Goal: Task Accomplishment & Management: Complete application form

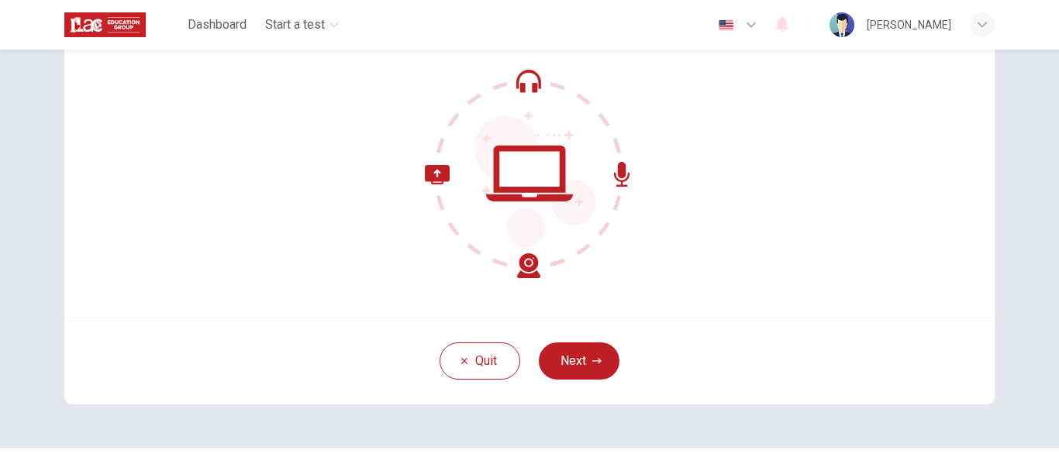
scroll to position [157, 0]
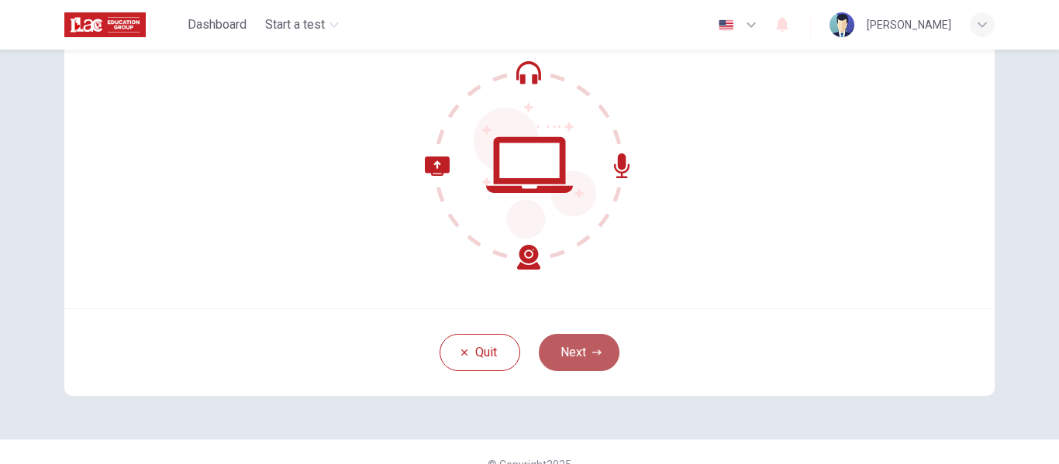
click at [546, 361] on button "Next" at bounding box center [579, 352] width 81 height 37
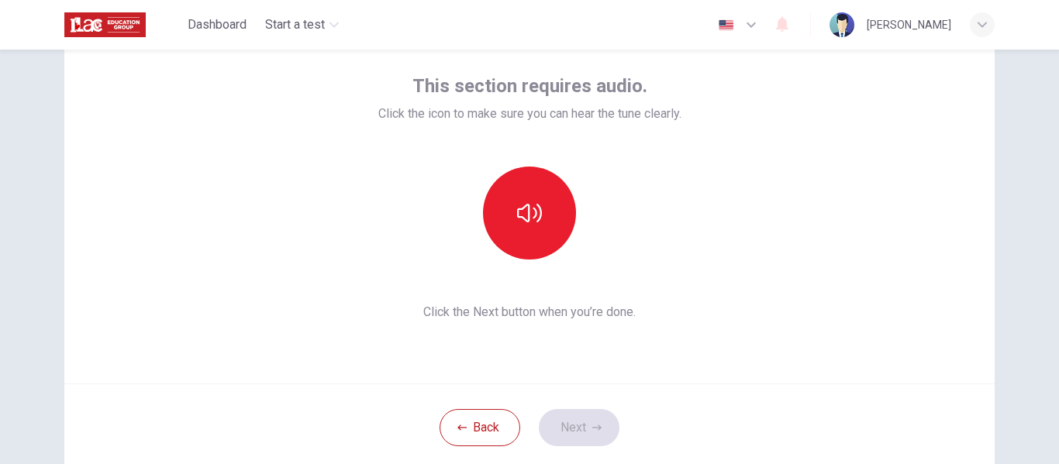
scroll to position [83, 0]
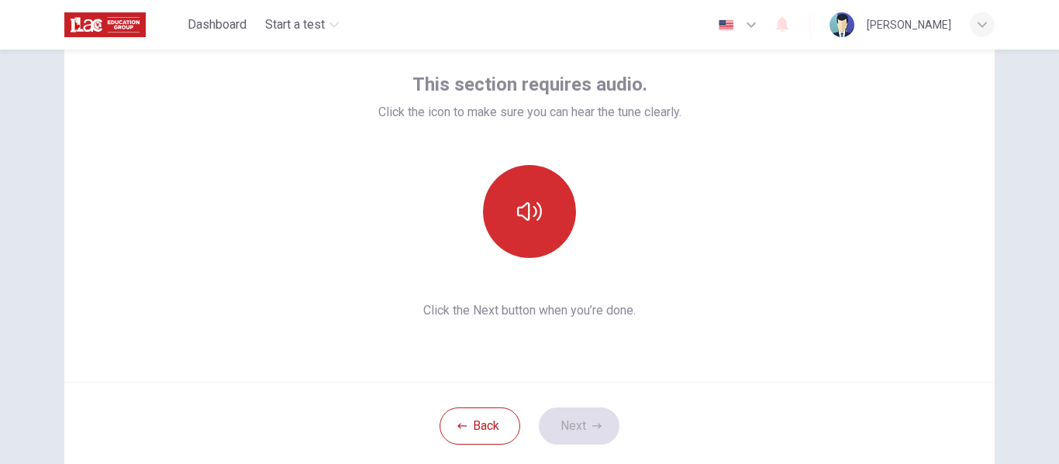
click at [510, 225] on button "button" at bounding box center [529, 211] width 93 height 93
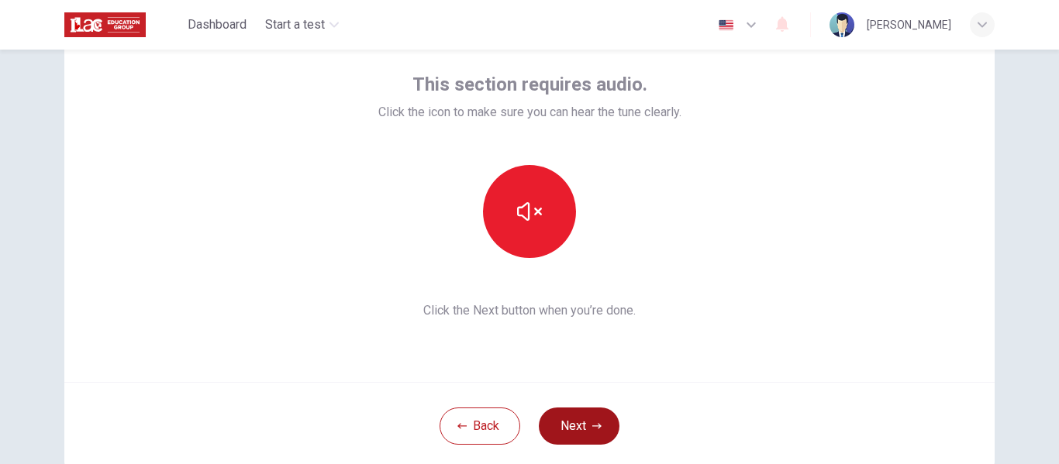
click at [584, 421] on button "Next" at bounding box center [579, 426] width 81 height 37
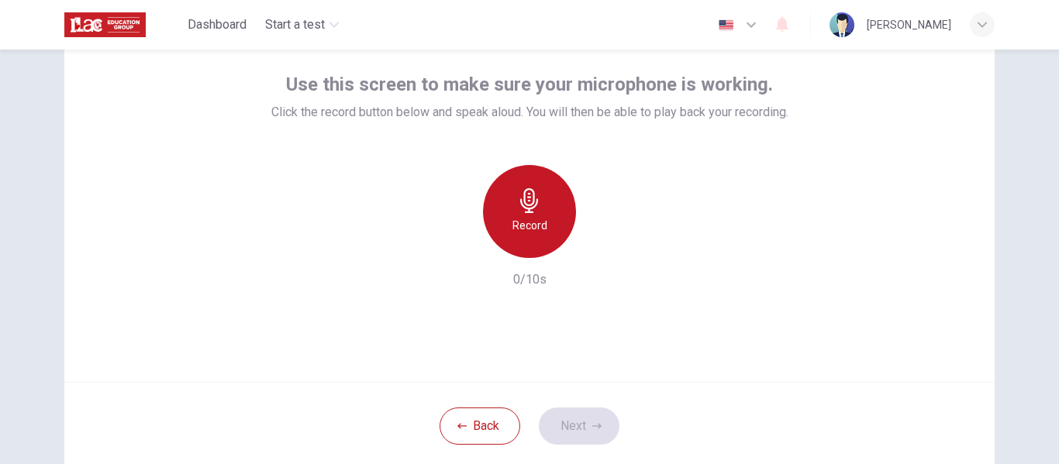
click at [530, 216] on h6 "Record" at bounding box center [529, 225] width 35 height 19
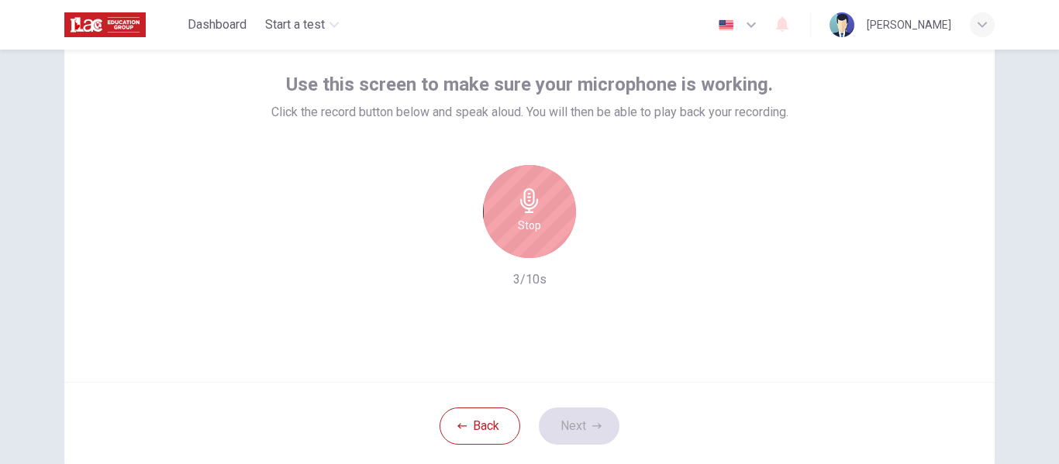
click at [546, 222] on div "Stop" at bounding box center [529, 211] width 93 height 93
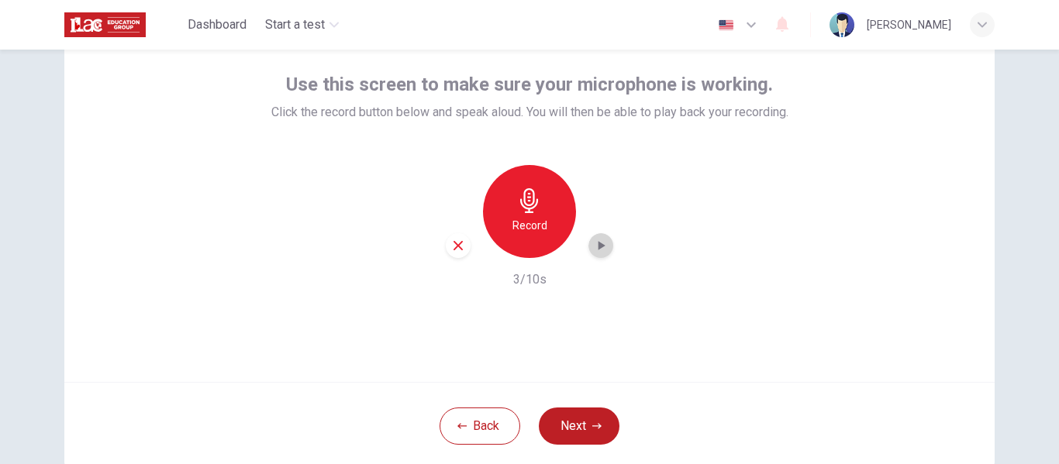
click at [603, 243] on icon "button" at bounding box center [601, 246] width 16 height 16
click at [459, 250] on icon "button" at bounding box center [458, 246] width 14 height 14
click at [547, 233] on div "Record" at bounding box center [529, 211] width 93 height 93
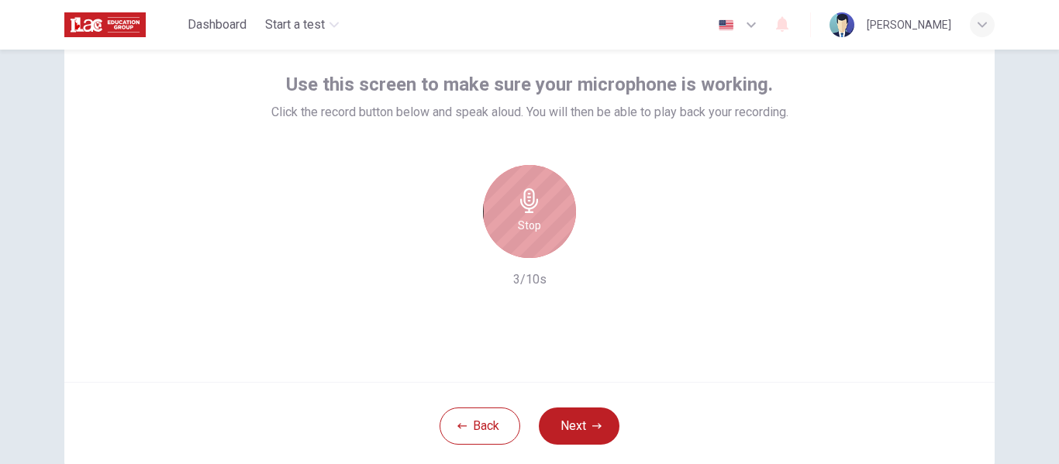
click at [547, 234] on div "Stop" at bounding box center [529, 211] width 93 height 93
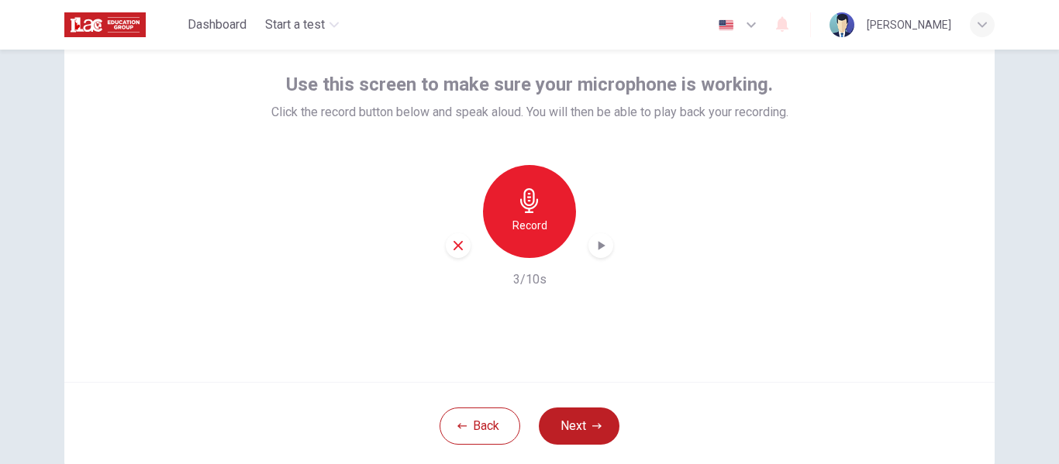
click at [446, 245] on div "button" at bounding box center [458, 245] width 25 height 25
click at [540, 216] on h6 "Record" at bounding box center [529, 225] width 35 height 19
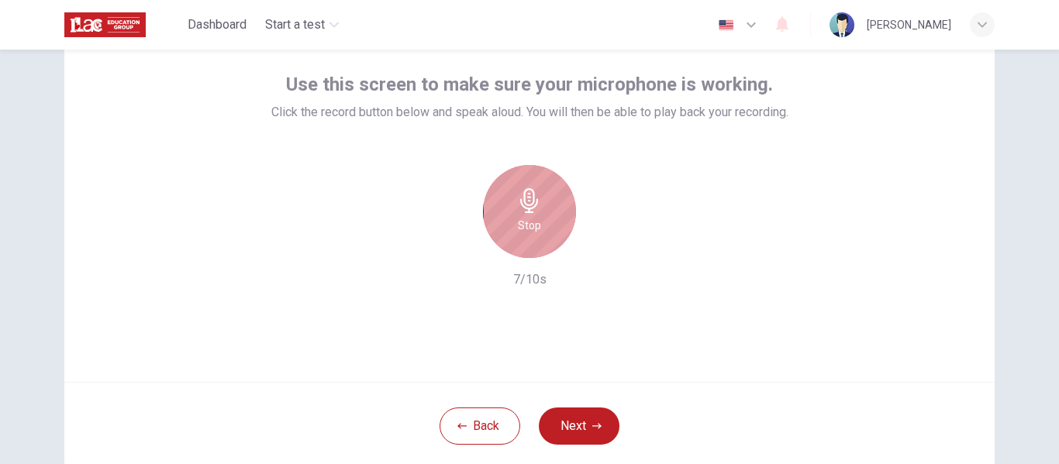
click at [539, 216] on div "Stop" at bounding box center [529, 211] width 93 height 93
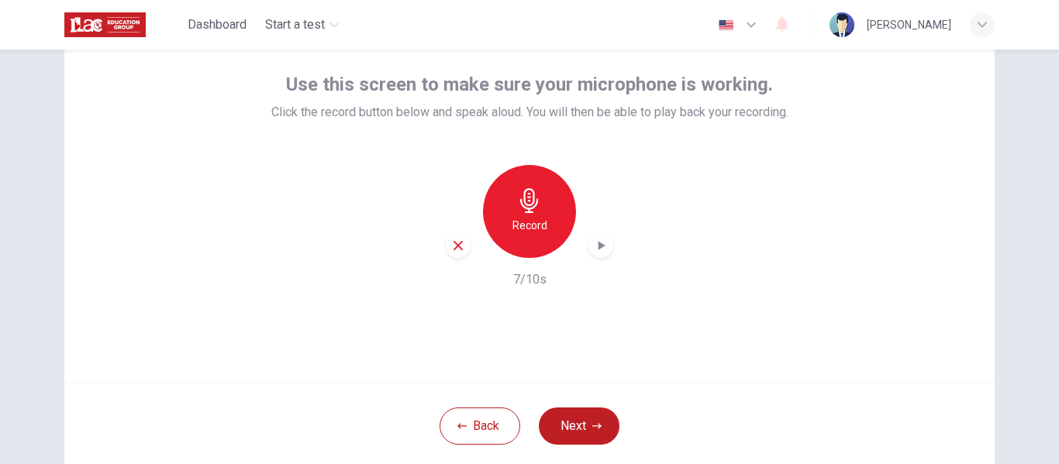
click at [602, 245] on icon "button" at bounding box center [601, 246] width 16 height 16
click at [564, 419] on button "Next" at bounding box center [579, 426] width 81 height 37
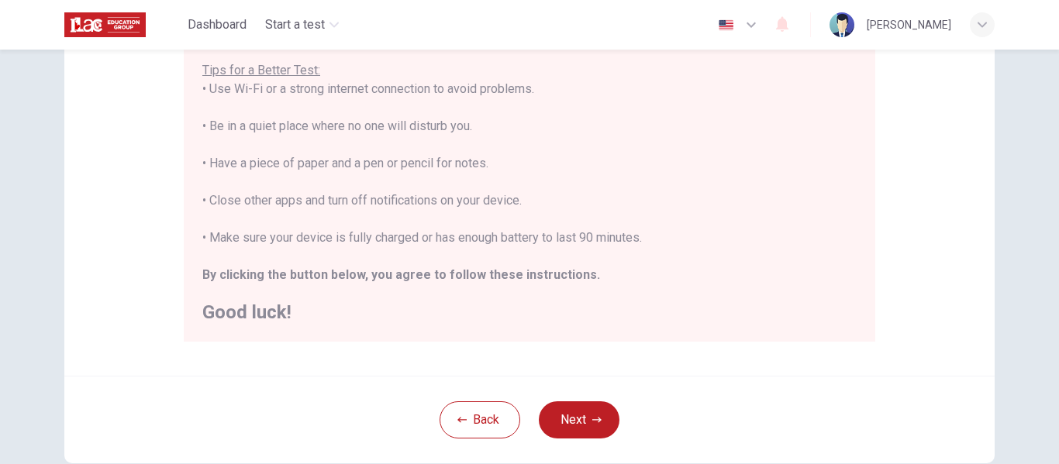
scroll to position [302, 0]
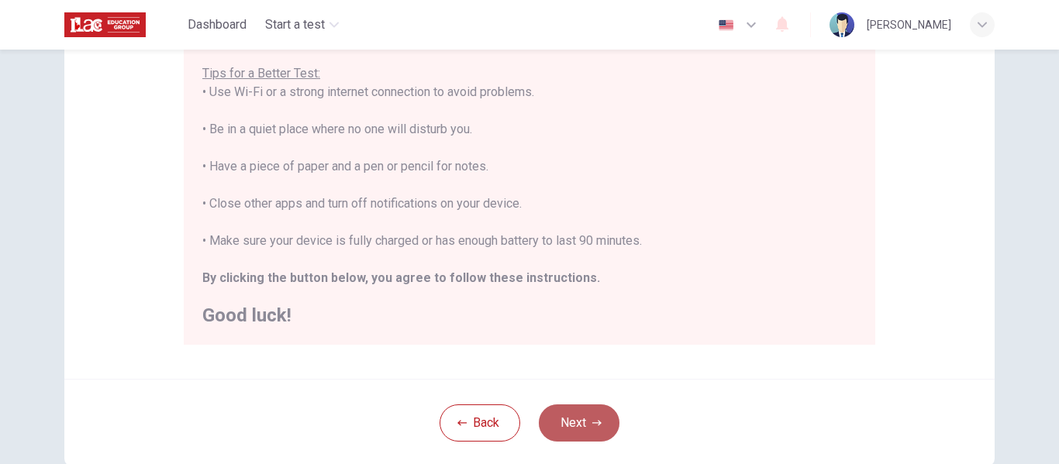
click at [576, 430] on button "Next" at bounding box center [579, 423] width 81 height 37
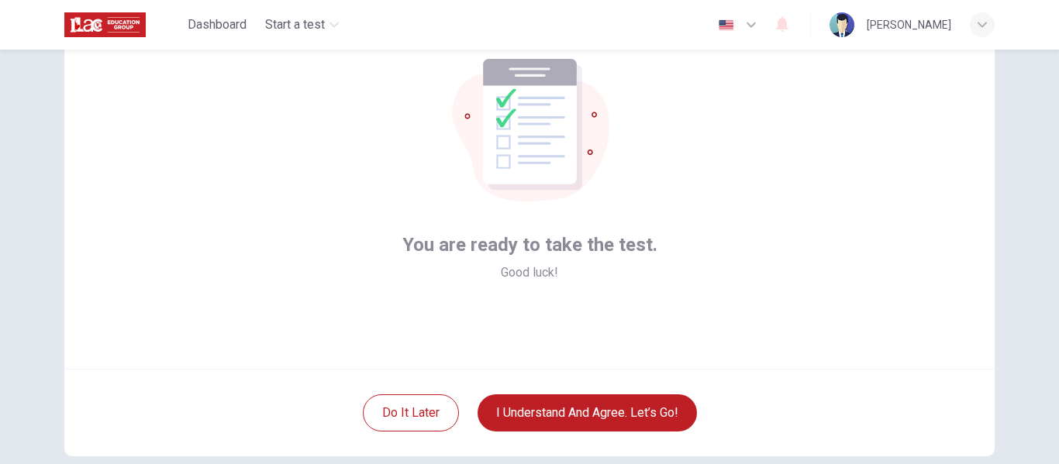
scroll to position [93, 0]
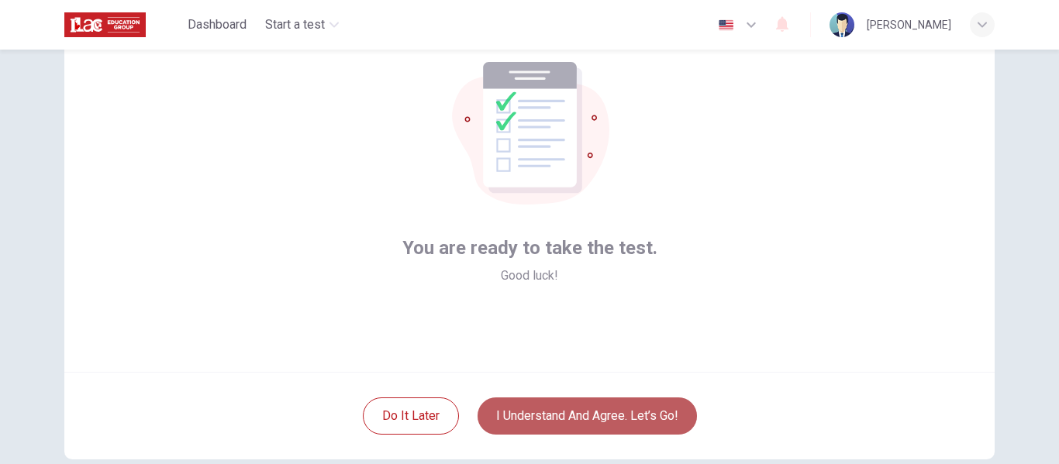
click at [534, 408] on button "I understand and agree. Let’s go!" at bounding box center [587, 416] width 219 height 37
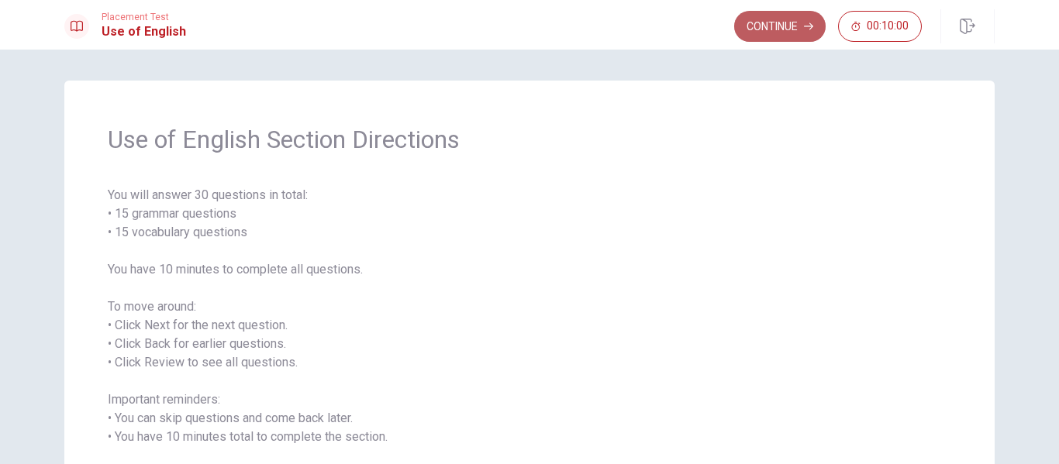
click at [781, 15] on button "Continue" at bounding box center [779, 26] width 91 height 31
click at [781, 15] on div "Continue 00:10:00" at bounding box center [828, 26] width 188 height 31
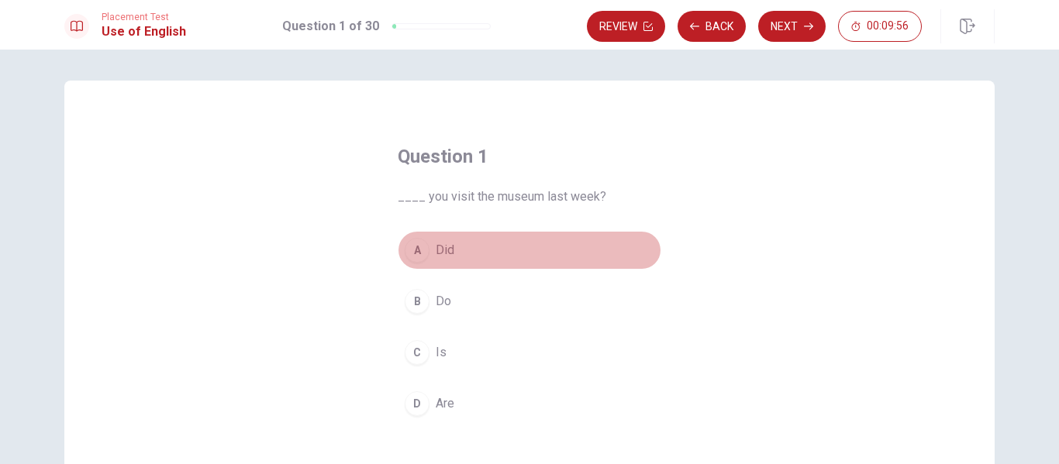
click at [424, 249] on div "A" at bounding box center [417, 250] width 25 height 25
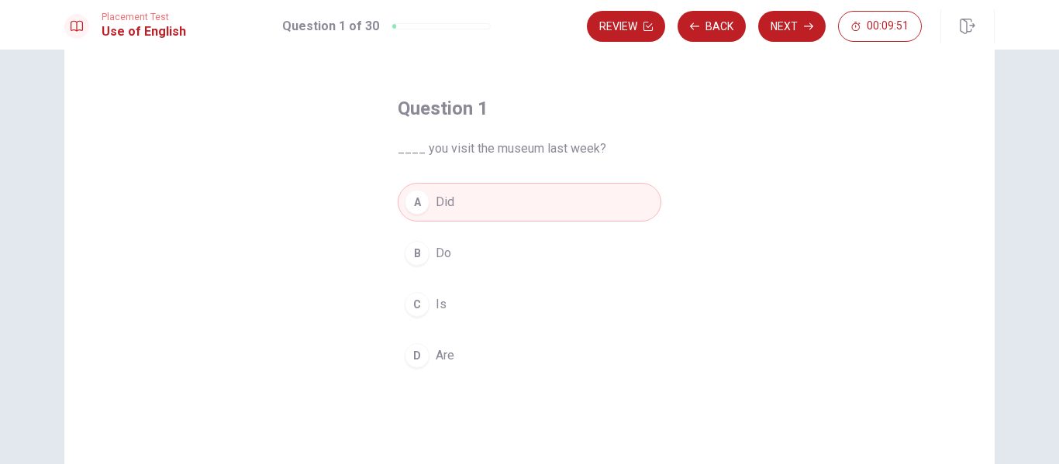
scroll to position [42, 0]
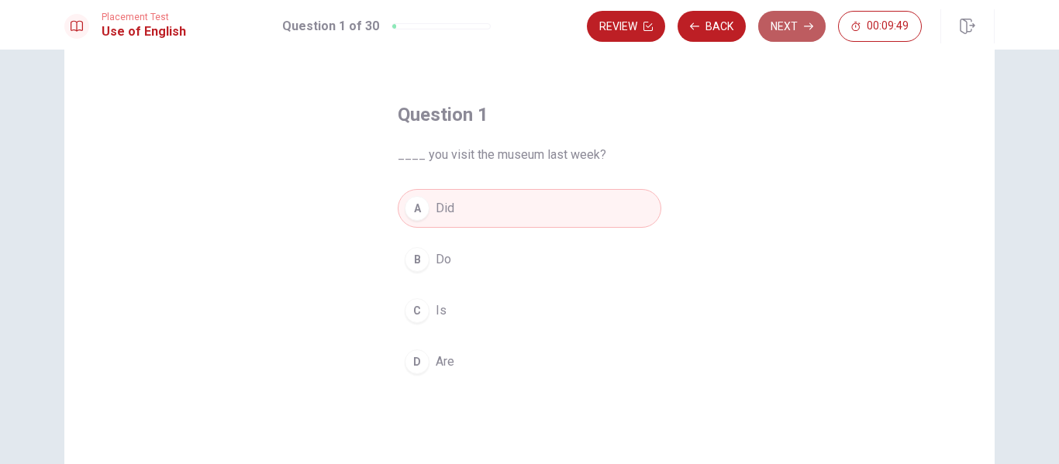
click at [800, 28] on button "Next" at bounding box center [791, 26] width 67 height 31
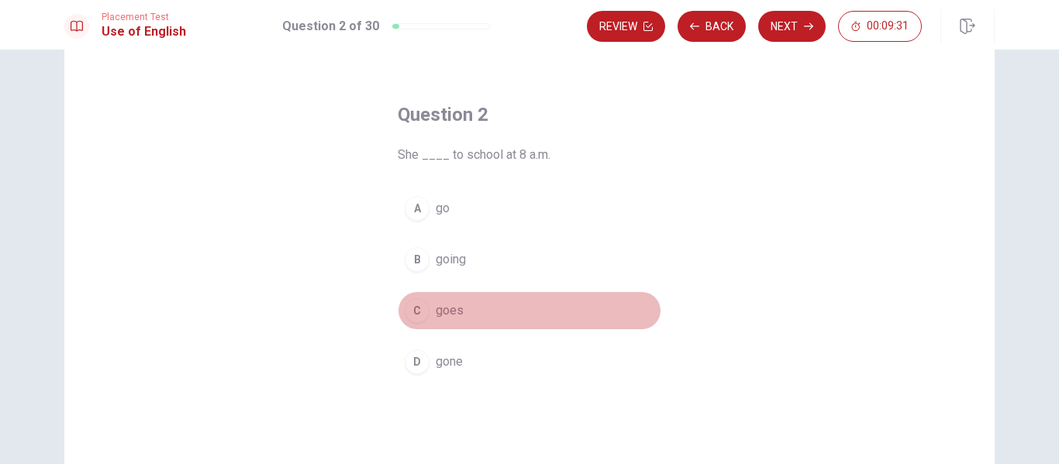
click at [437, 314] on span "goes" at bounding box center [450, 311] width 28 height 19
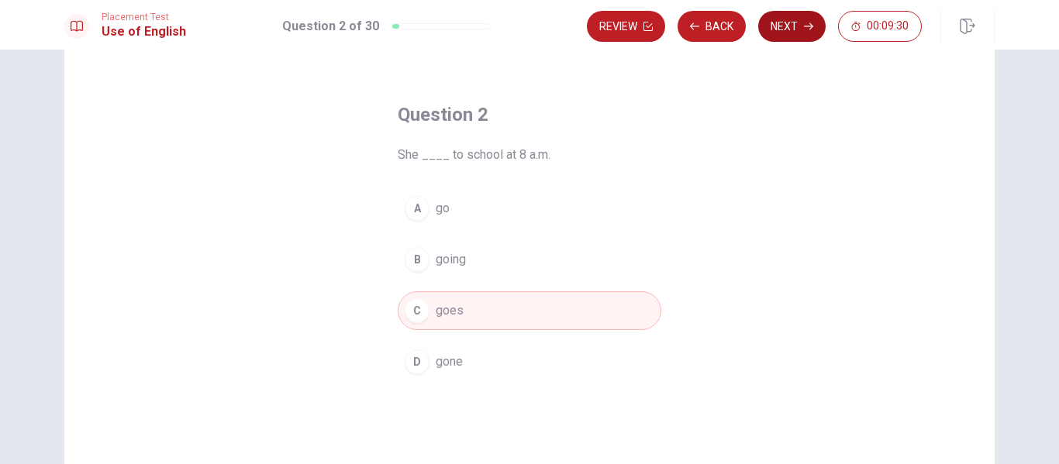
click at [792, 34] on button "Next" at bounding box center [791, 26] width 67 height 31
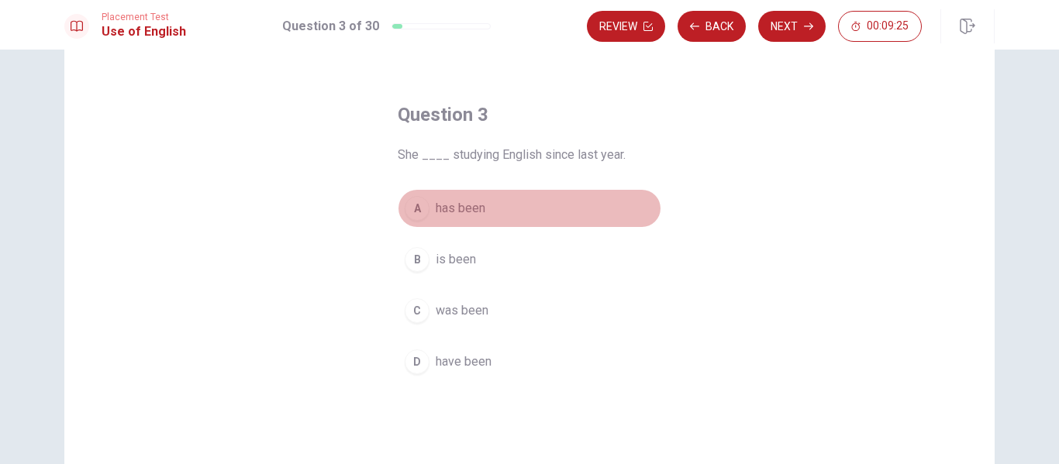
click at [418, 212] on div "A" at bounding box center [417, 208] width 25 height 25
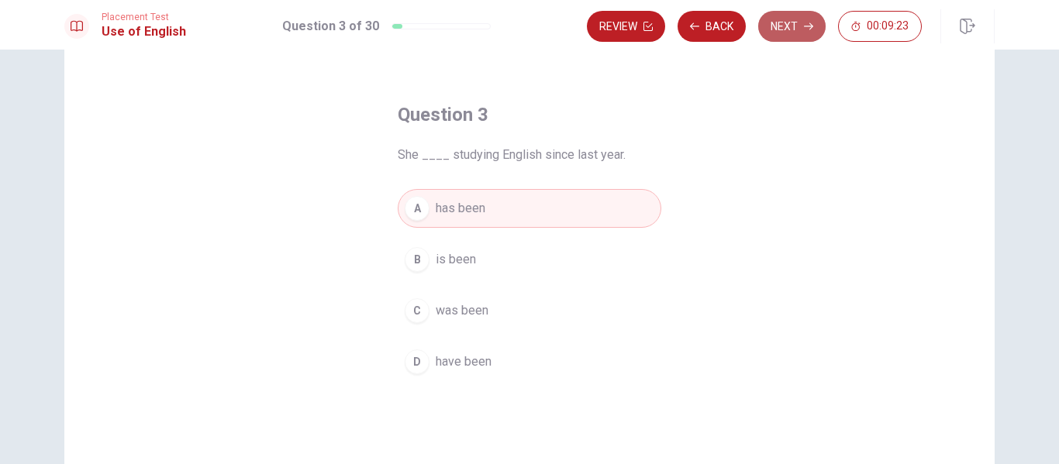
click at [792, 22] on button "Next" at bounding box center [791, 26] width 67 height 31
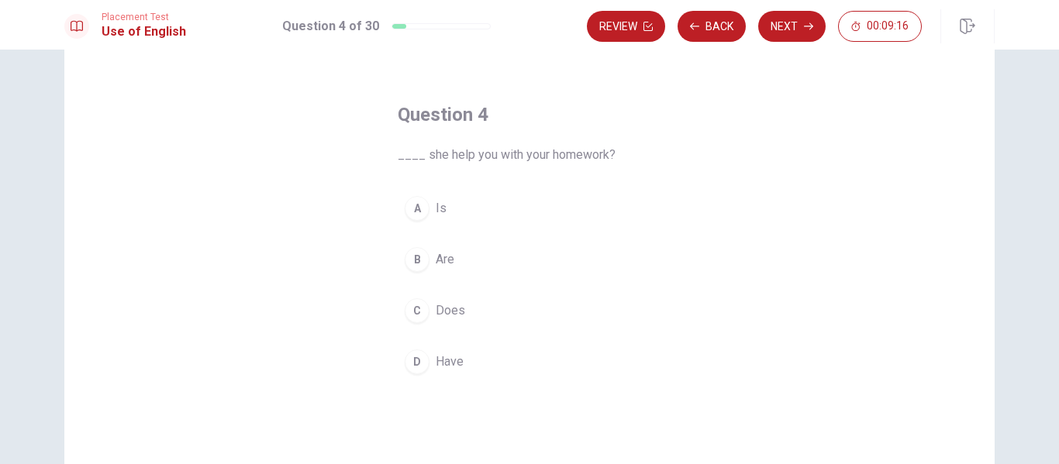
click at [415, 307] on div "C" at bounding box center [417, 310] width 25 height 25
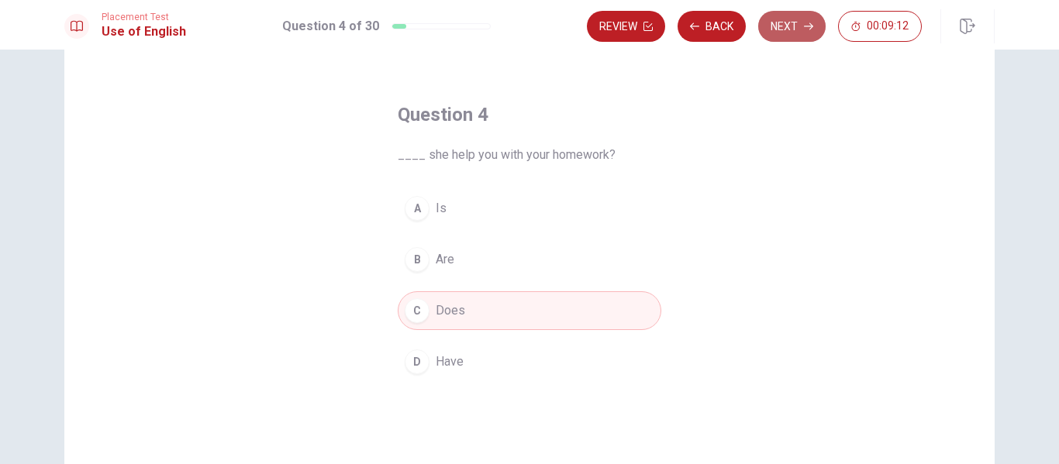
click at [795, 23] on button "Next" at bounding box center [791, 26] width 67 height 31
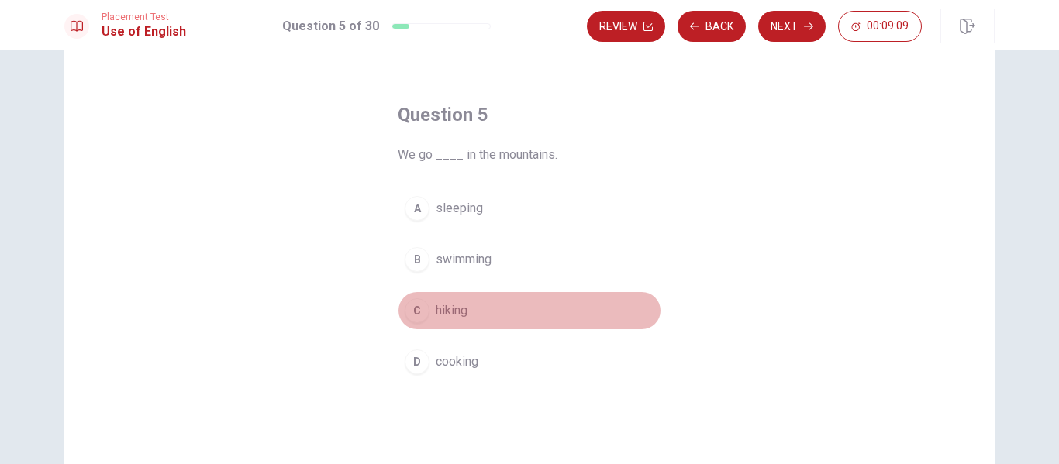
click at [409, 312] on div "C" at bounding box center [417, 310] width 25 height 25
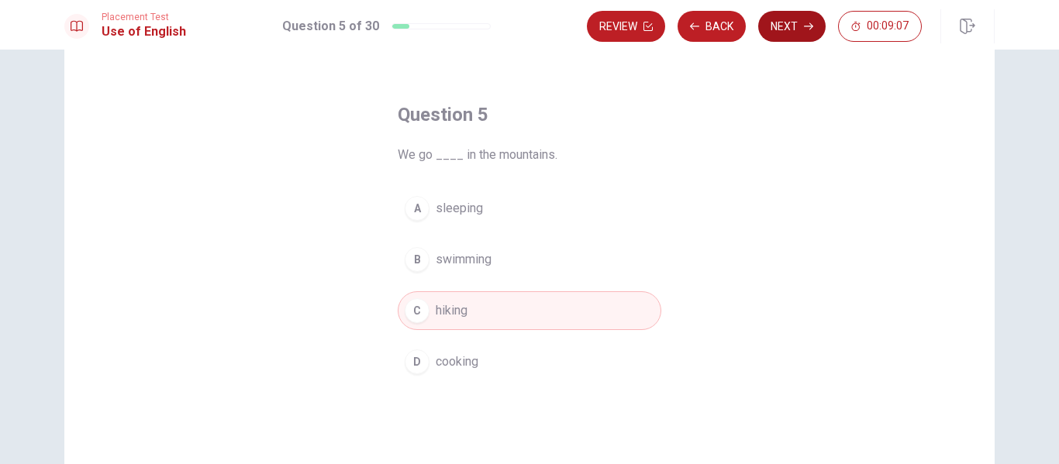
click at [798, 24] on button "Next" at bounding box center [791, 26] width 67 height 31
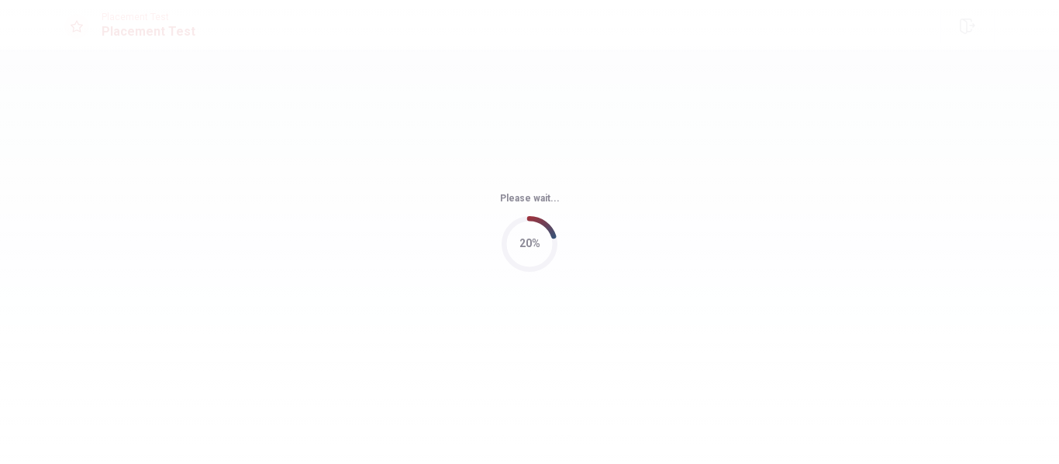
scroll to position [0, 0]
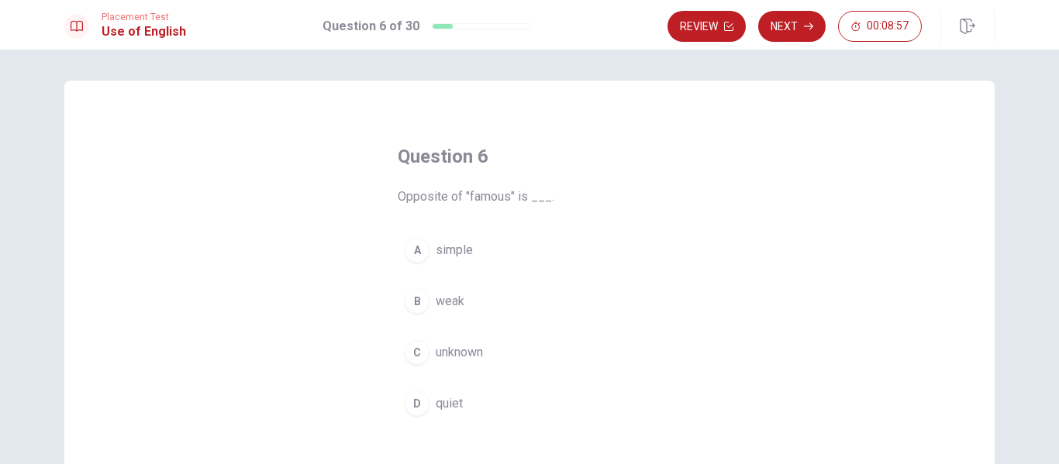
click at [420, 351] on div "C" at bounding box center [417, 352] width 25 height 25
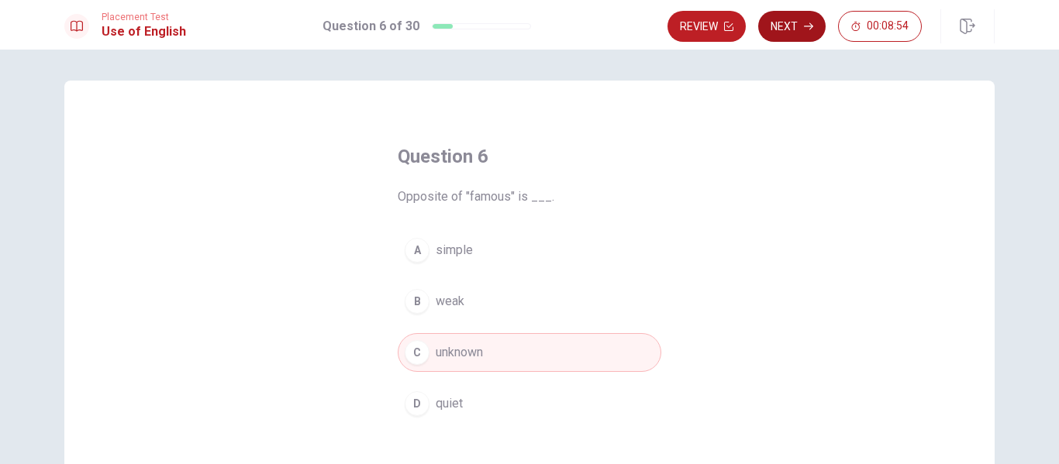
click at [788, 25] on button "Next" at bounding box center [791, 26] width 67 height 31
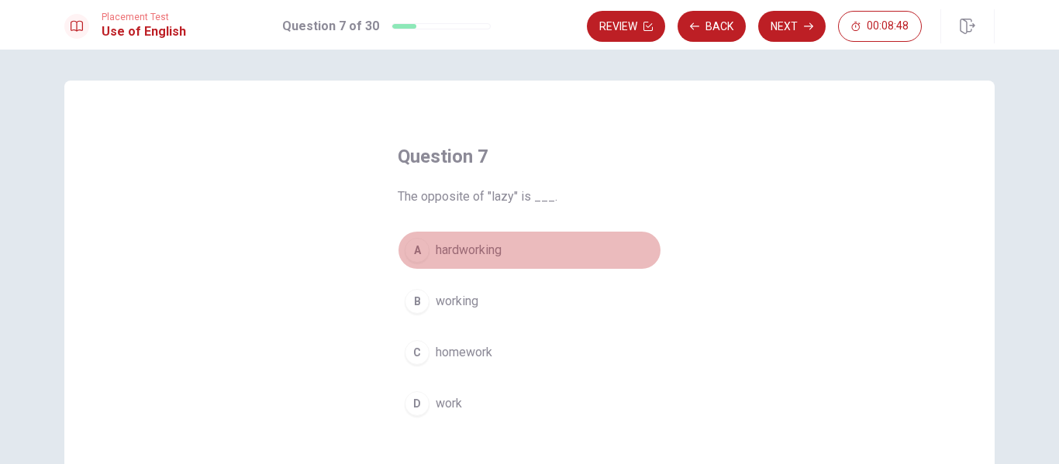
click at [417, 249] on div "A" at bounding box center [417, 250] width 25 height 25
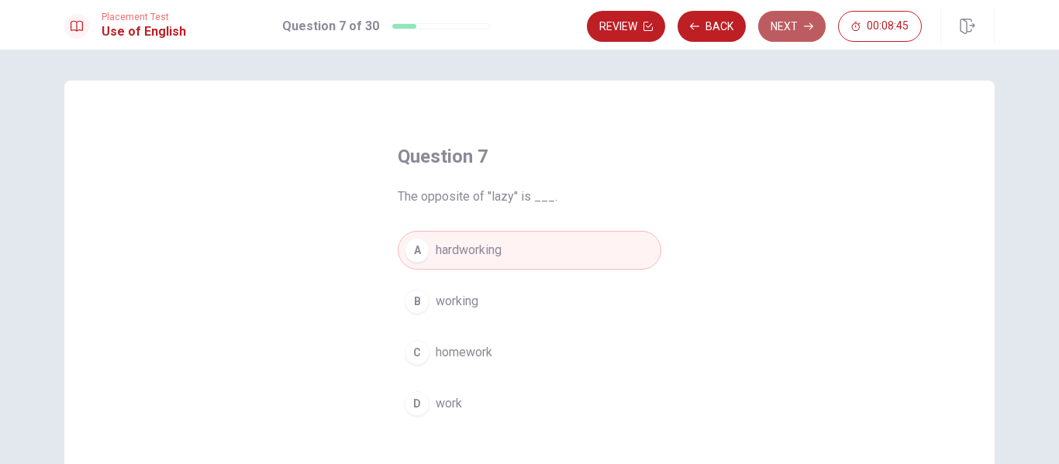
click at [796, 23] on button "Next" at bounding box center [791, 26] width 67 height 31
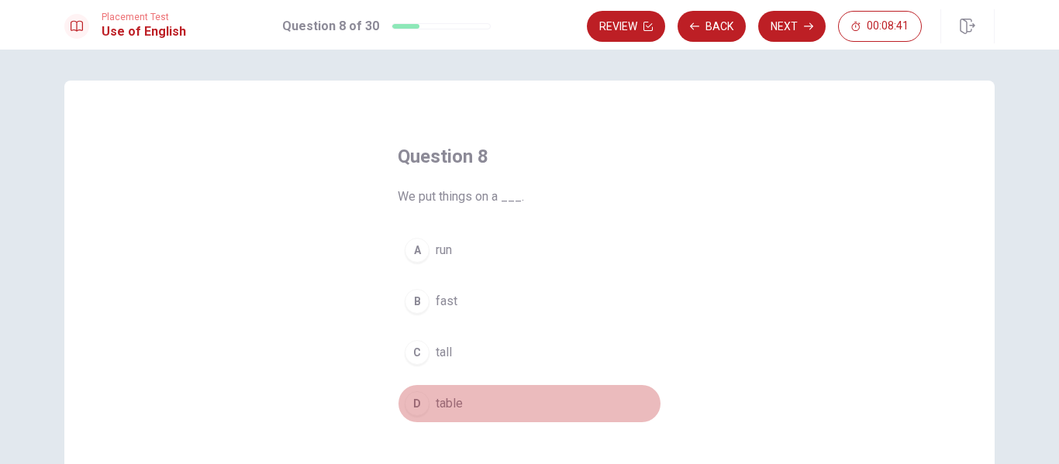
click at [413, 408] on div "D" at bounding box center [417, 404] width 25 height 25
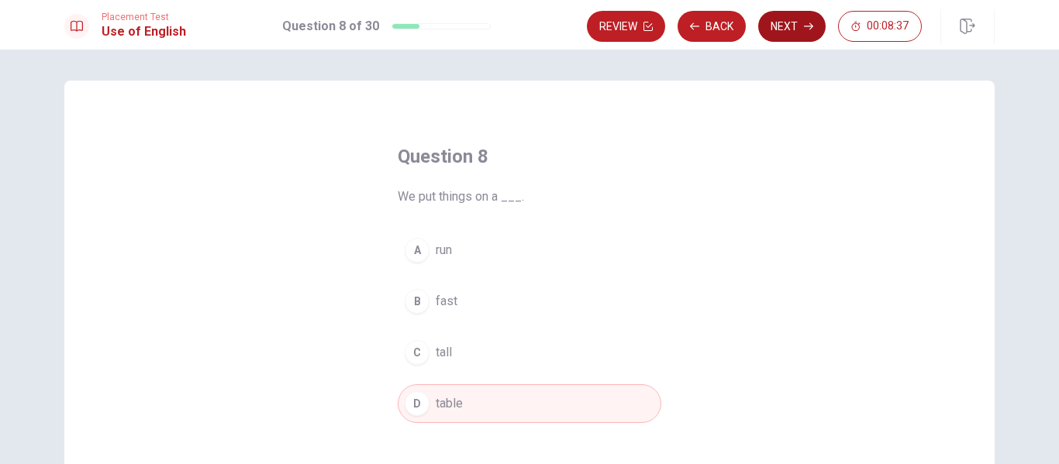
click at [802, 26] on button "Next" at bounding box center [791, 26] width 67 height 31
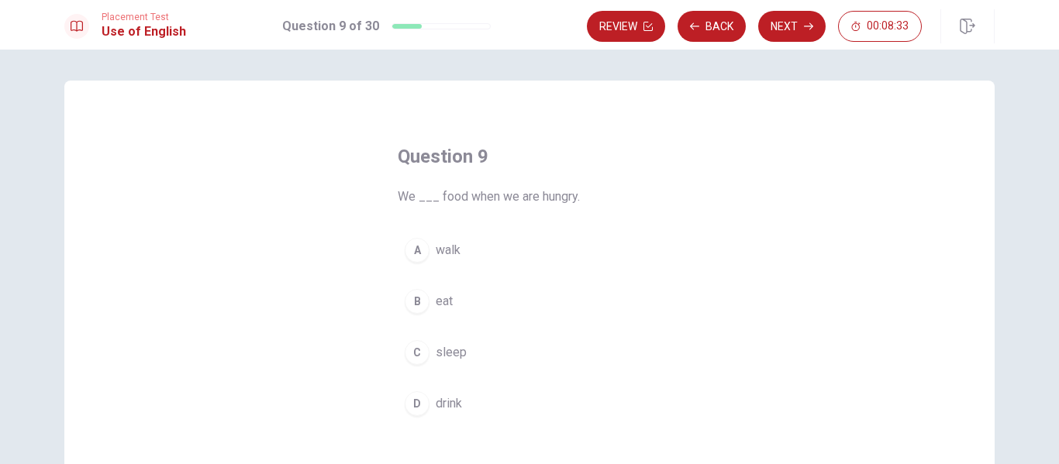
click at [417, 295] on div "B" at bounding box center [417, 301] width 25 height 25
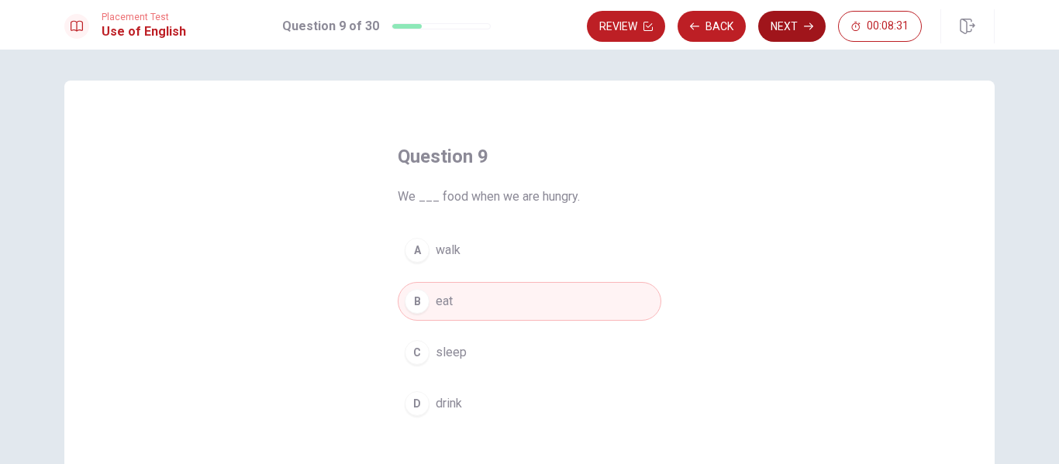
click at [777, 30] on button "Next" at bounding box center [791, 26] width 67 height 31
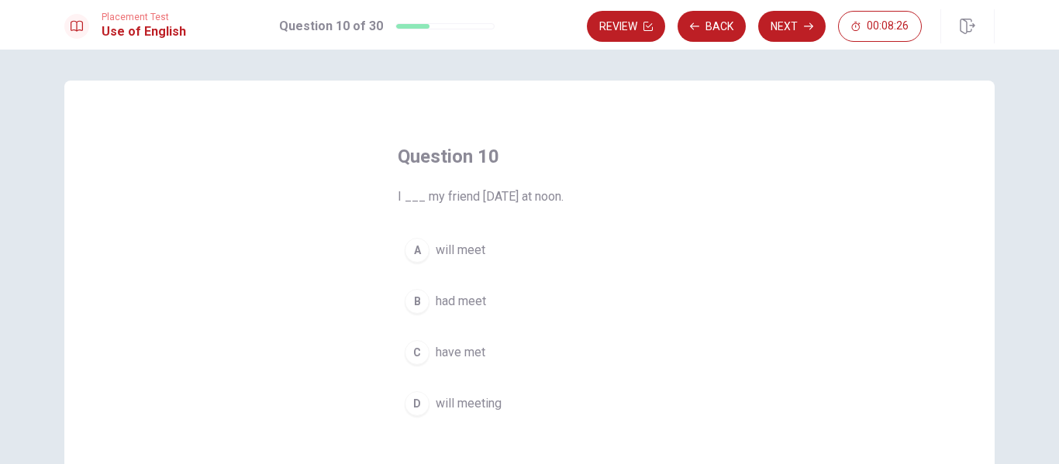
click at [418, 255] on div "A" at bounding box center [417, 250] width 25 height 25
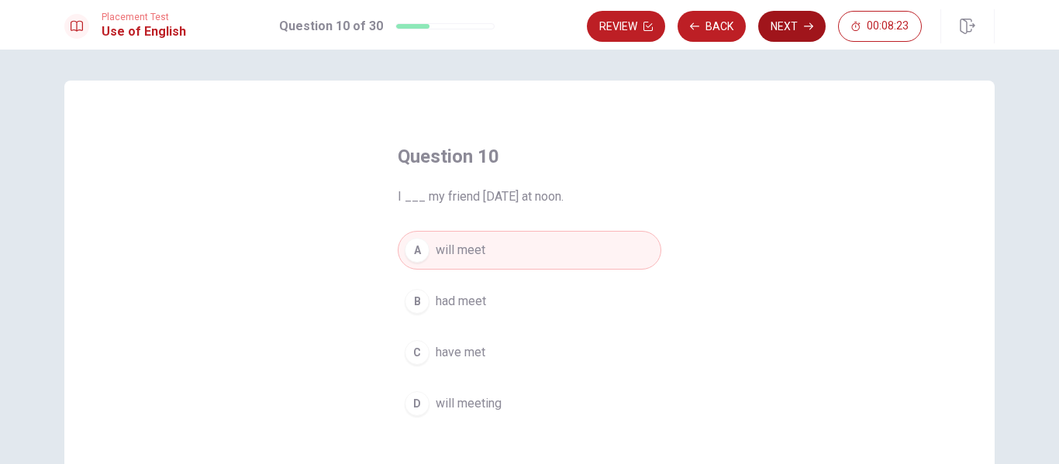
click at [783, 19] on button "Next" at bounding box center [791, 26] width 67 height 31
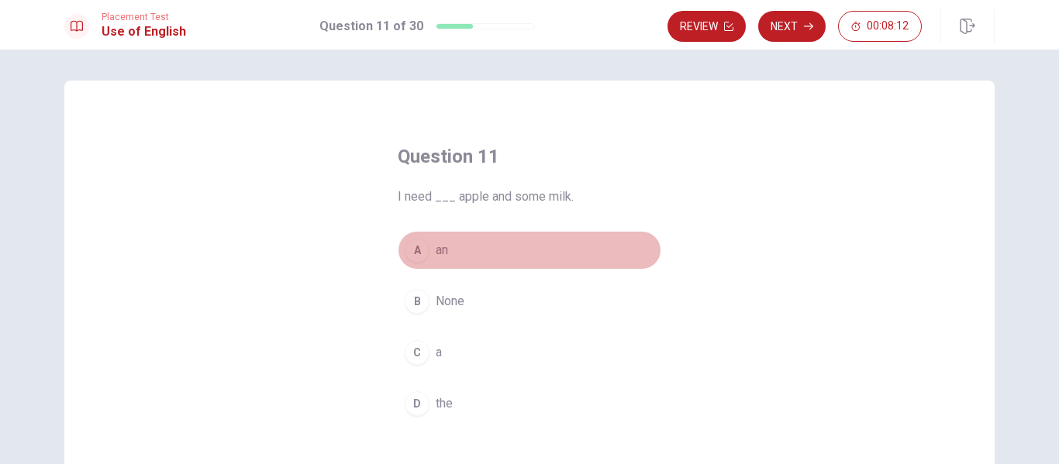
click at [410, 256] on div "A" at bounding box center [417, 250] width 25 height 25
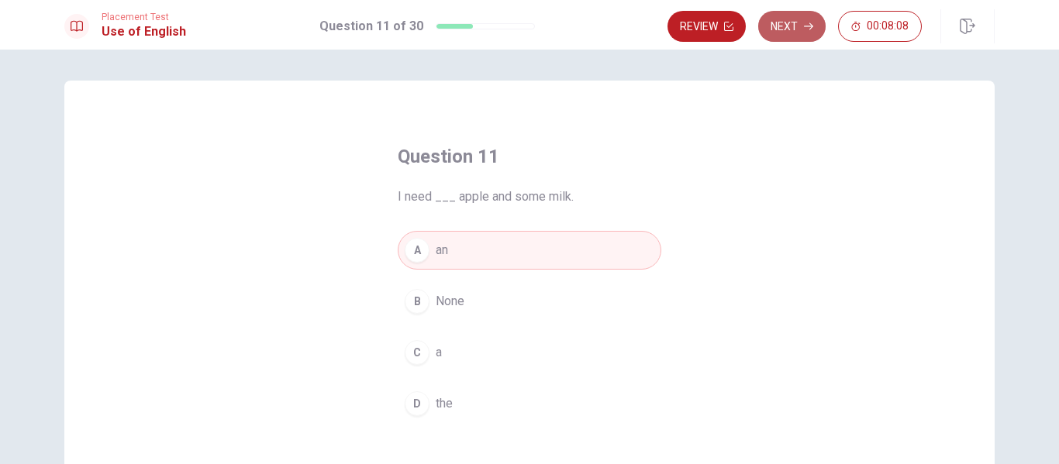
click at [799, 19] on button "Next" at bounding box center [791, 26] width 67 height 31
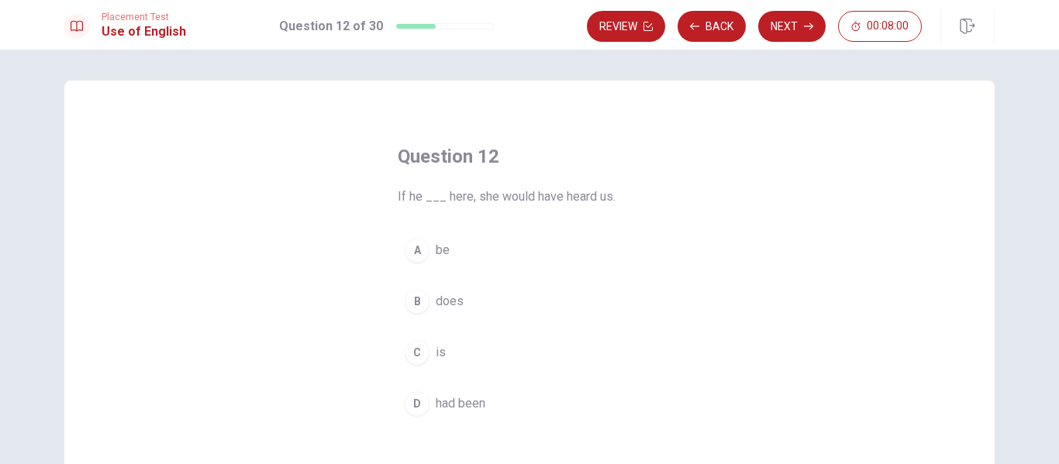
click at [414, 398] on div "D" at bounding box center [417, 404] width 25 height 25
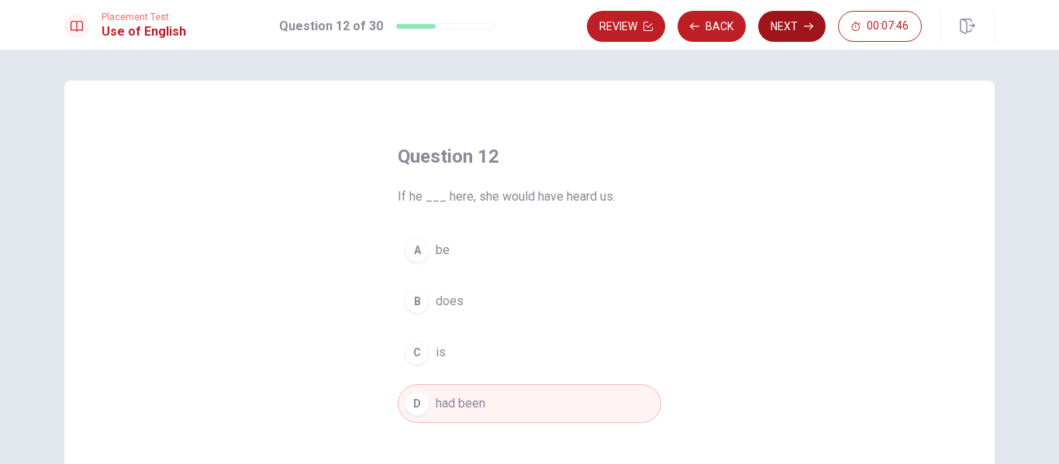
click at [805, 19] on button "Next" at bounding box center [791, 26] width 67 height 31
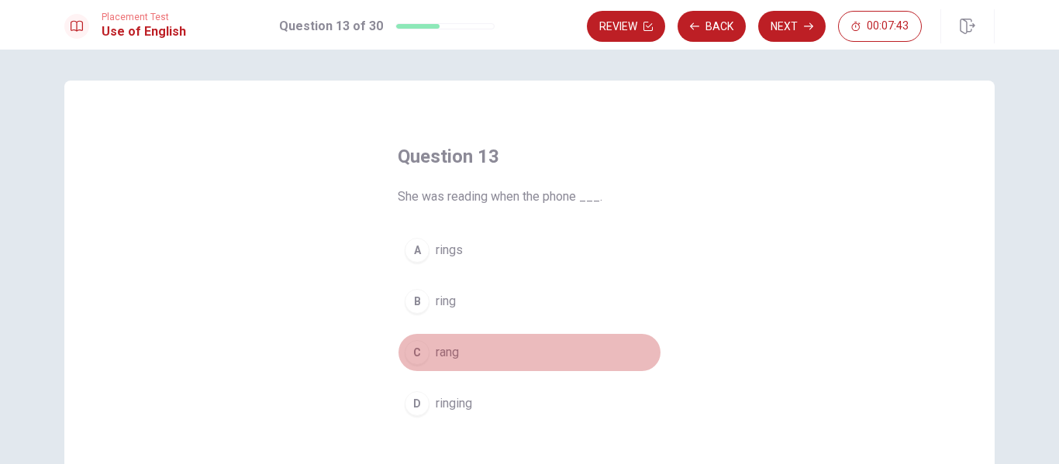
click at [441, 362] on button "C rang" at bounding box center [530, 352] width 264 height 39
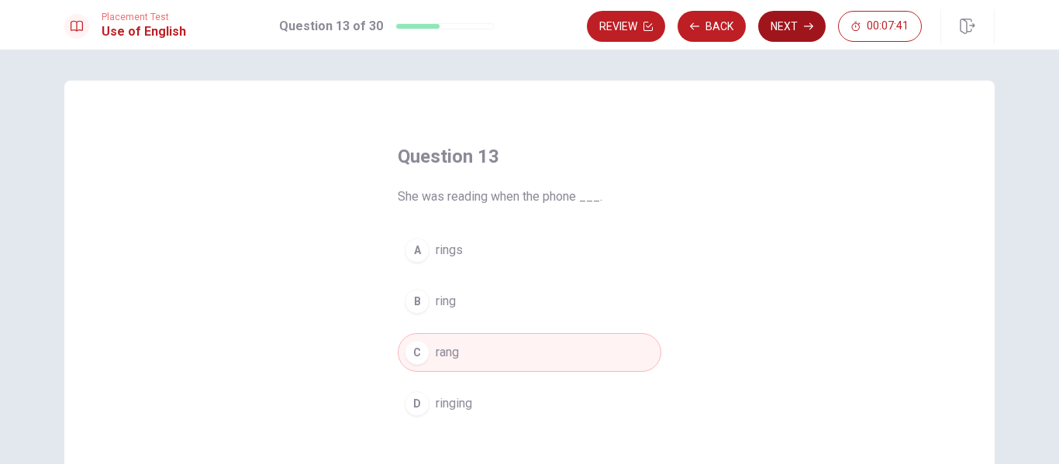
click at [803, 13] on button "Next" at bounding box center [791, 26] width 67 height 31
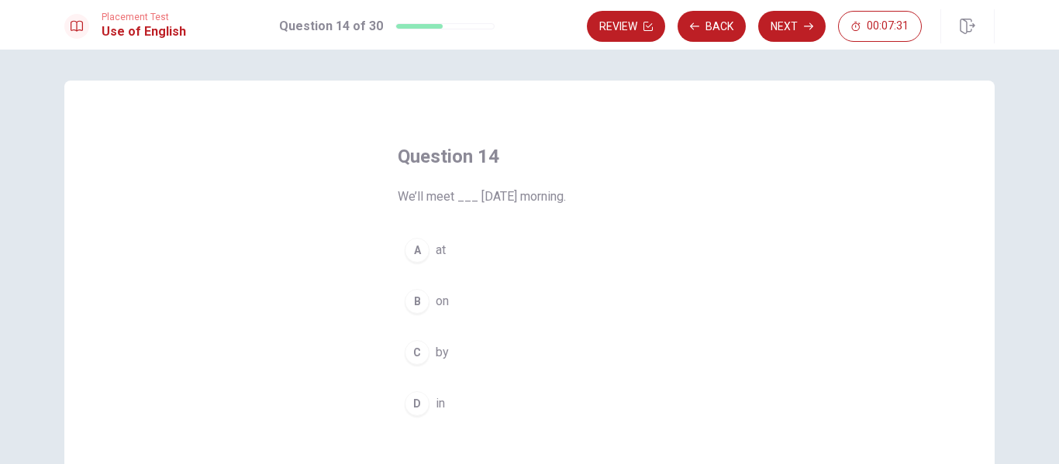
click at [409, 299] on div "B" at bounding box center [417, 301] width 25 height 25
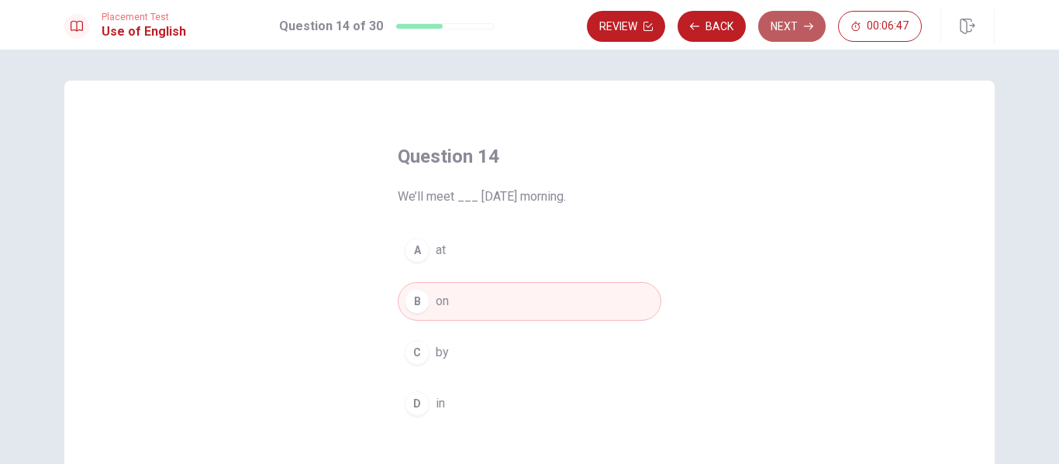
click at [786, 35] on button "Next" at bounding box center [791, 26] width 67 height 31
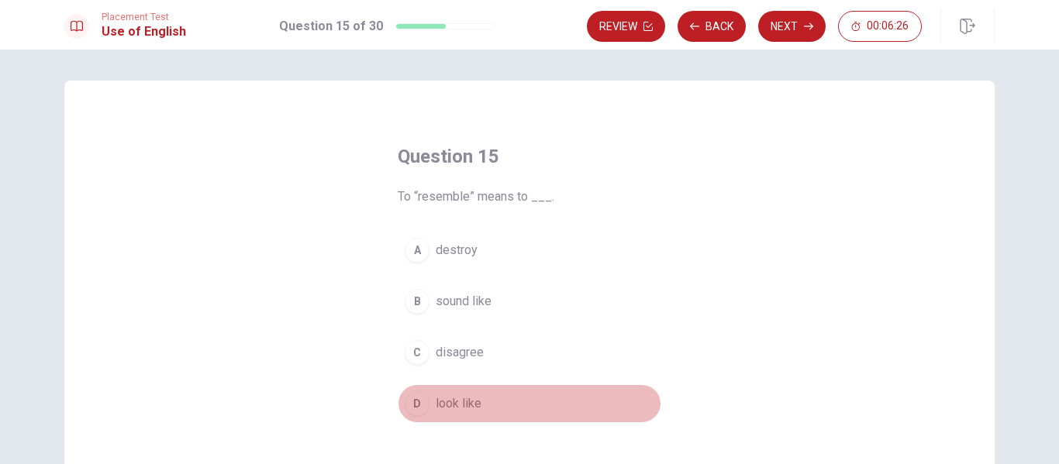
click at [439, 405] on span "look like" at bounding box center [459, 404] width 46 height 19
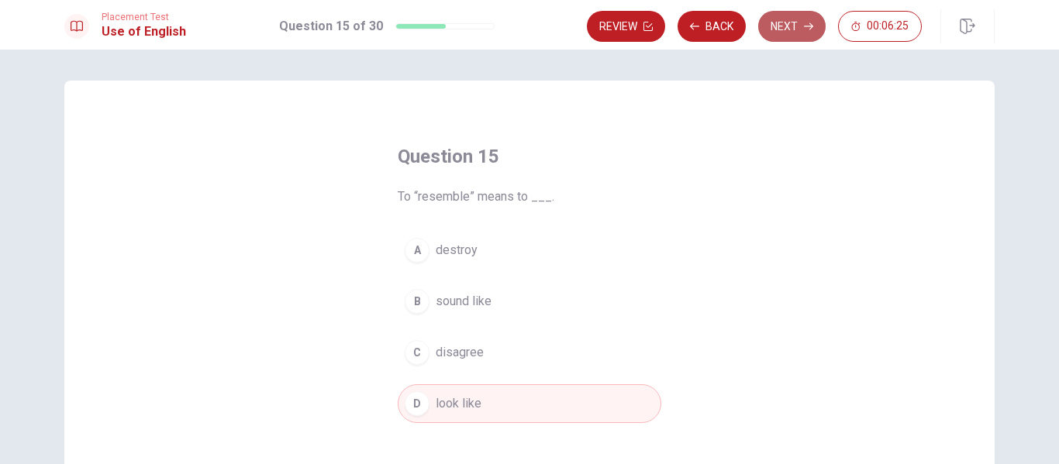
click at [780, 22] on button "Next" at bounding box center [791, 26] width 67 height 31
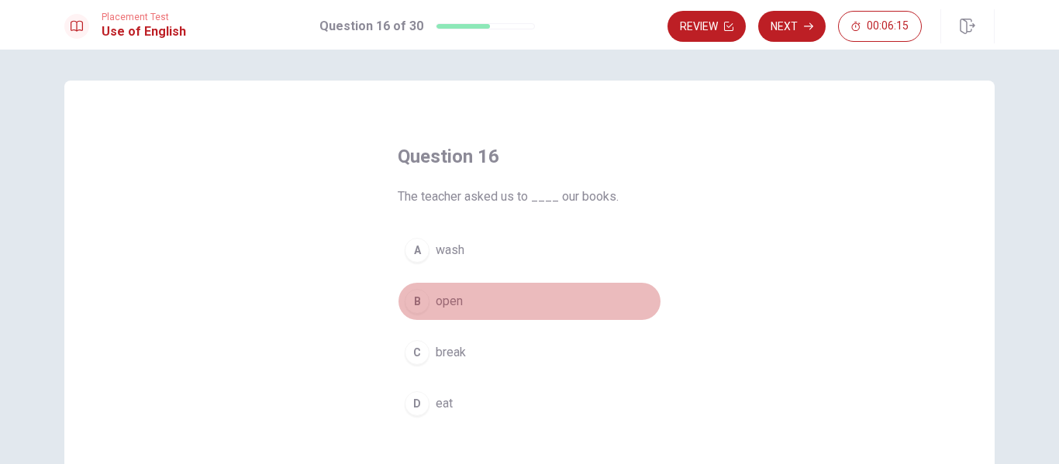
click at [440, 310] on span "open" at bounding box center [449, 301] width 27 height 19
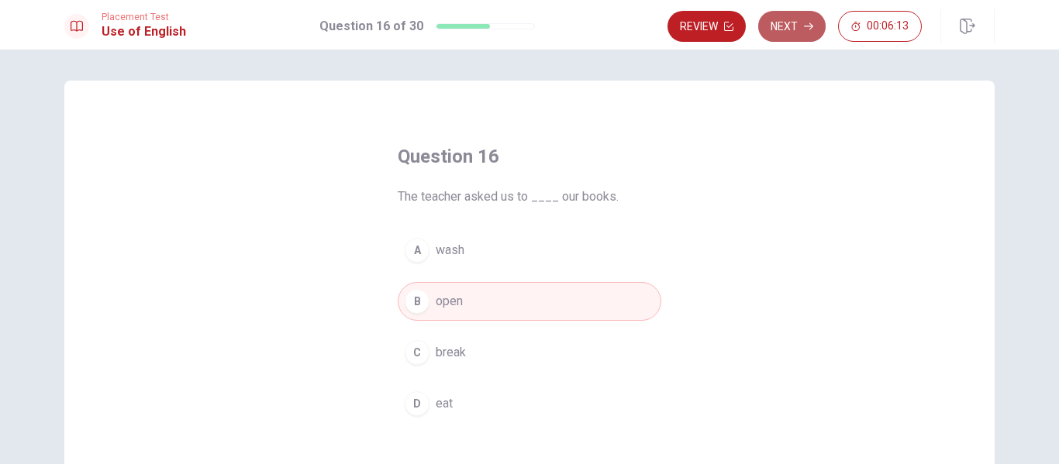
click at [806, 23] on icon "button" at bounding box center [808, 26] width 9 height 9
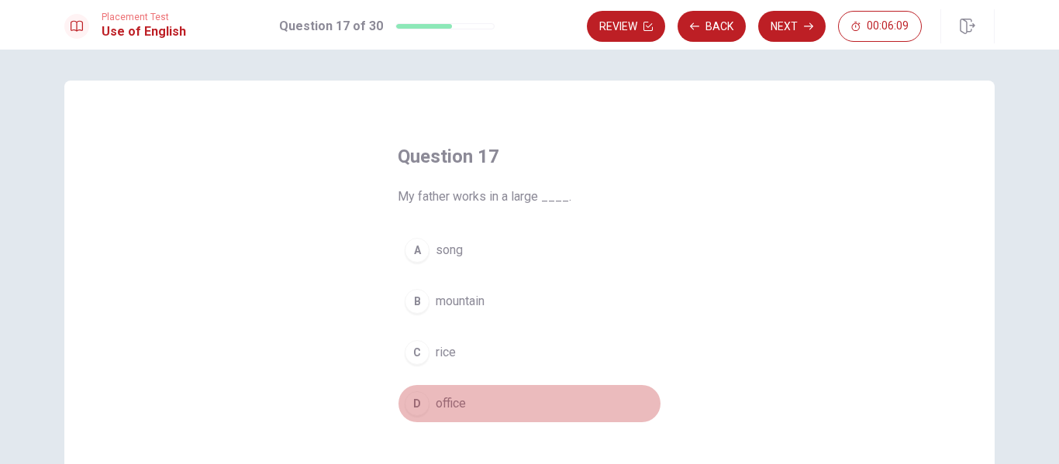
click at [436, 394] on button "D office" at bounding box center [530, 404] width 264 height 39
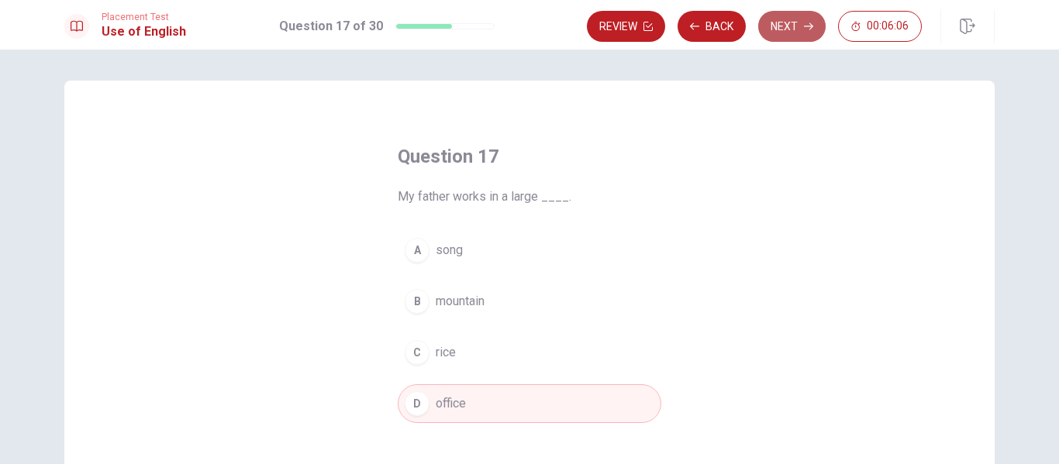
click at [788, 32] on button "Next" at bounding box center [791, 26] width 67 height 31
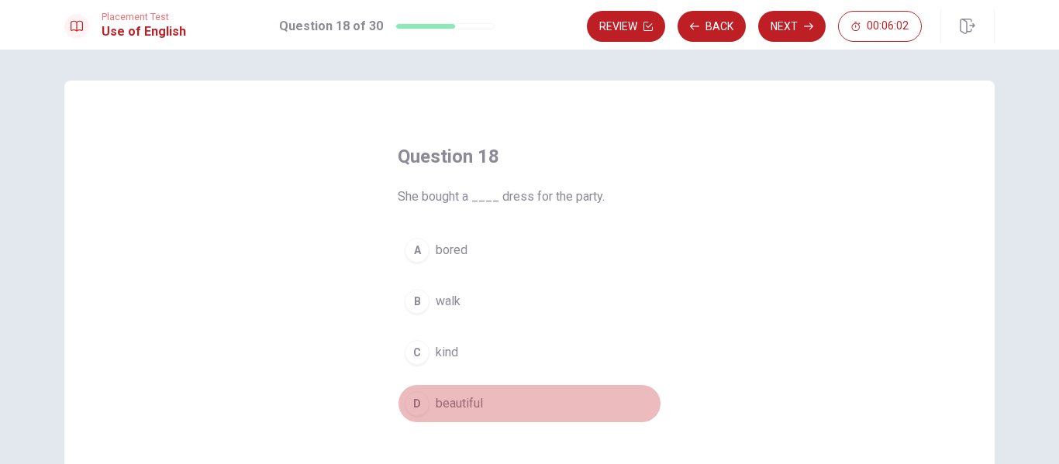
click at [438, 405] on span "beautiful" at bounding box center [459, 404] width 47 height 19
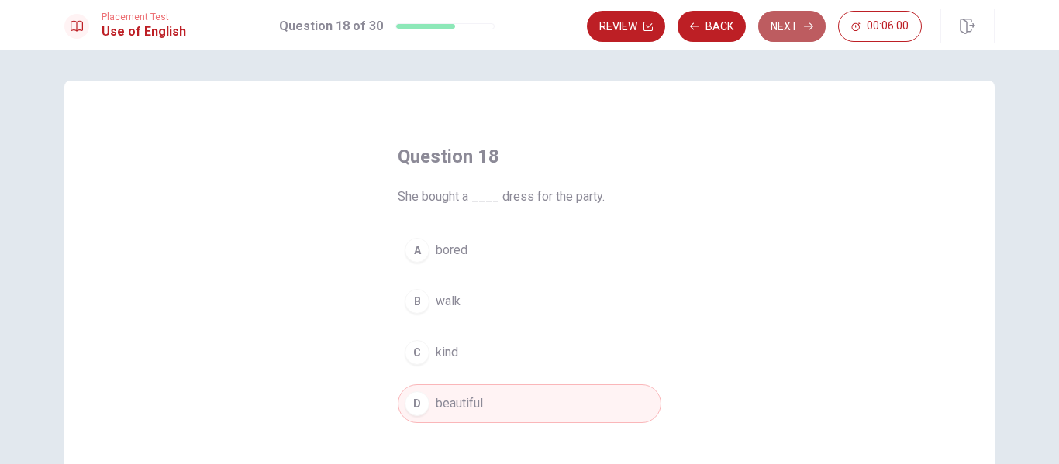
click at [784, 28] on button "Next" at bounding box center [791, 26] width 67 height 31
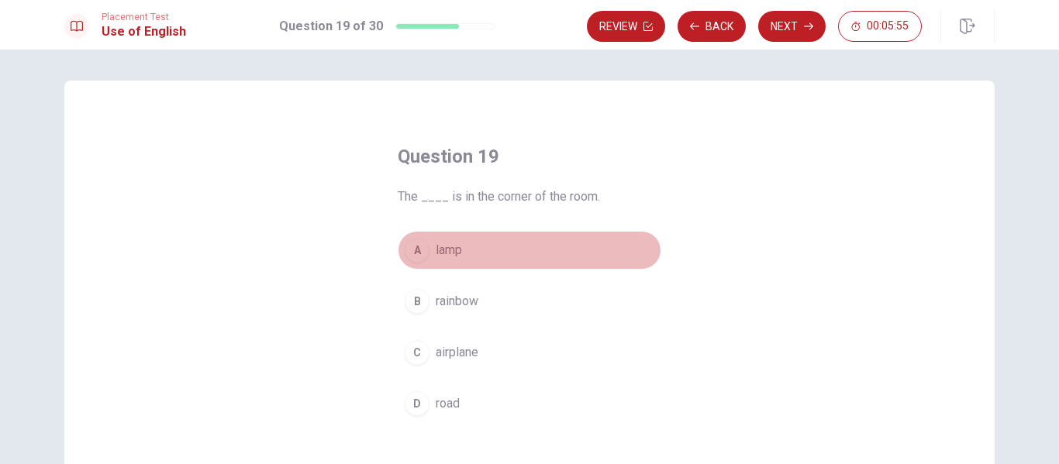
click at [423, 250] on div "A" at bounding box center [417, 250] width 25 height 25
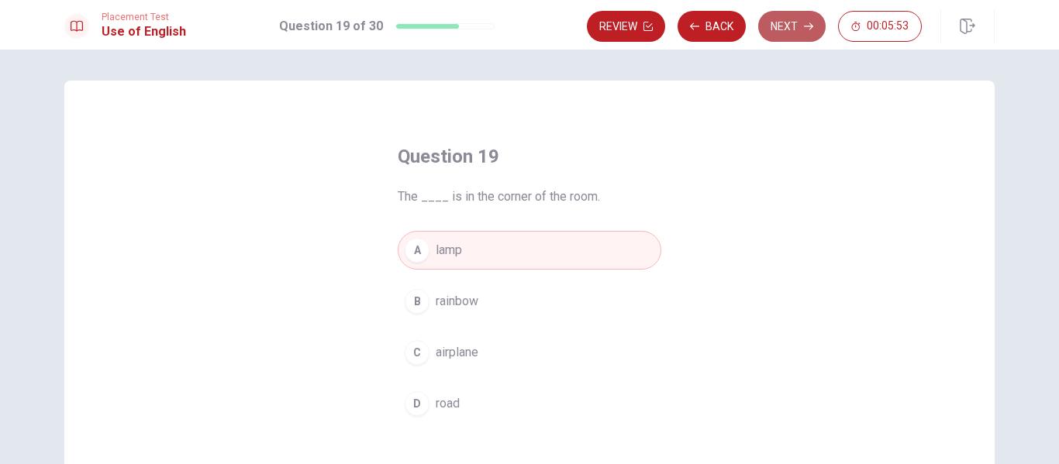
click at [793, 23] on button "Next" at bounding box center [791, 26] width 67 height 31
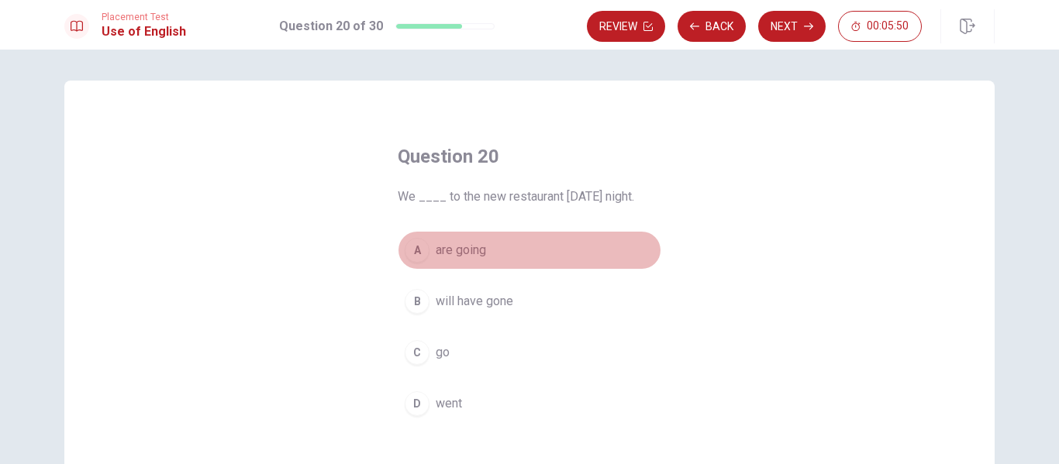
click at [496, 249] on button "A are going" at bounding box center [530, 250] width 264 height 39
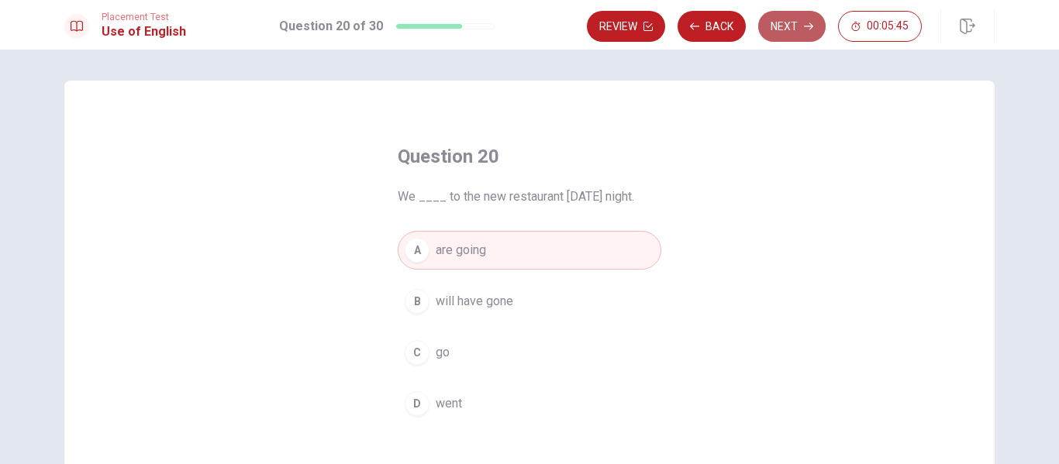
click at [792, 25] on button "Next" at bounding box center [791, 26] width 67 height 31
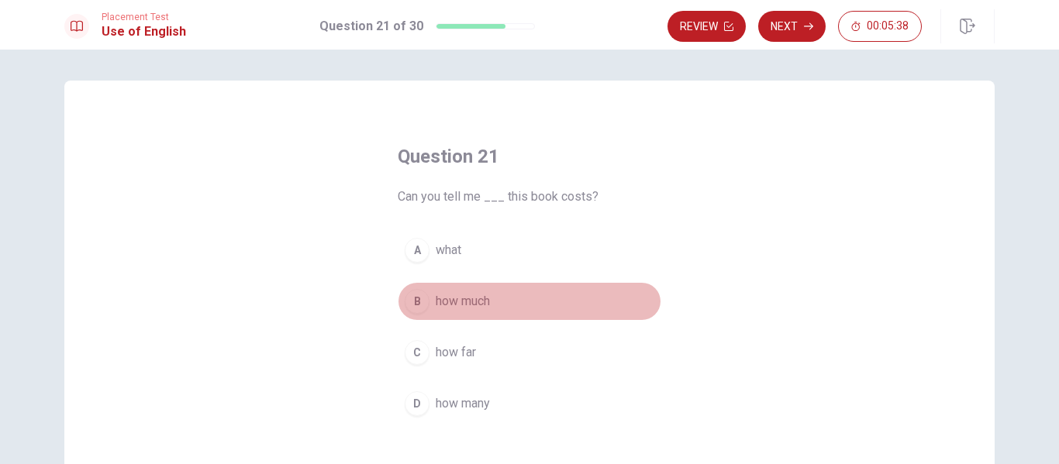
click at [415, 307] on div "B" at bounding box center [417, 301] width 25 height 25
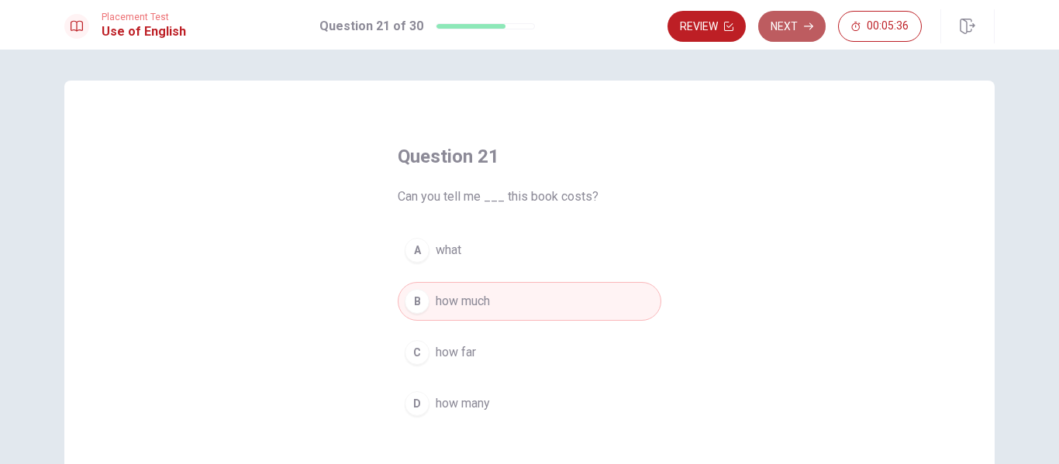
click at [801, 22] on button "Next" at bounding box center [791, 26] width 67 height 31
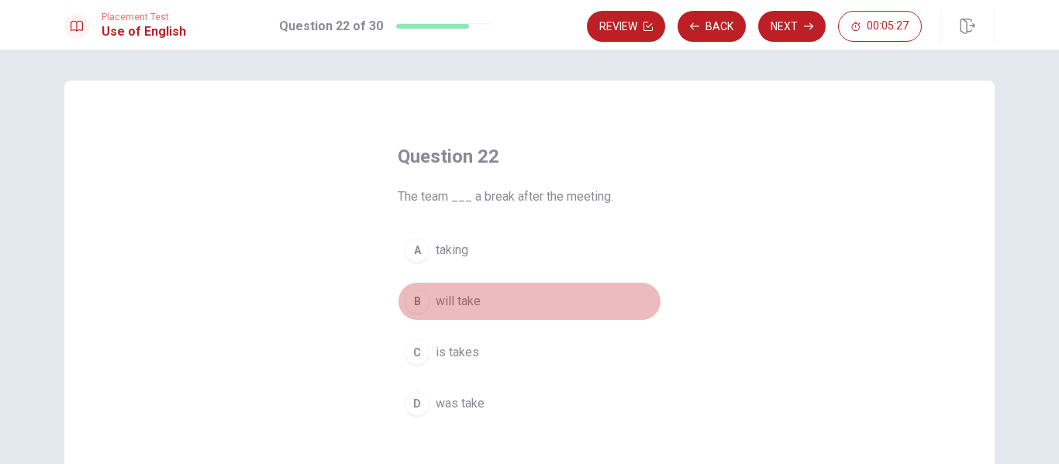
click at [411, 299] on div "B" at bounding box center [417, 301] width 25 height 25
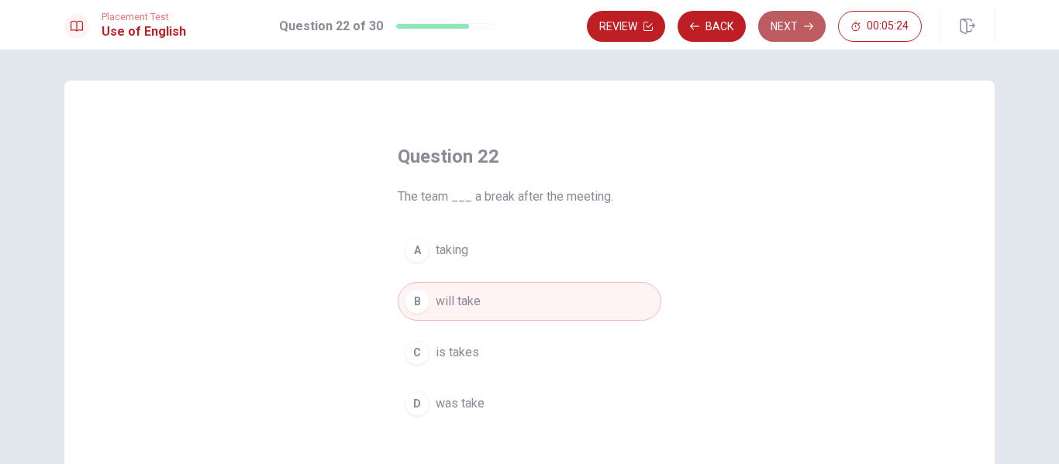
click at [779, 33] on button "Next" at bounding box center [791, 26] width 67 height 31
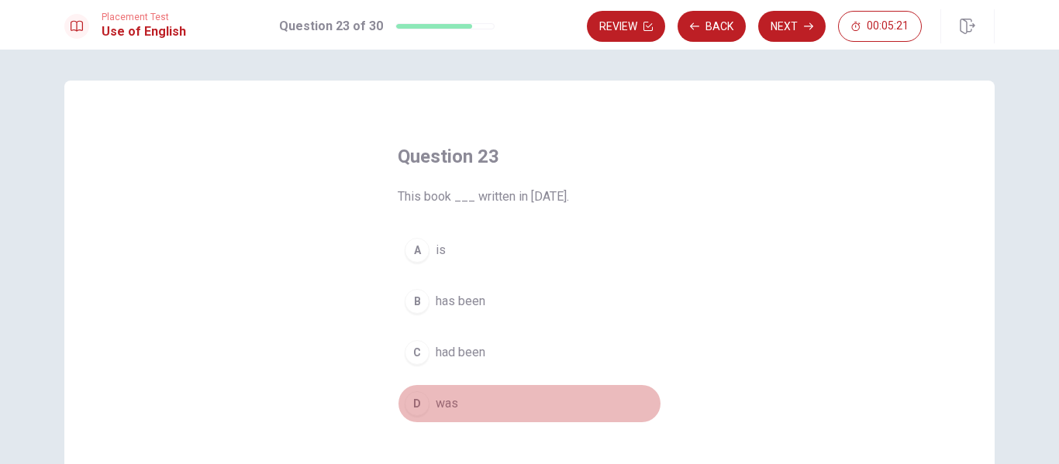
click at [410, 400] on div "D" at bounding box center [417, 404] width 25 height 25
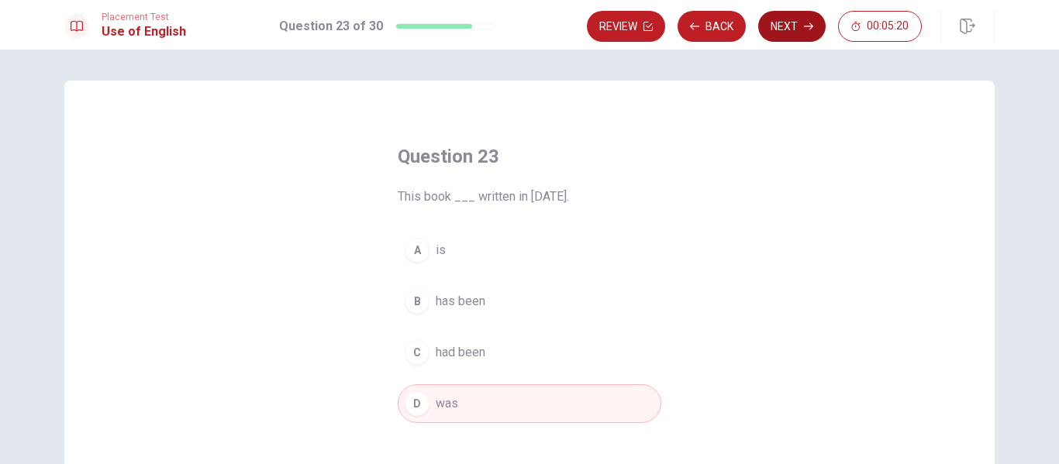
click at [788, 33] on button "Next" at bounding box center [791, 26] width 67 height 31
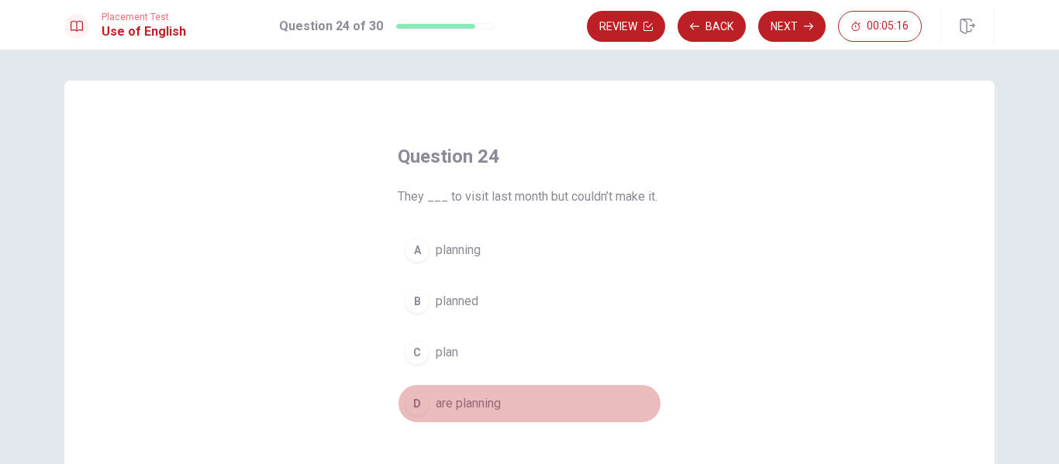
click at [419, 406] on div "D" at bounding box center [417, 404] width 25 height 25
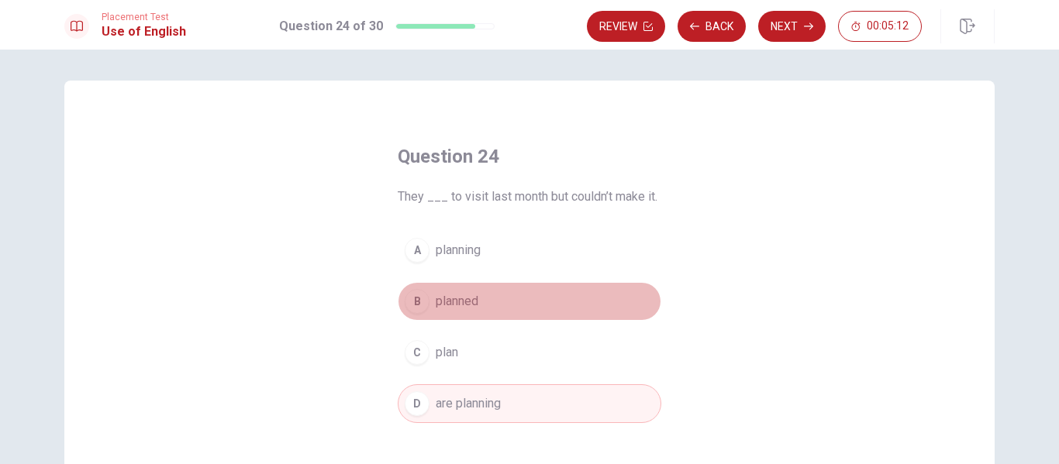
click at [419, 299] on div "B" at bounding box center [417, 301] width 25 height 25
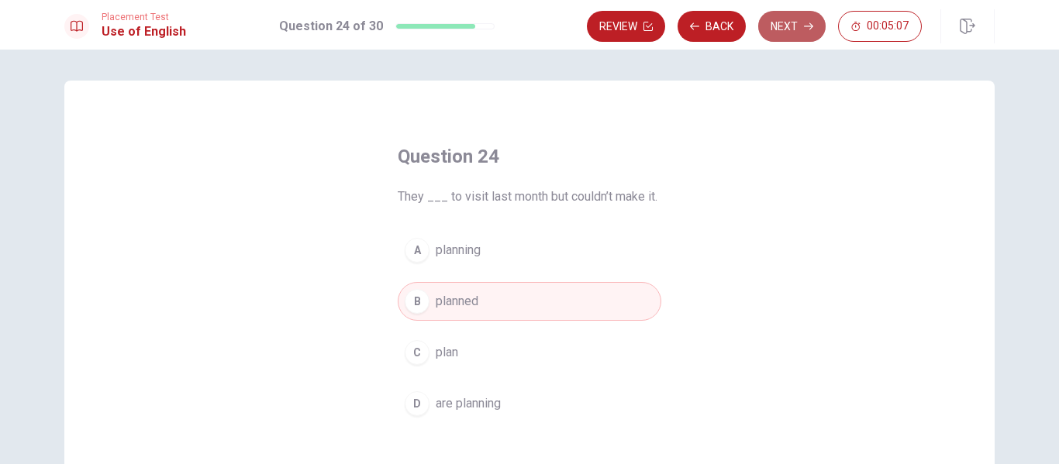
click at [781, 28] on button "Next" at bounding box center [791, 26] width 67 height 31
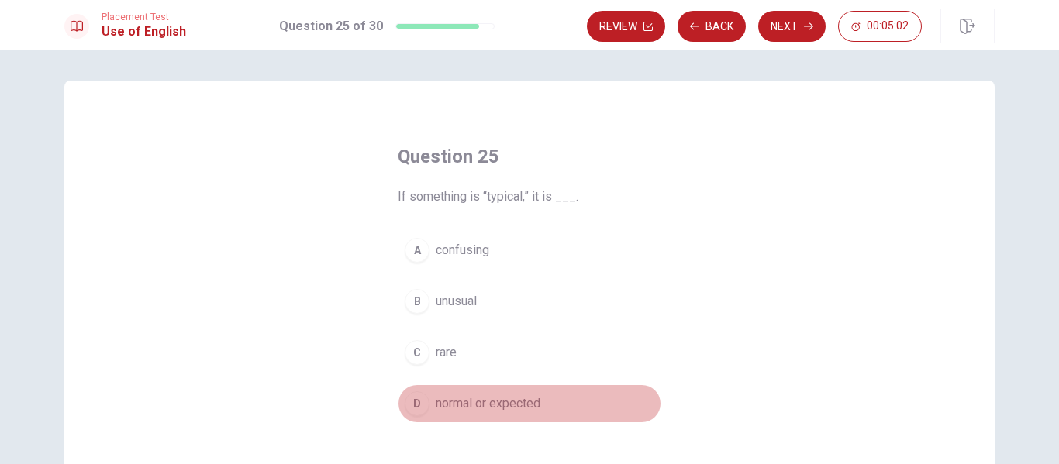
click at [436, 395] on span "normal or expected" at bounding box center [488, 404] width 105 height 19
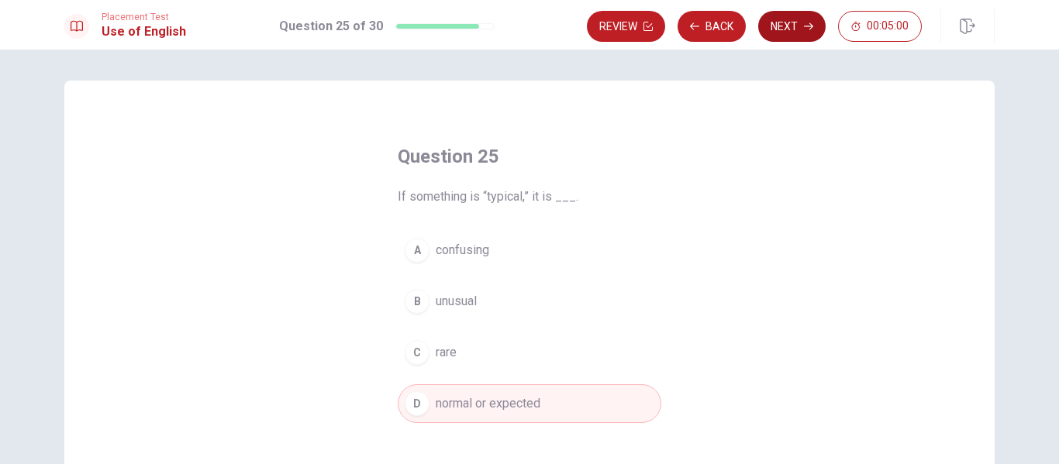
click at [784, 35] on button "Next" at bounding box center [791, 26] width 67 height 31
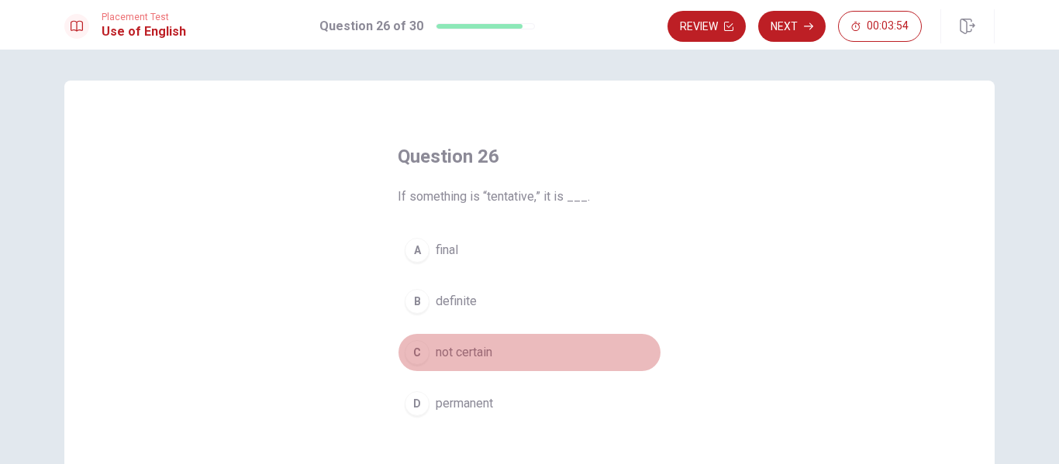
click at [426, 368] on button "C not certain" at bounding box center [530, 352] width 264 height 39
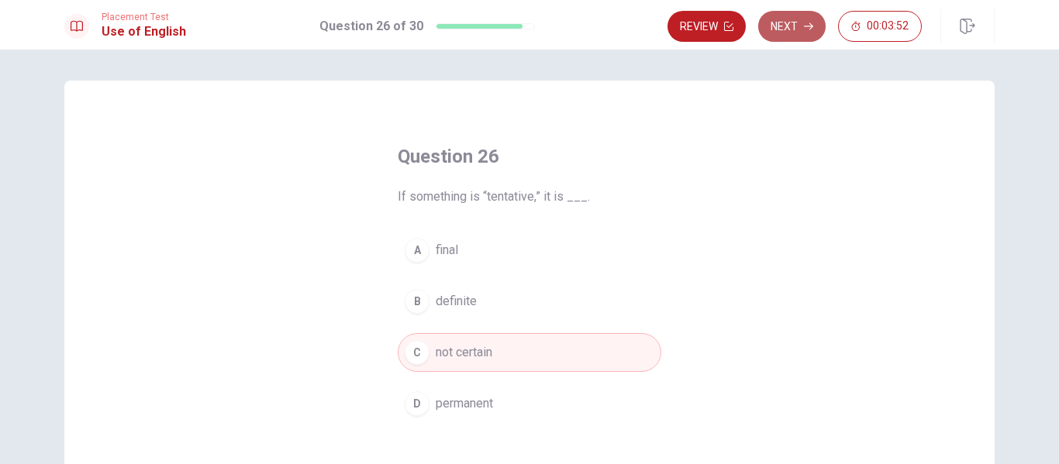
click at [797, 29] on button "Next" at bounding box center [791, 26] width 67 height 31
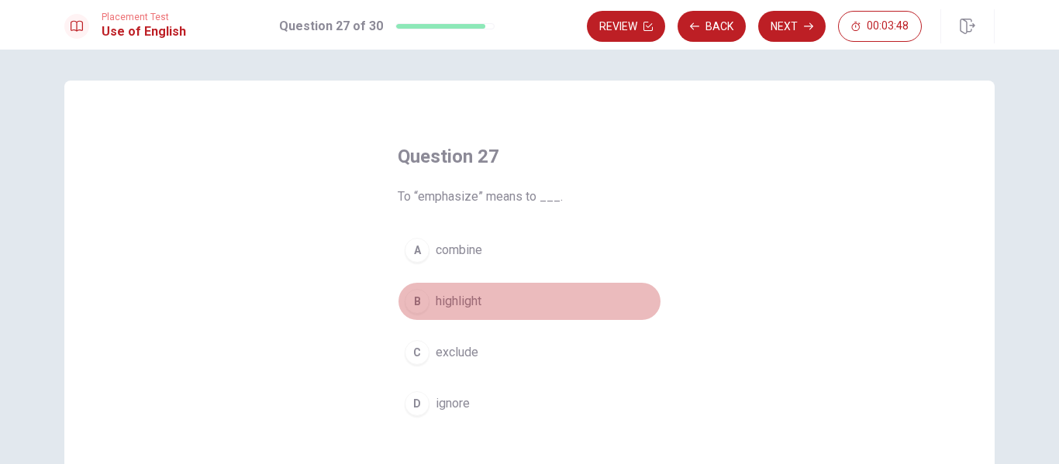
click at [451, 292] on span "highlight" at bounding box center [459, 301] width 46 height 19
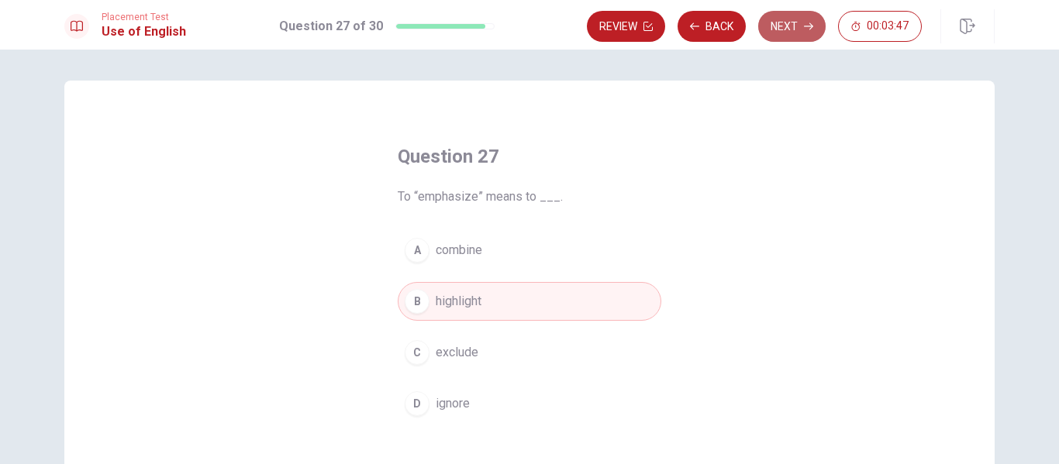
click at [792, 28] on button "Next" at bounding box center [791, 26] width 67 height 31
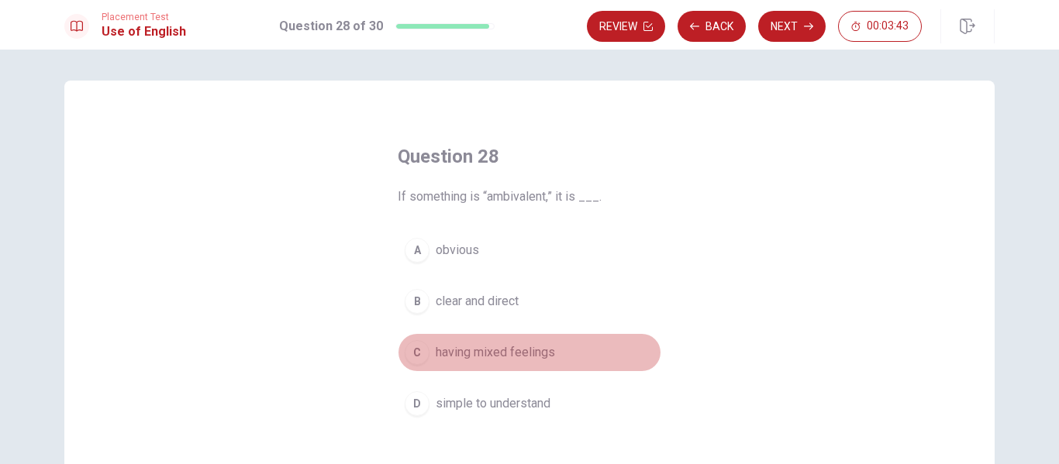
click at [474, 354] on span "having mixed feelings" at bounding box center [495, 352] width 119 height 19
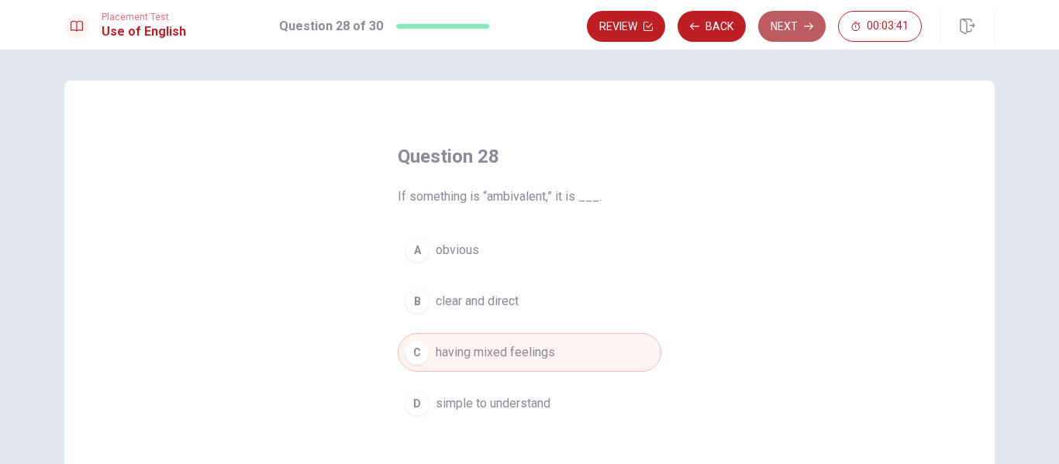
click at [802, 27] on button "Next" at bounding box center [791, 26] width 67 height 31
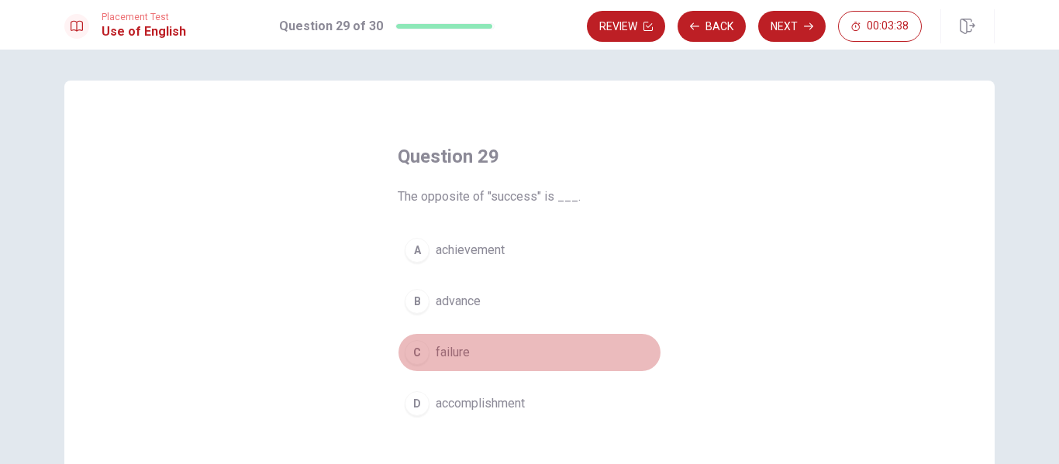
click at [443, 349] on span "failure" at bounding box center [453, 352] width 34 height 19
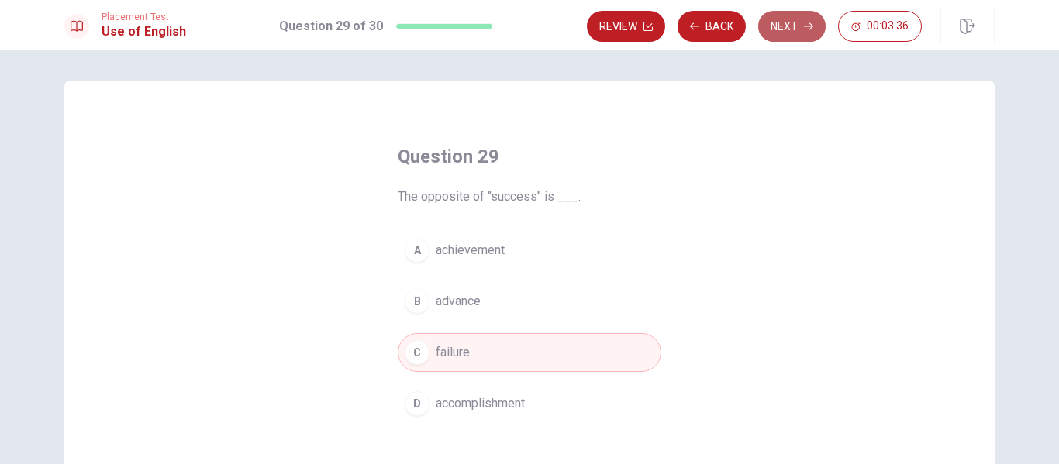
click at [792, 36] on button "Next" at bounding box center [791, 26] width 67 height 31
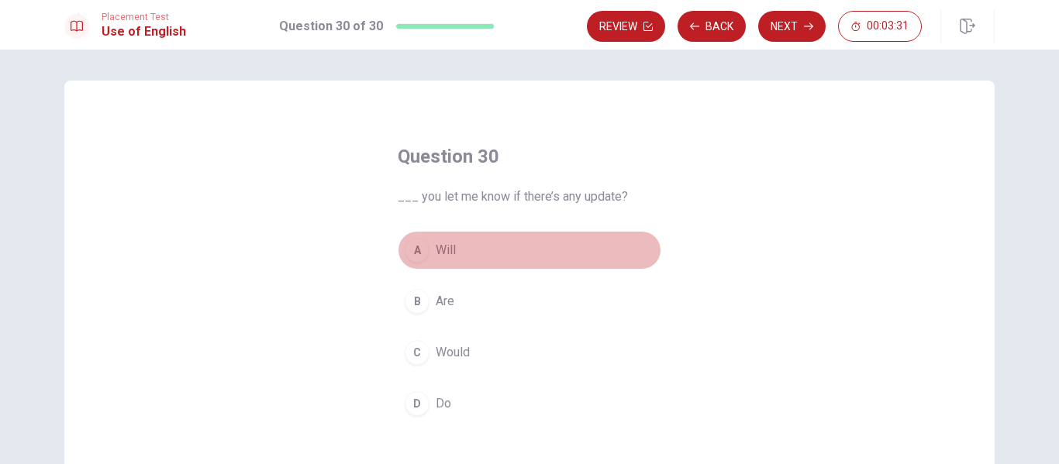
click at [421, 254] on div "A" at bounding box center [417, 250] width 25 height 25
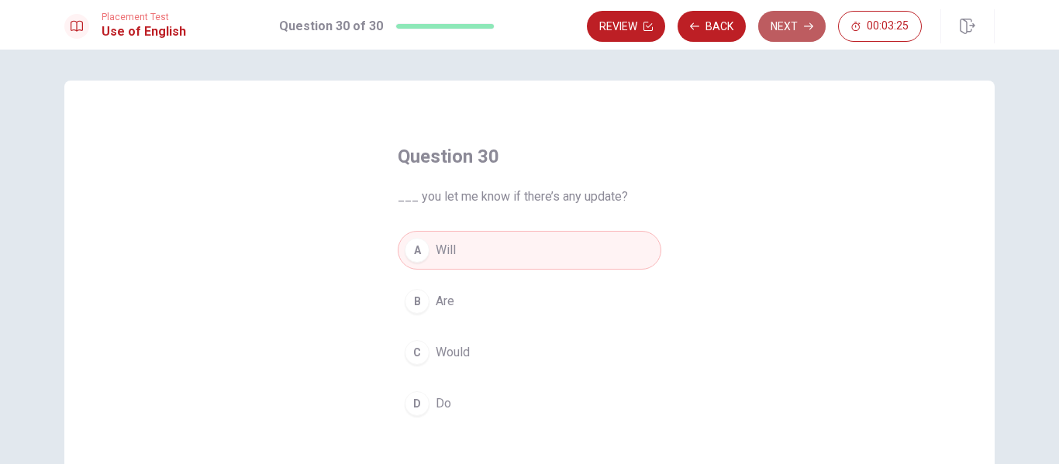
click at [793, 19] on button "Next" at bounding box center [791, 26] width 67 height 31
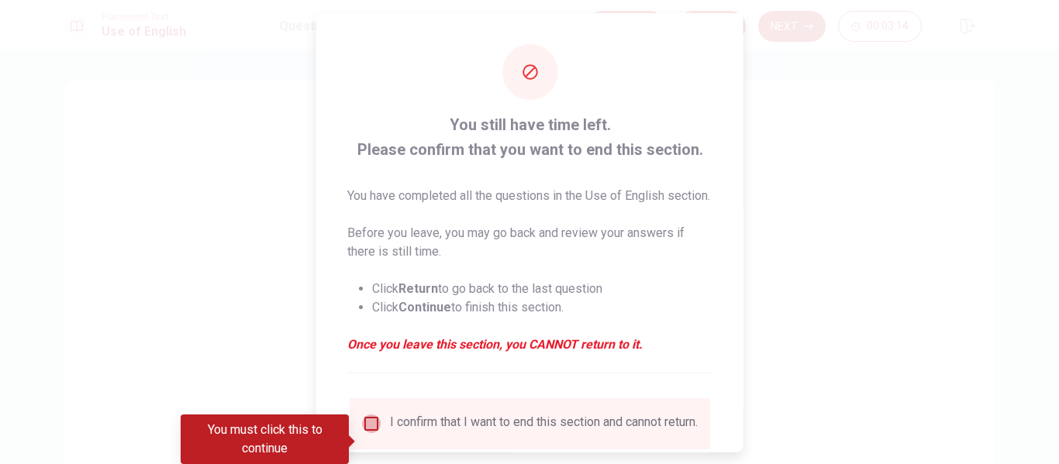
click at [377, 433] on input "You must click this to continue" at bounding box center [371, 423] width 19 height 19
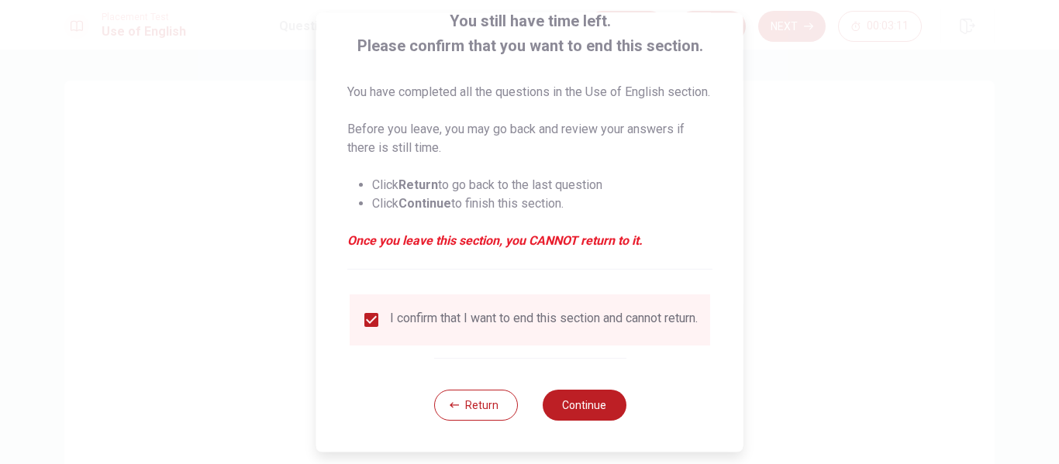
scroll to position [133, 0]
click at [588, 401] on button "Continue" at bounding box center [584, 405] width 84 height 31
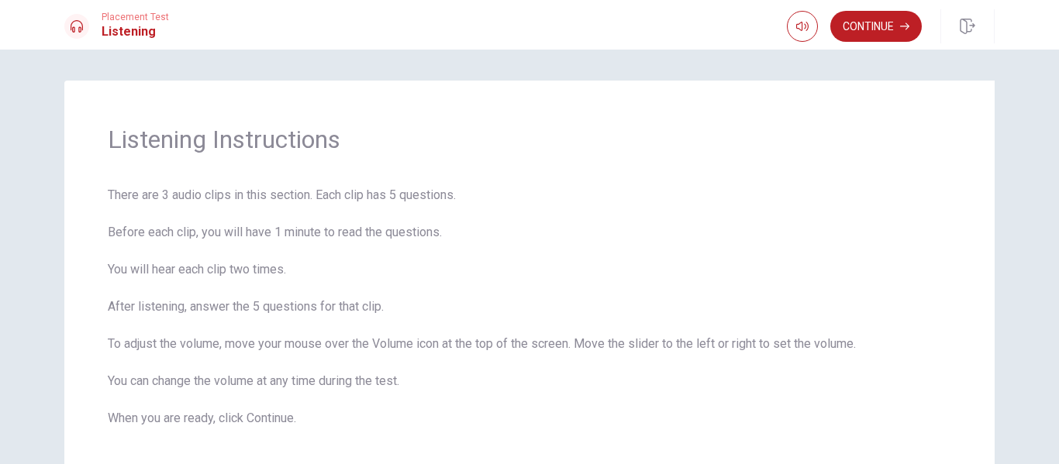
click at [588, 401] on span "There are 3 audio clips in this section. Each clip has 5 questions. Before each…" at bounding box center [529, 307] width 843 height 242
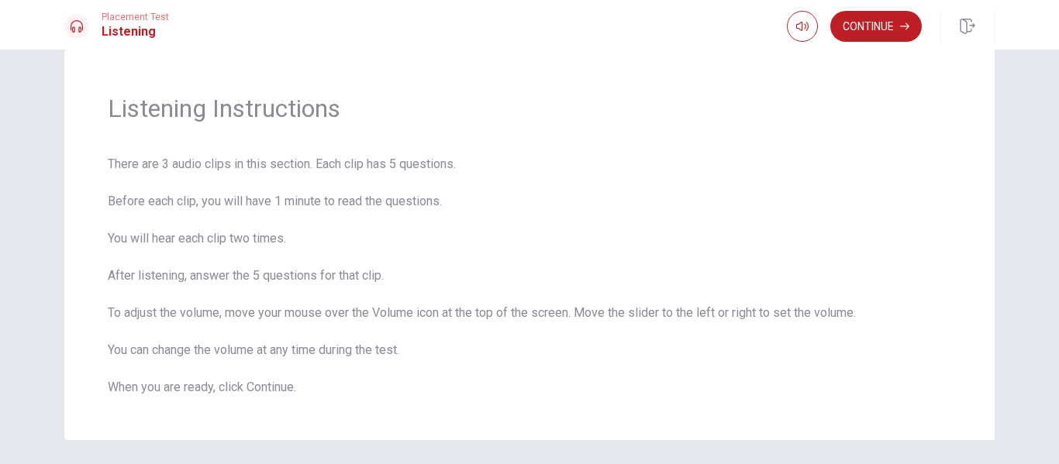
scroll to position [0, 0]
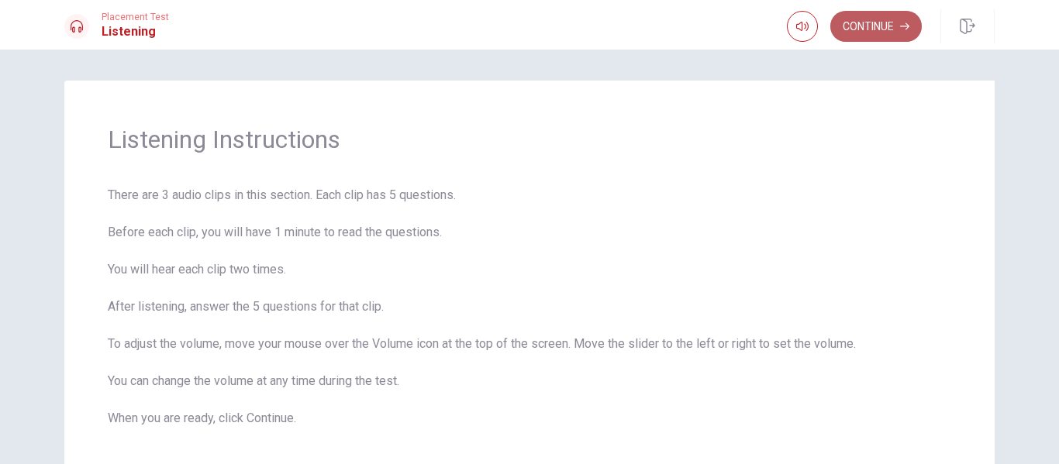
click at [880, 29] on button "Continue" at bounding box center [875, 26] width 91 height 31
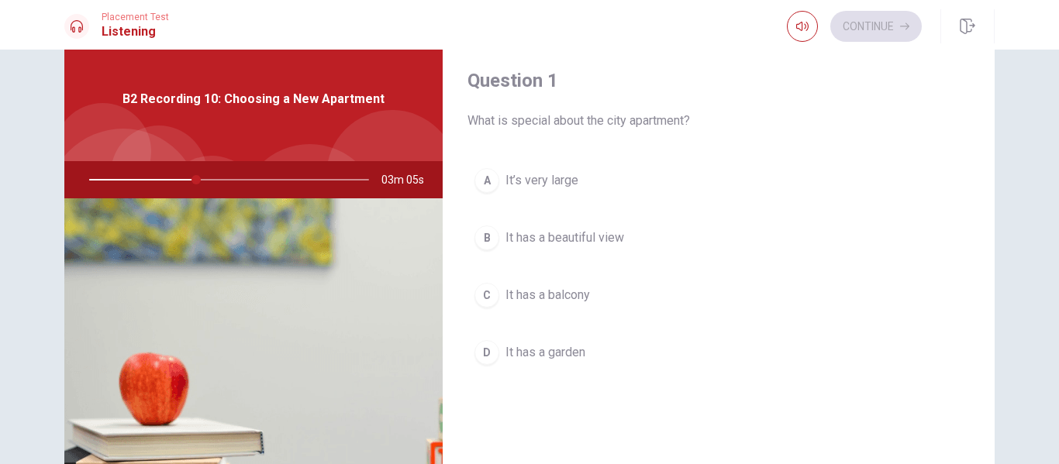
click at [601, 239] on span "It has a beautiful view" at bounding box center [564, 238] width 119 height 19
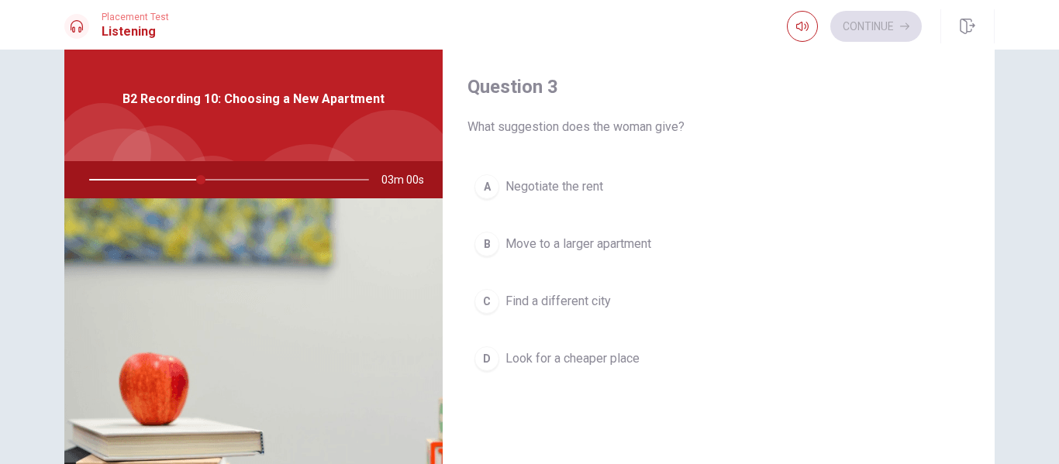
scroll to position [792, 0]
click at [663, 182] on button "A Negotiate the rent" at bounding box center [718, 183] width 502 height 39
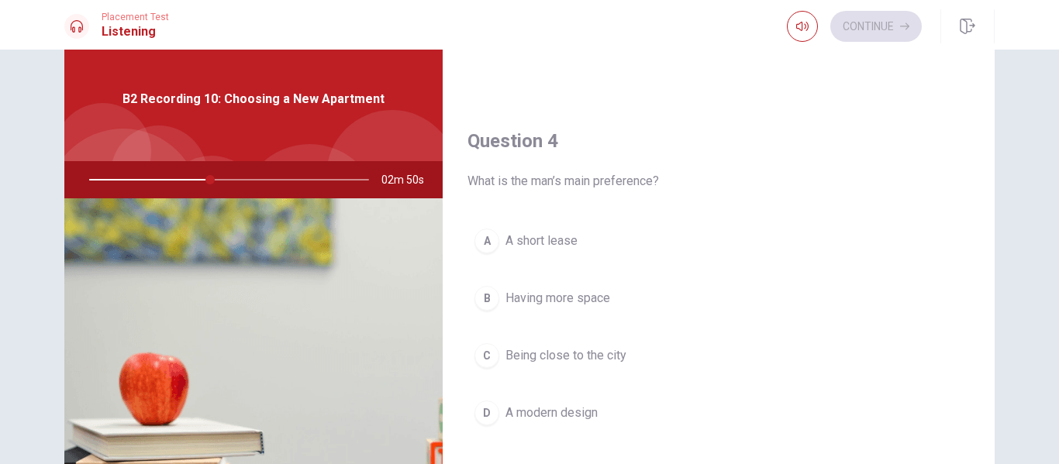
scroll to position [1150, 0]
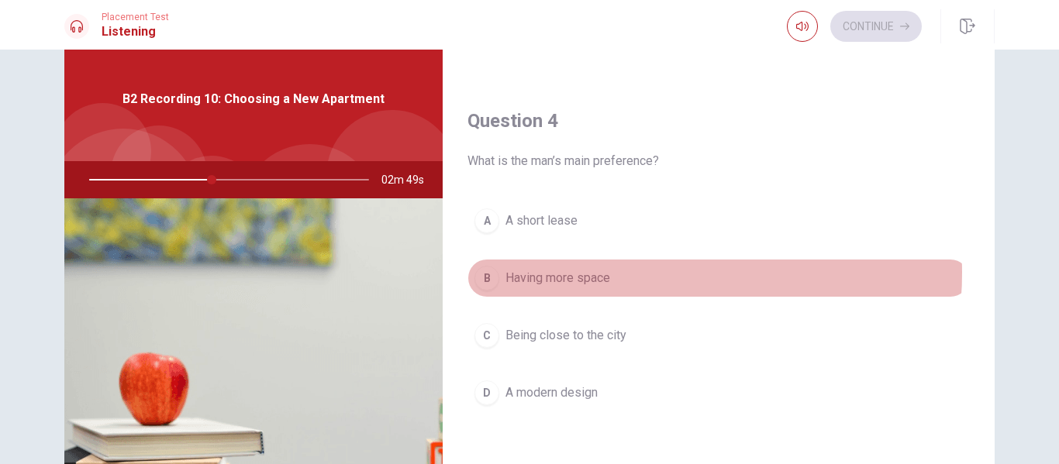
click at [620, 273] on button "B Having more space" at bounding box center [718, 278] width 502 height 39
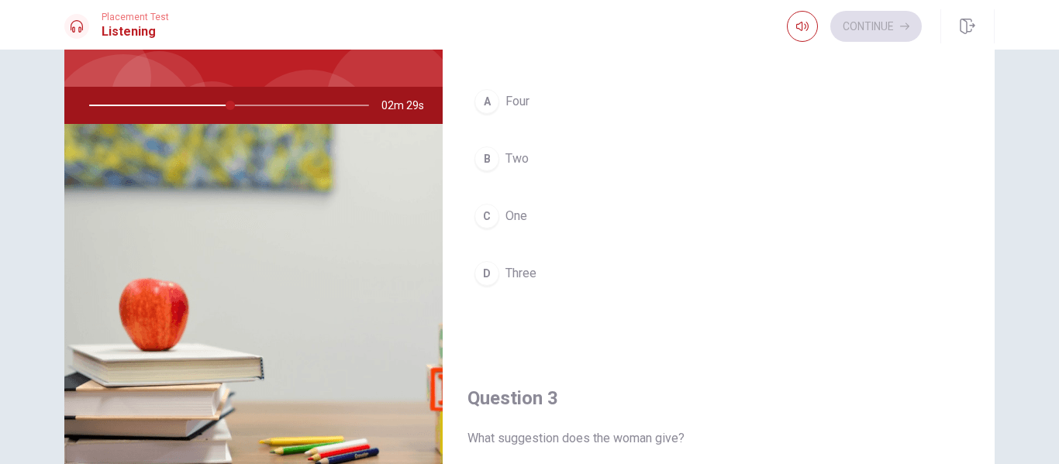
scroll to position [121, 0]
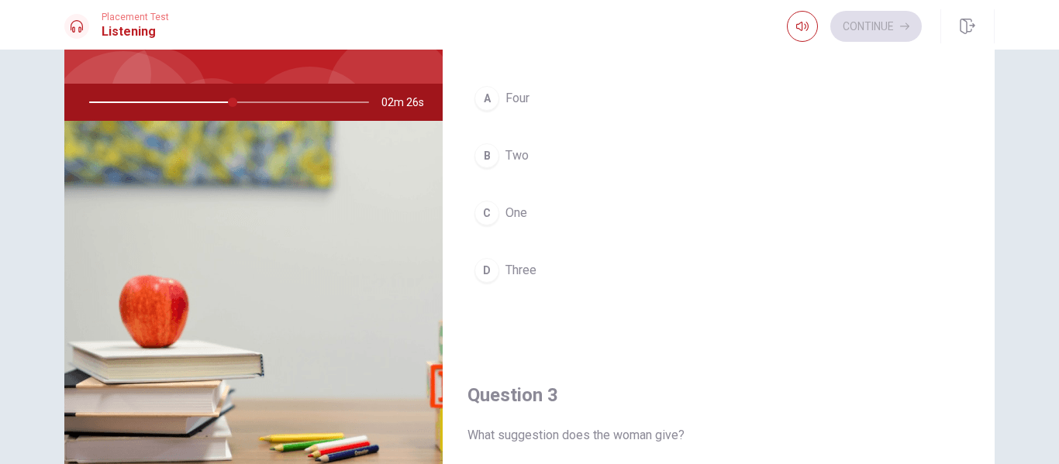
click at [517, 150] on span "Two" at bounding box center [516, 156] width 23 height 19
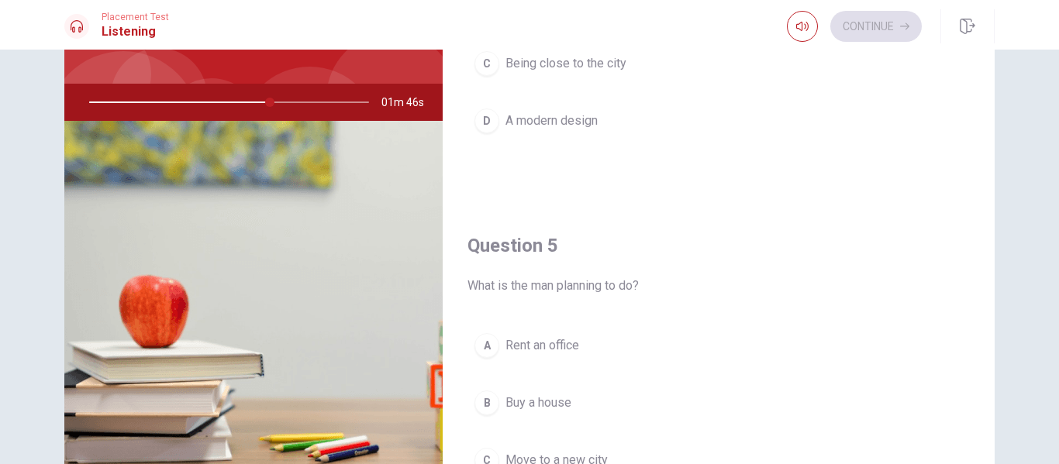
scroll to position [1446, 0]
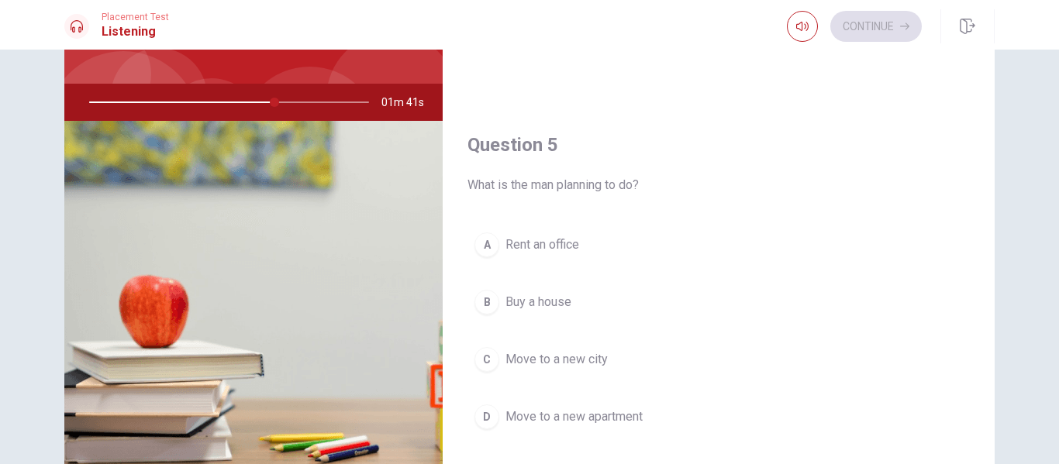
click at [585, 419] on span "Move to a new apartment" at bounding box center [573, 417] width 137 height 19
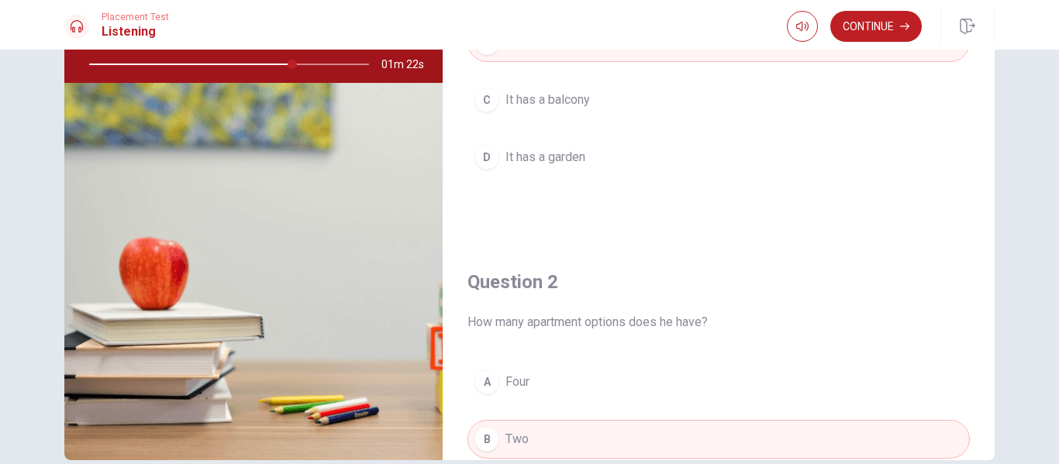
scroll to position [74, 0]
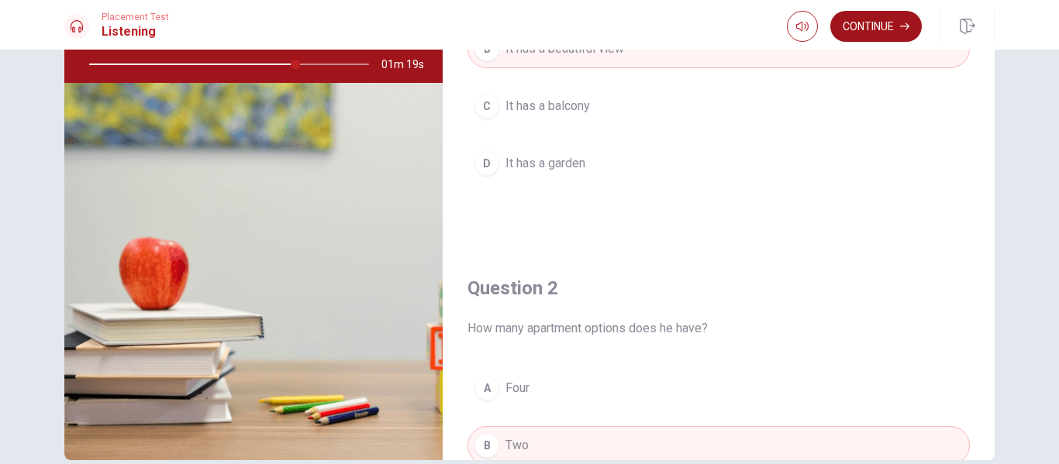
click at [893, 23] on button "Continue" at bounding box center [875, 26] width 91 height 31
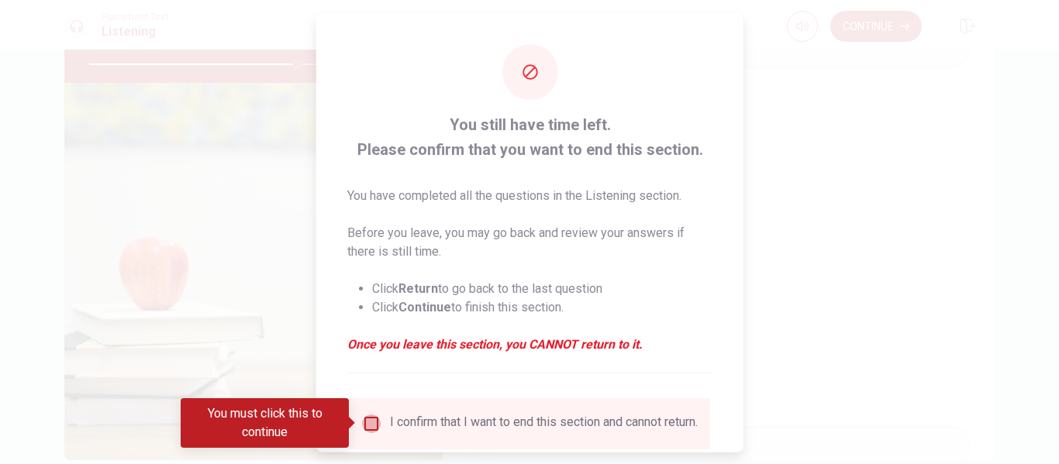
click at [376, 419] on input "You must click this to continue" at bounding box center [371, 423] width 19 height 19
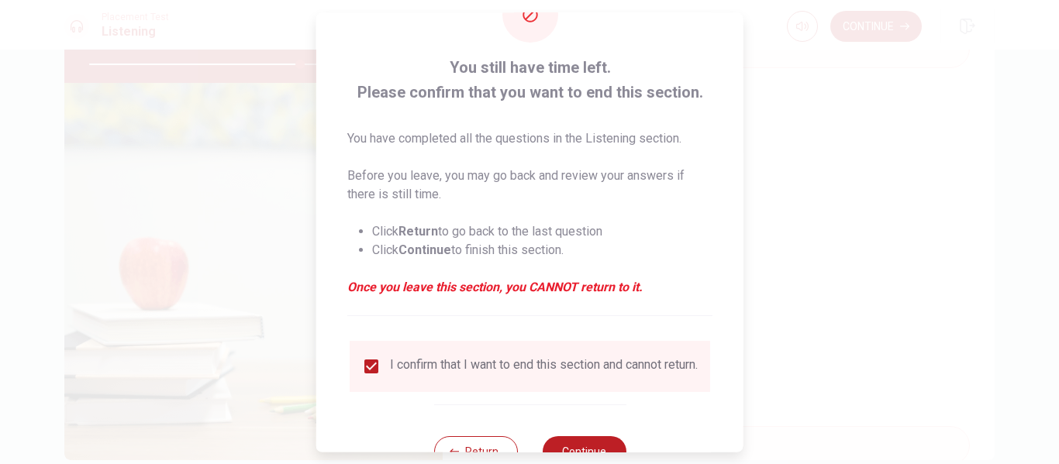
scroll to position [114, 0]
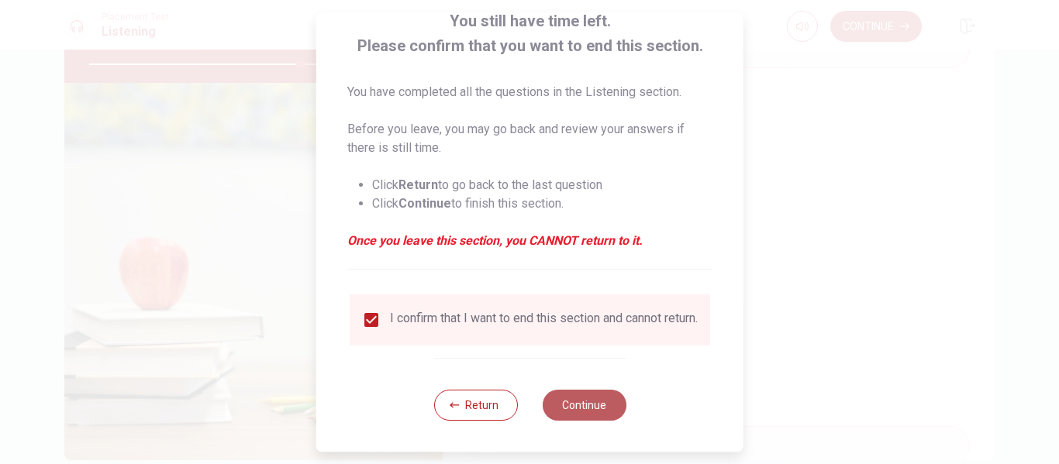
click at [580, 412] on button "Continue" at bounding box center [584, 405] width 84 height 31
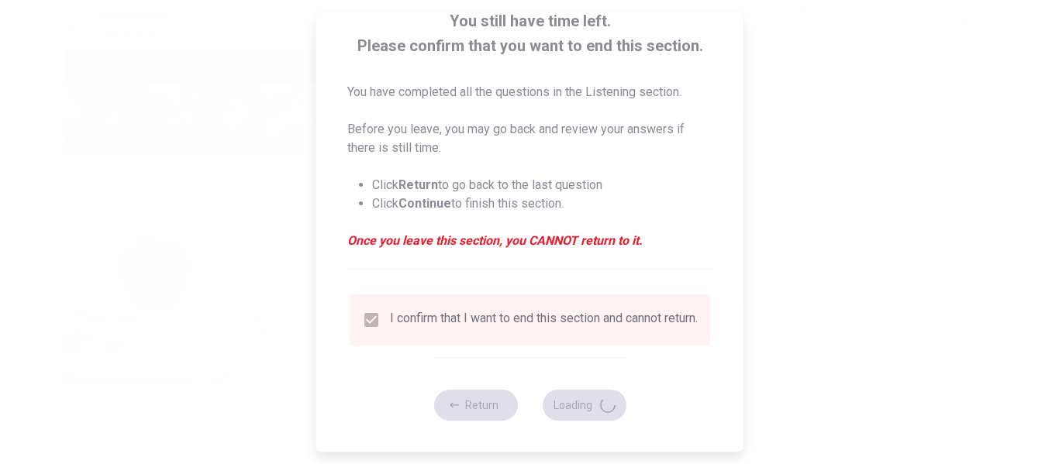
type input "78"
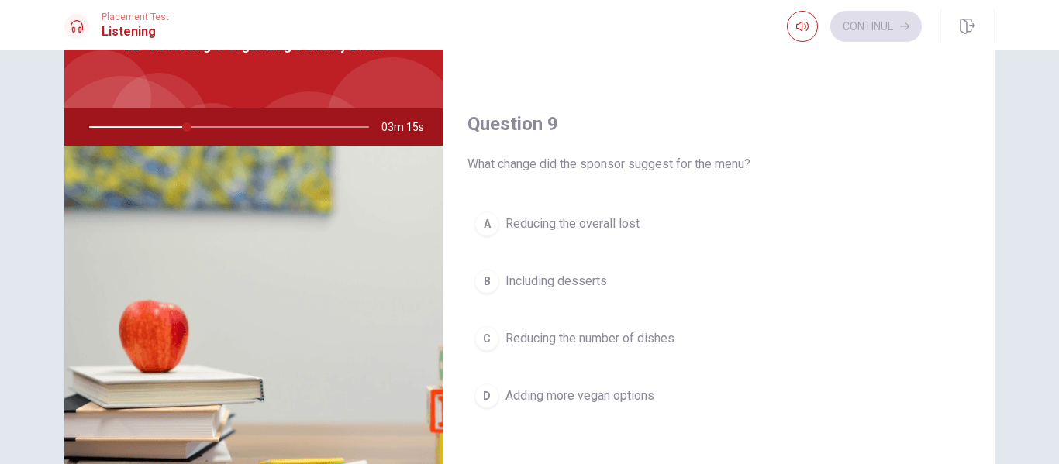
scroll to position [1083, 0]
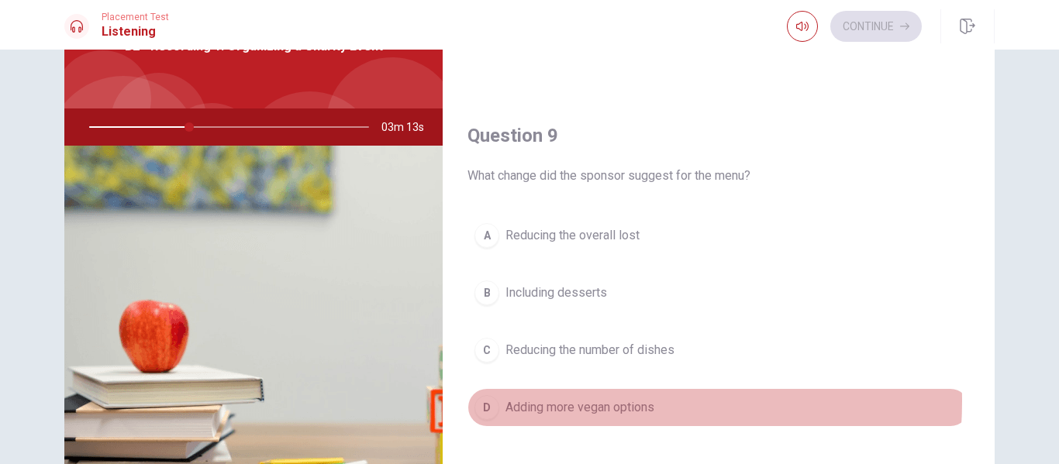
click at [574, 402] on span "Adding more vegan options" at bounding box center [579, 407] width 149 height 19
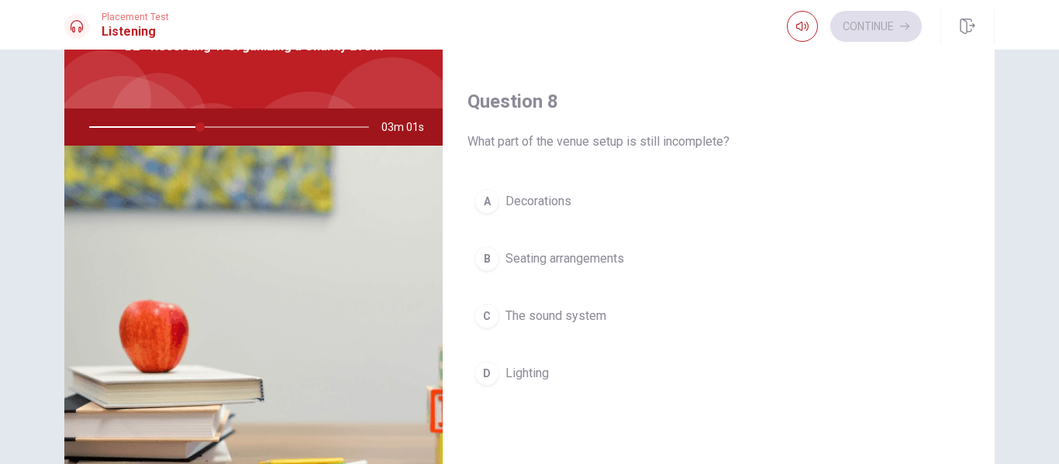
scroll to position [714, 0]
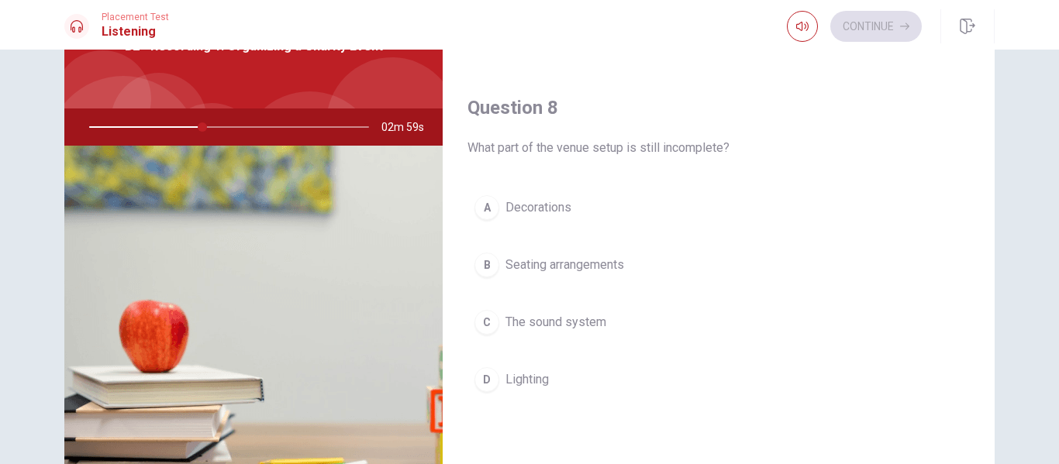
click at [602, 327] on button "C The sound system" at bounding box center [718, 322] width 502 height 39
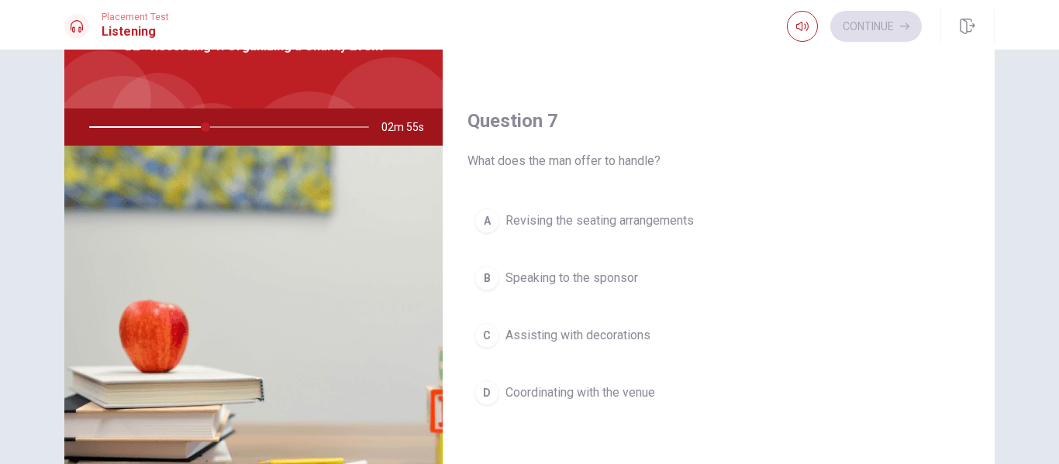
scroll to position [292, 0]
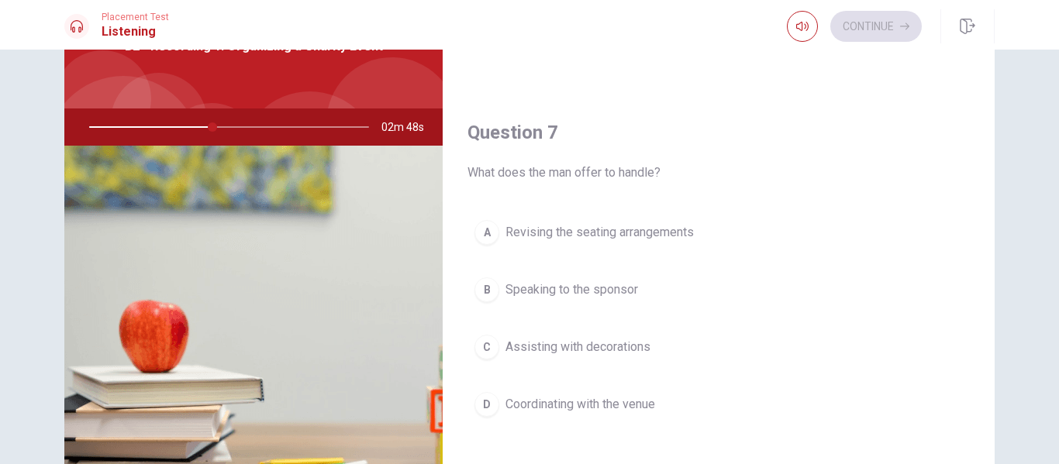
click at [598, 410] on span "Coordinating with the venue" at bounding box center [580, 404] width 150 height 19
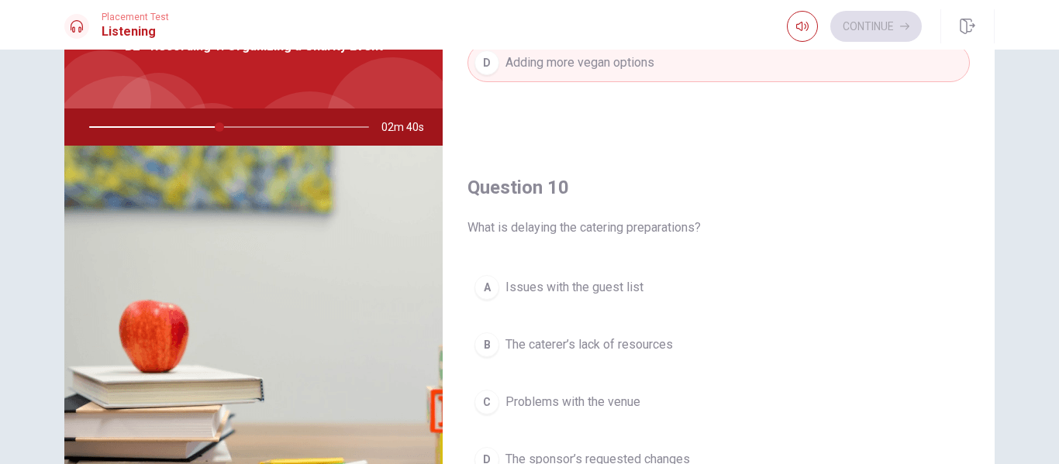
scroll to position [1446, 0]
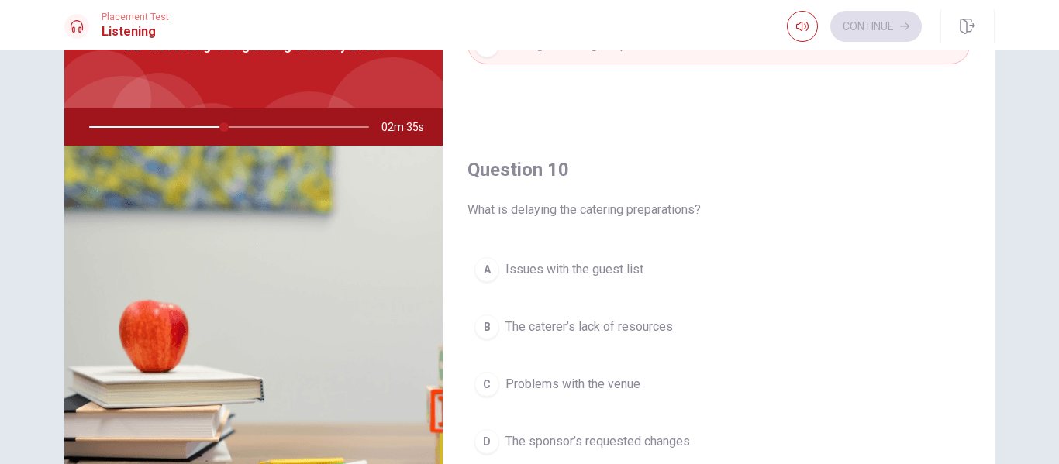
click at [661, 440] on span "The sponsor’s requested changes" at bounding box center [597, 442] width 185 height 19
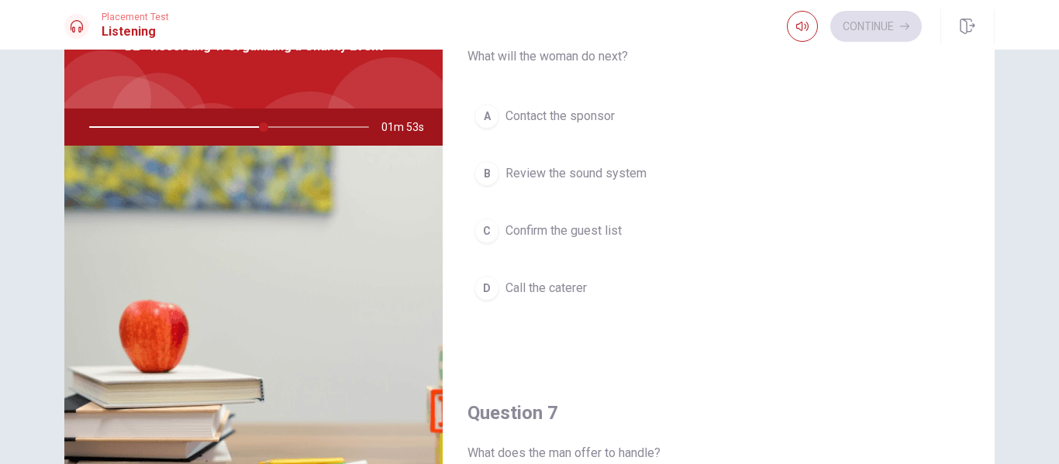
scroll to position [0, 0]
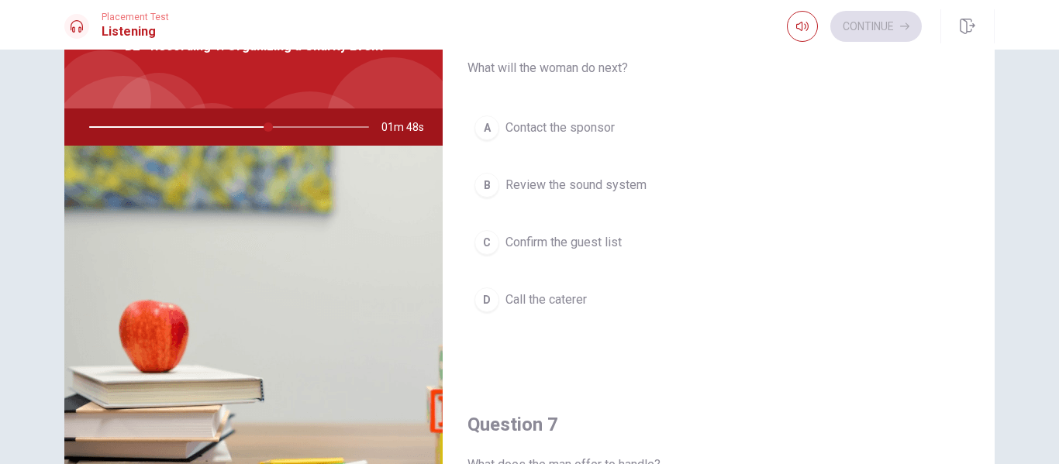
click at [554, 287] on button "D Call the caterer" at bounding box center [718, 300] width 502 height 39
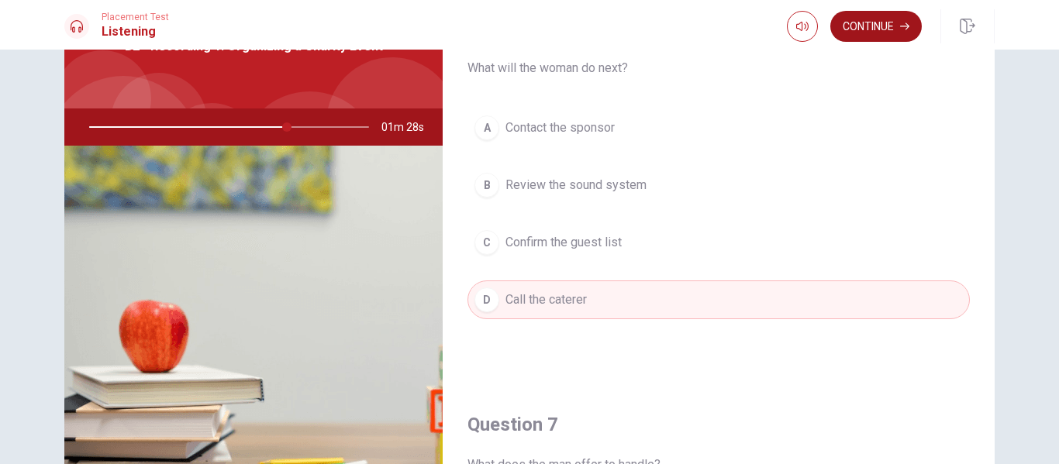
click at [883, 20] on button "Continue" at bounding box center [875, 26] width 91 height 31
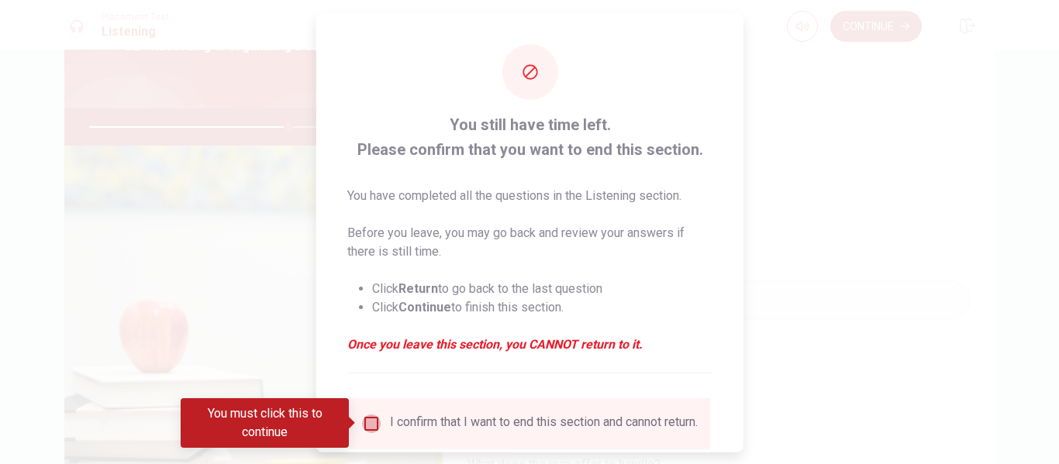
click at [371, 425] on input "You must click this to continue" at bounding box center [371, 423] width 19 height 19
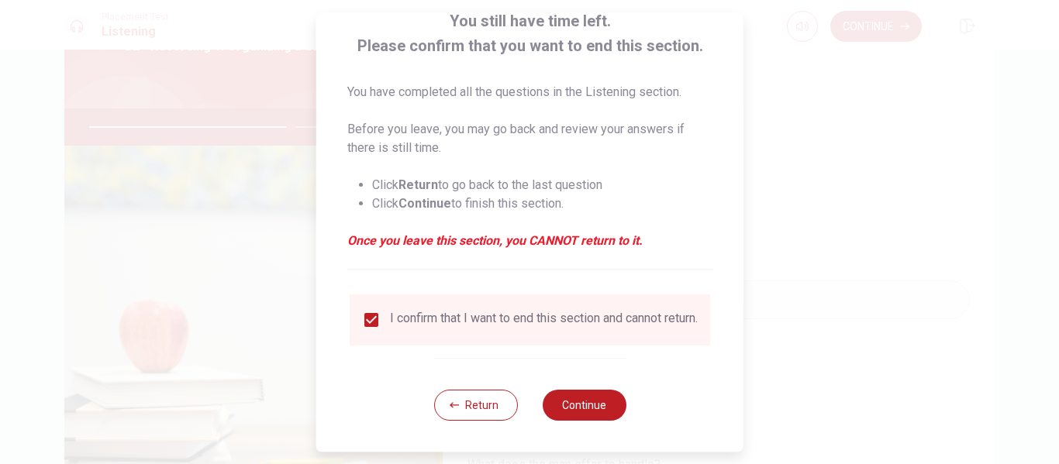
scroll to position [114, 0]
click at [583, 411] on button "Continue" at bounding box center [584, 405] width 84 height 31
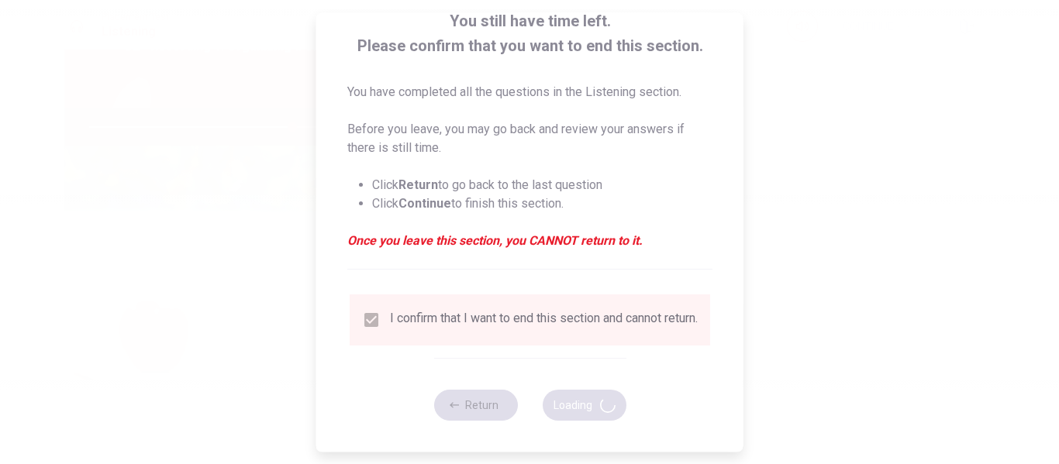
type input "73"
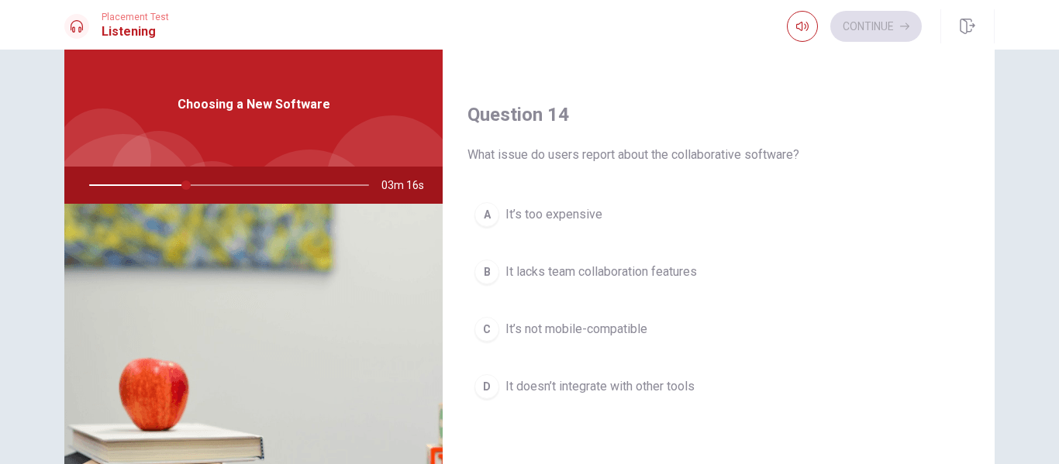
scroll to position [1168, 0]
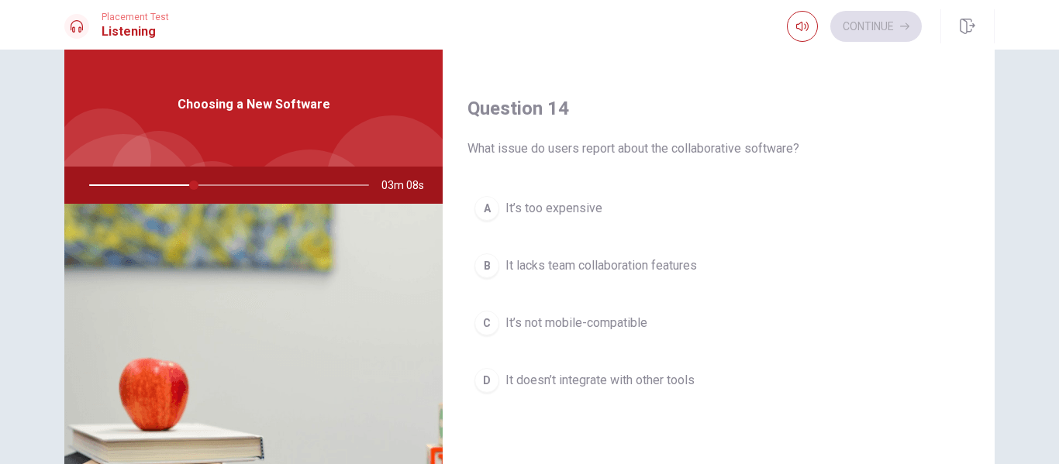
click at [534, 209] on span "It’s too expensive" at bounding box center [553, 208] width 97 height 19
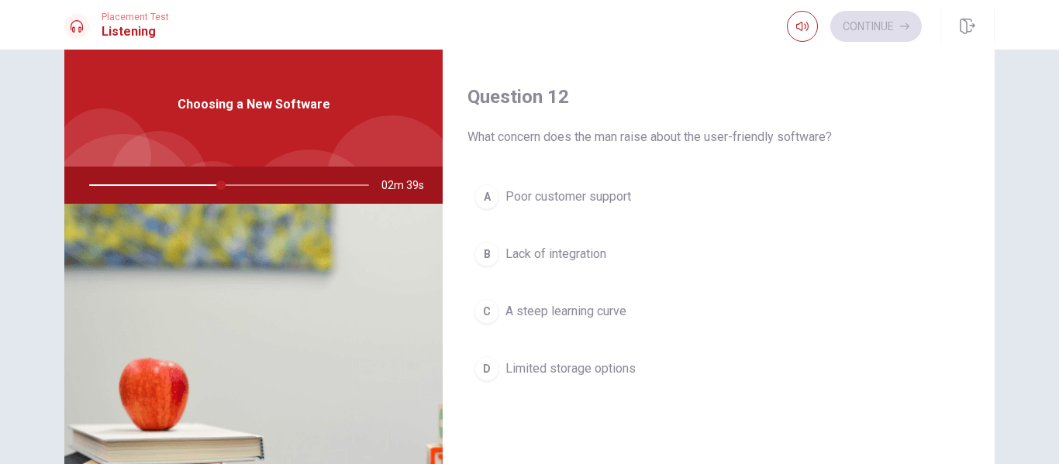
scroll to position [378, 0]
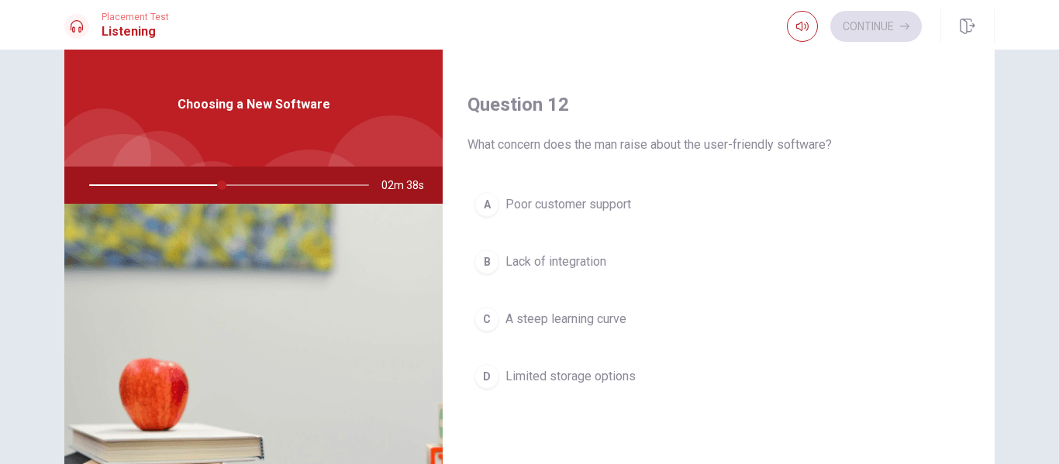
click at [559, 184] on div "Question 12 What concern does the man raise about the user-friendly software? A…" at bounding box center [719, 259] width 552 height 397
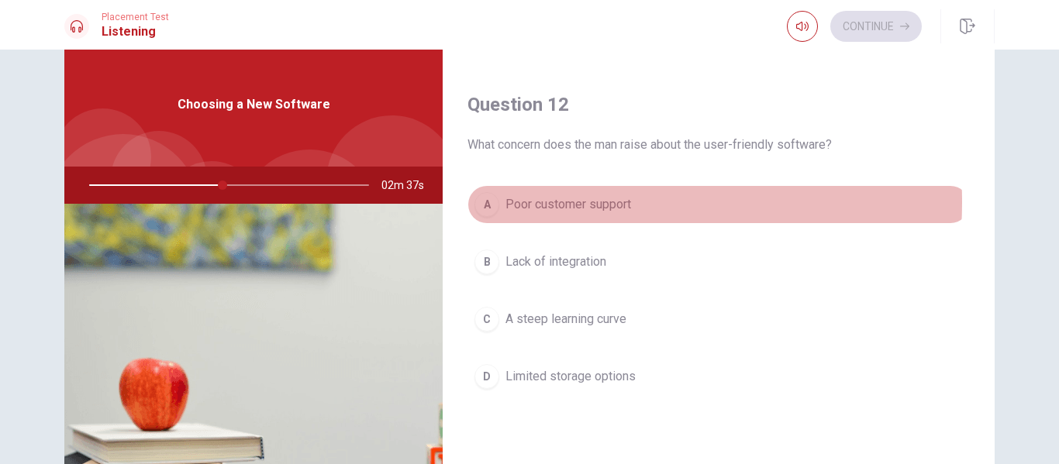
click at [559, 202] on span "Poor customer support" at bounding box center [568, 204] width 126 height 19
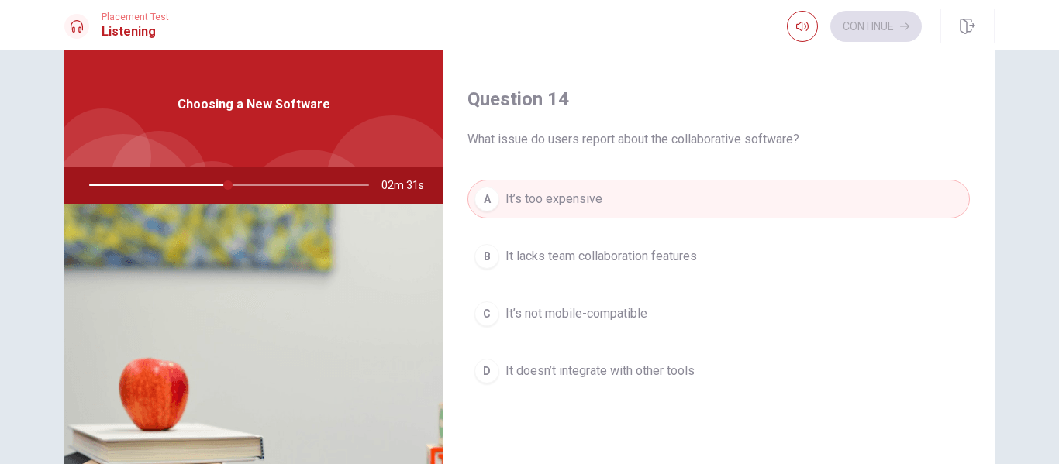
scroll to position [1204, 0]
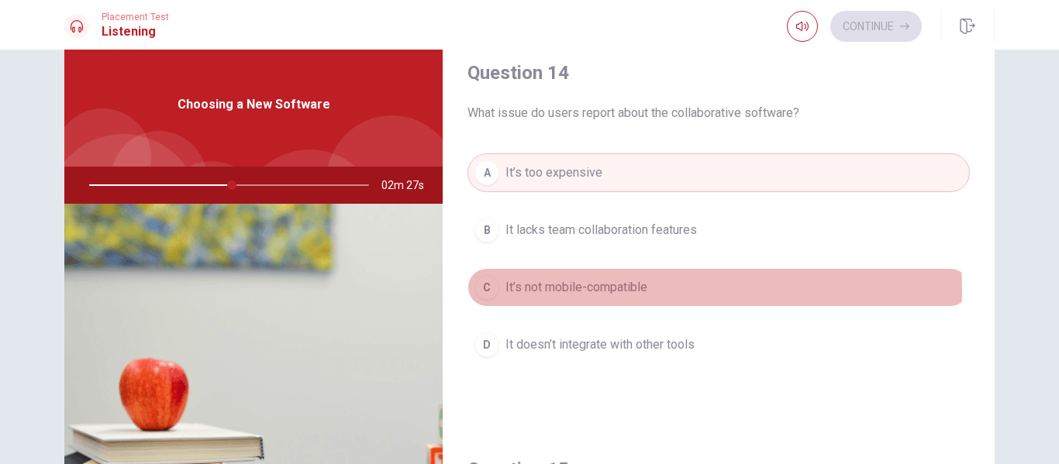
click at [650, 290] on button "C It’s not mobile-compatible" at bounding box center [718, 287] width 502 height 39
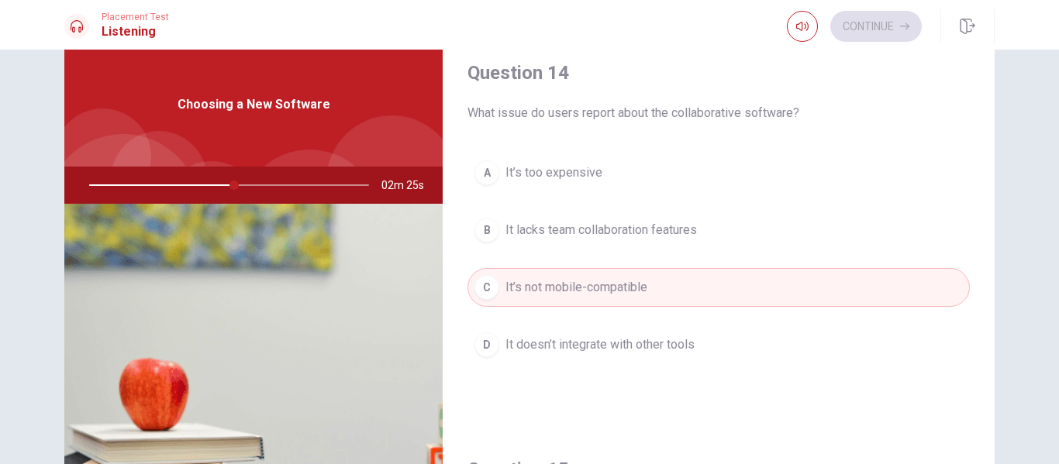
drag, startPoint x: 992, startPoint y: 384, endPoint x: 961, endPoint y: 442, distance: 65.5
click at [961, 442] on div "Question 11 What is a downside of the affordable software? A It’s not mobile-co…" at bounding box center [530, 312] width 980 height 539
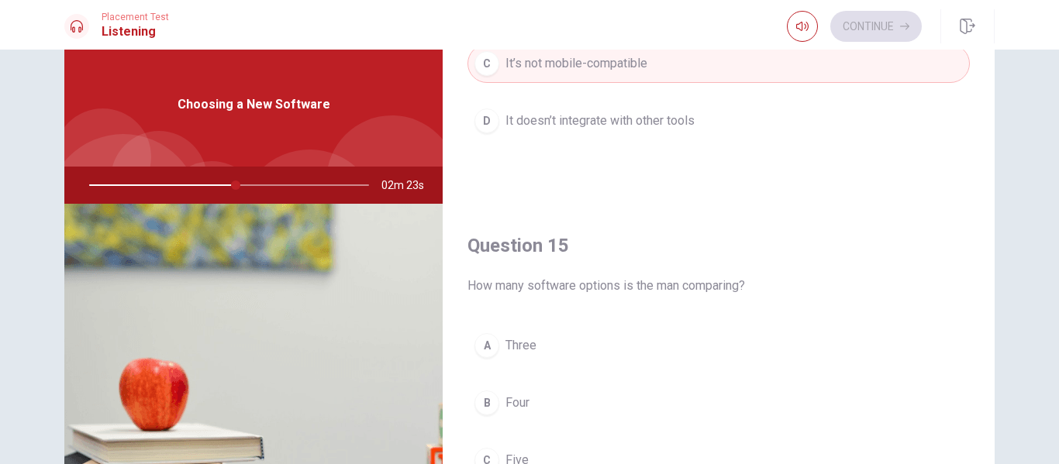
scroll to position [1446, 0]
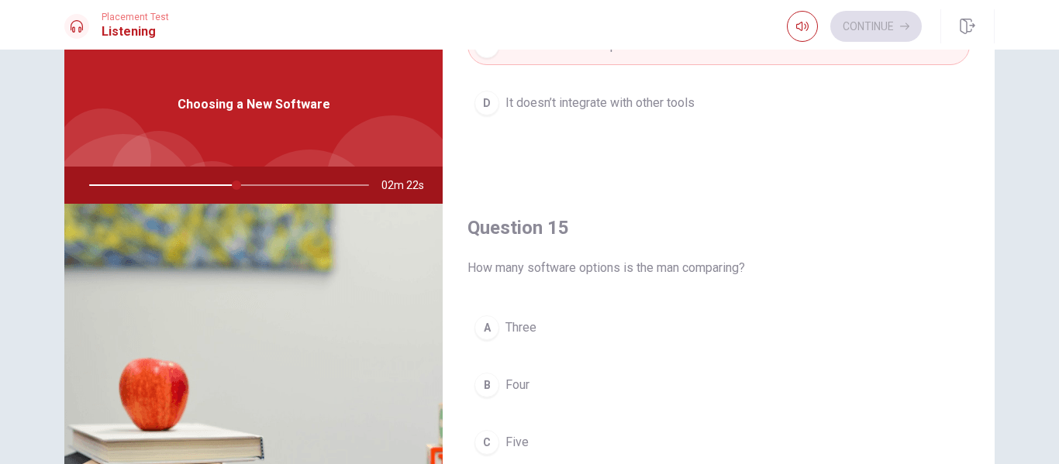
click at [636, 322] on button "A Three" at bounding box center [718, 328] width 502 height 39
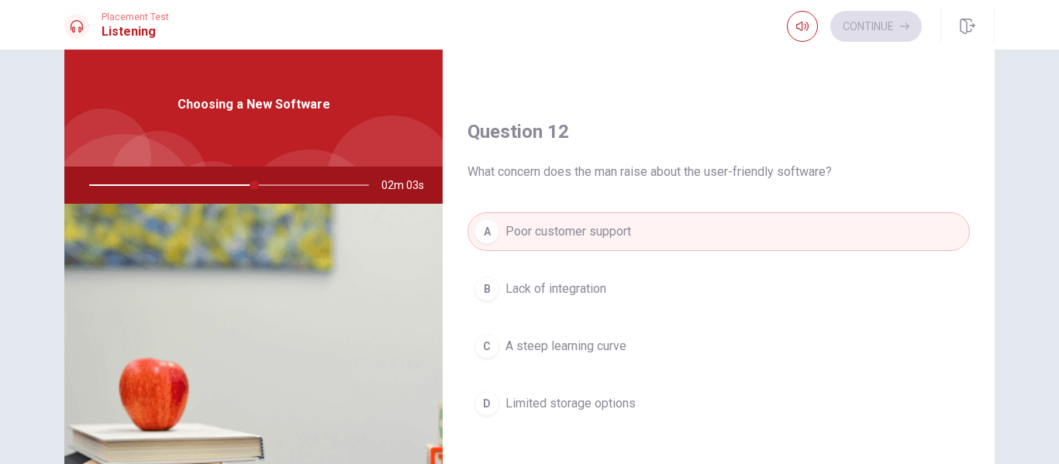
scroll to position [368, 0]
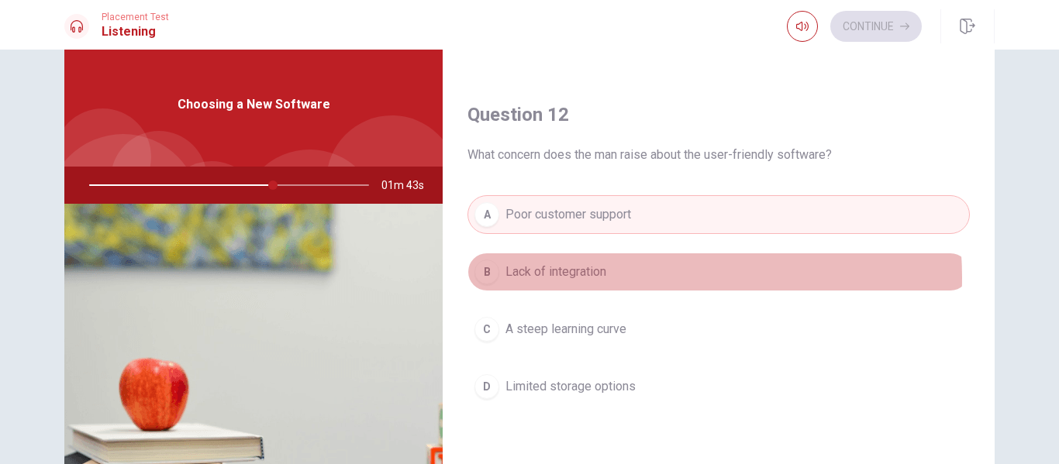
click at [626, 278] on button "B Lack of integration" at bounding box center [718, 272] width 502 height 39
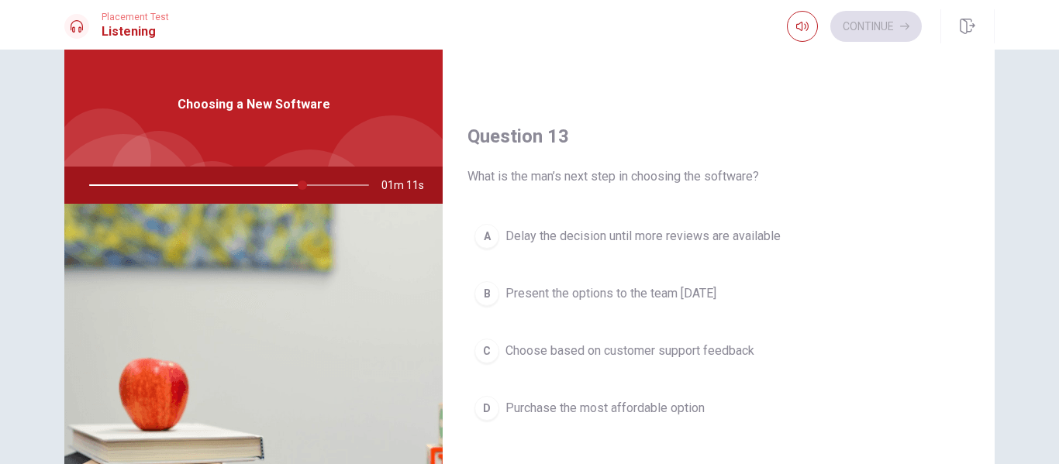
scroll to position [737, 0]
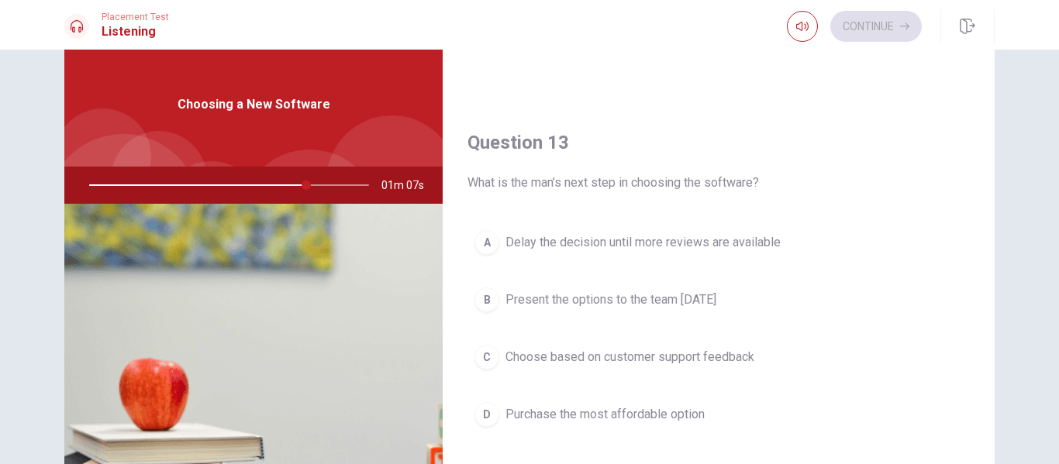
click at [654, 302] on span "Present the options to the team [DATE]" at bounding box center [610, 300] width 211 height 19
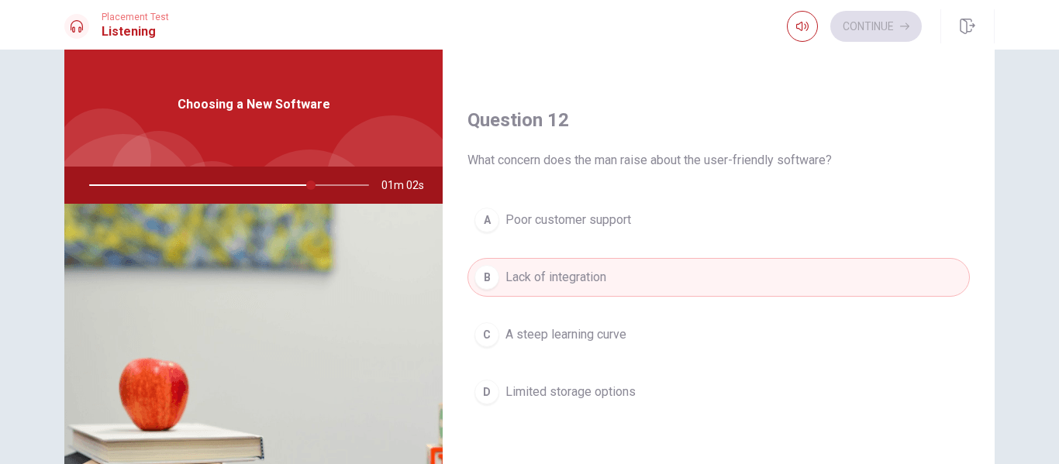
scroll to position [0, 0]
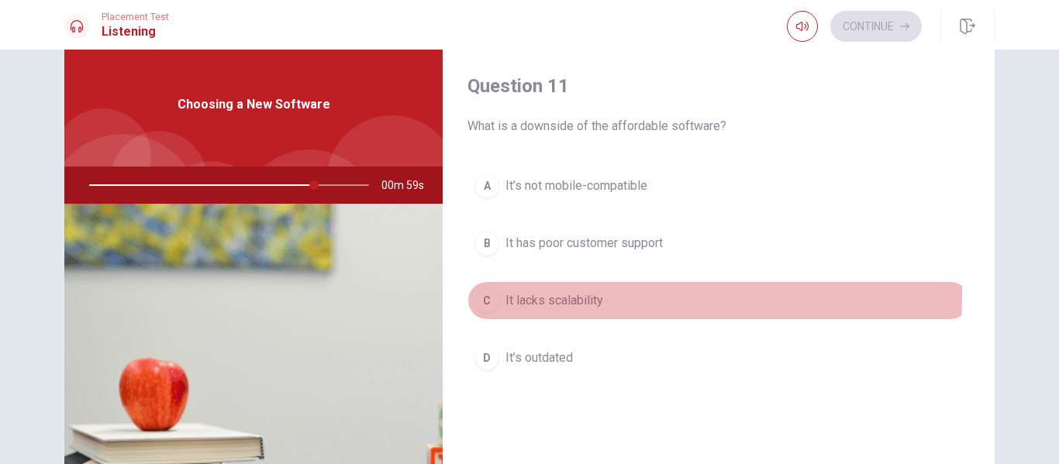
click at [505, 293] on span "It lacks scalability" at bounding box center [554, 300] width 98 height 19
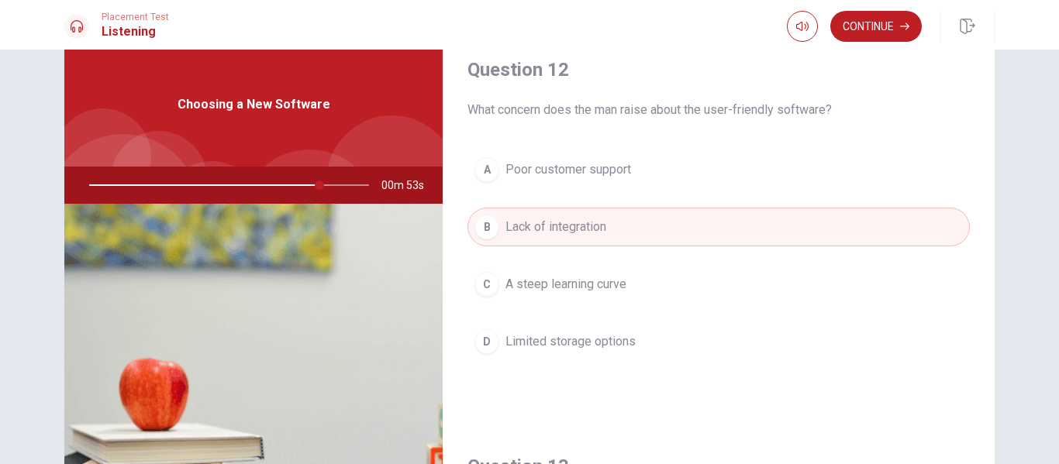
scroll to position [416, 0]
click at [669, 354] on button "D Limited storage options" at bounding box center [718, 338] width 502 height 39
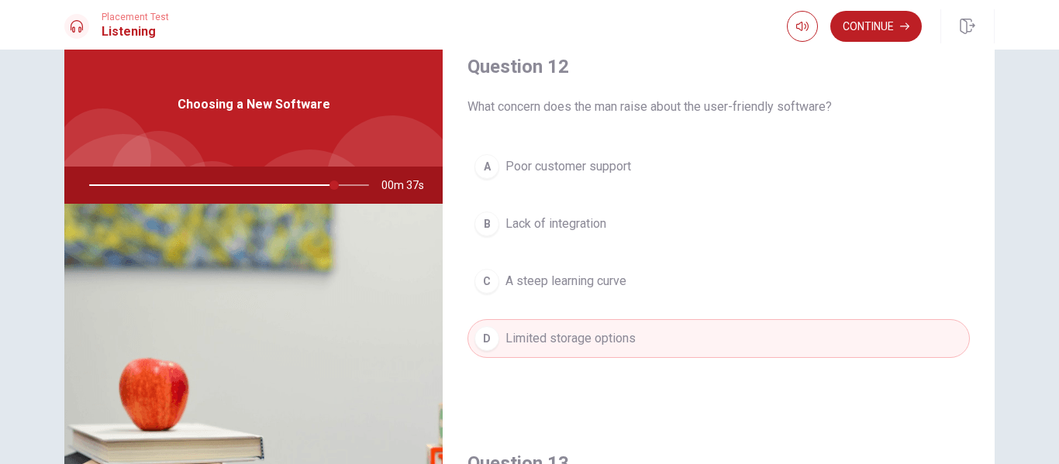
drag, startPoint x: 994, startPoint y: 191, endPoint x: 993, endPoint y: 125, distance: 65.9
click at [993, 125] on div "Question 11 What is a downside of the affordable software? A It’s not mobile-co…" at bounding box center [530, 312] width 980 height 539
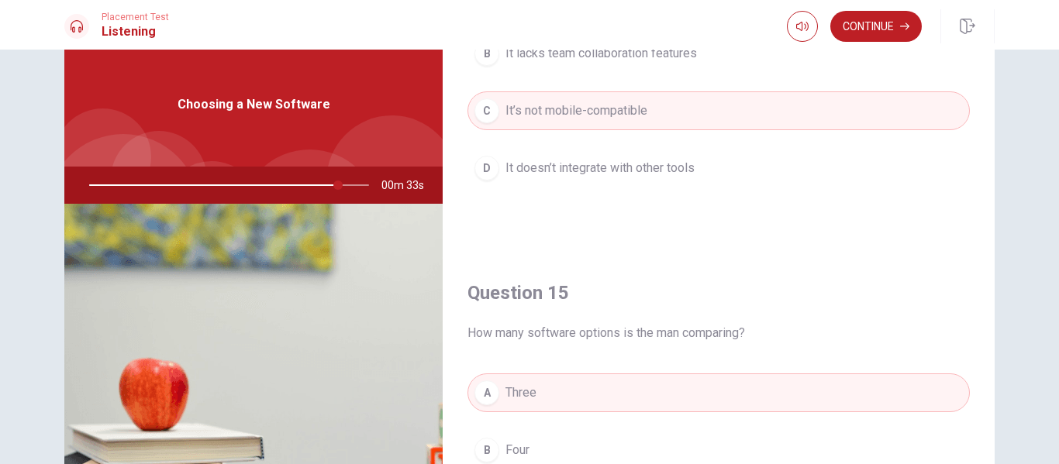
scroll to position [1446, 0]
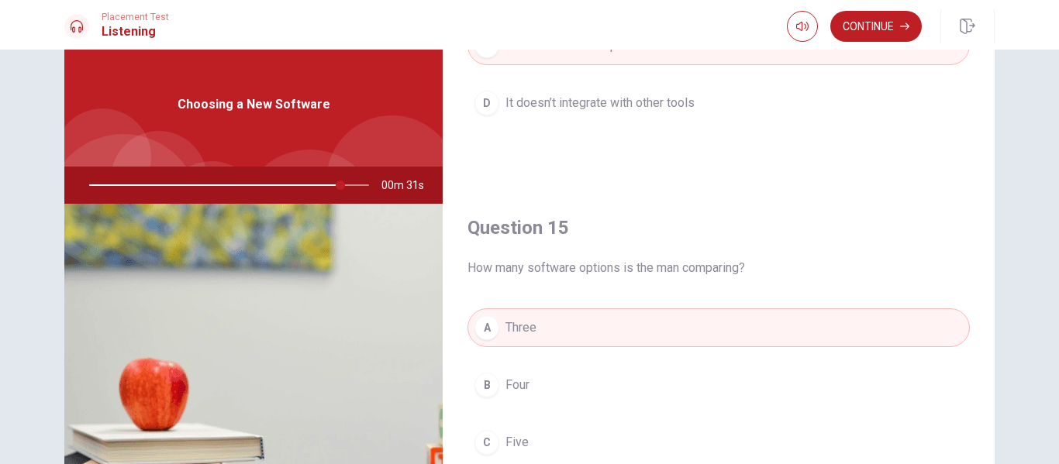
drag, startPoint x: 909, startPoint y: 203, endPoint x: 944, endPoint y: 263, distance: 69.5
click at [944, 263] on div "Question 15 How many software options is the man comparing? A Three B Four C Fi…" at bounding box center [719, 383] width 552 height 397
click at [903, 21] on button "Continue" at bounding box center [875, 26] width 91 height 31
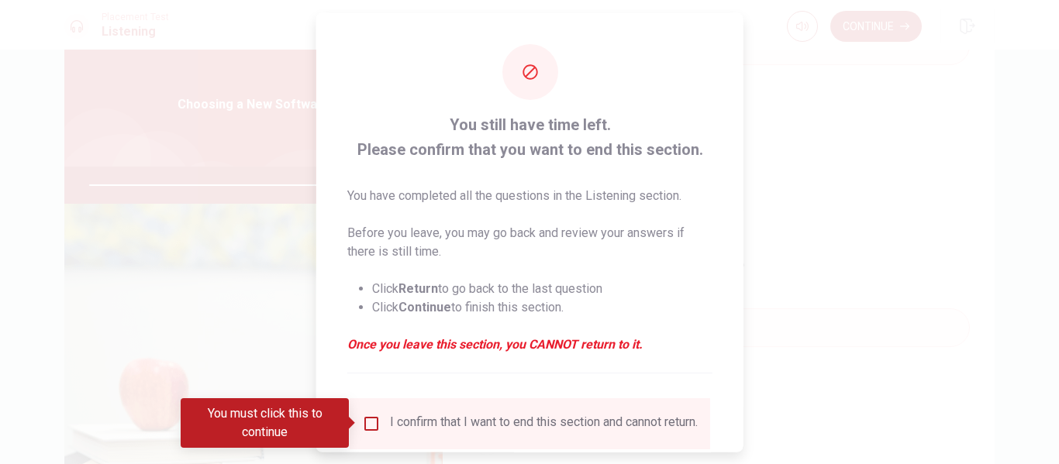
click at [353, 430] on div "You must click this to continue" at bounding box center [270, 423] width 179 height 50
click at [368, 426] on input "You must click this to continue" at bounding box center [371, 423] width 19 height 19
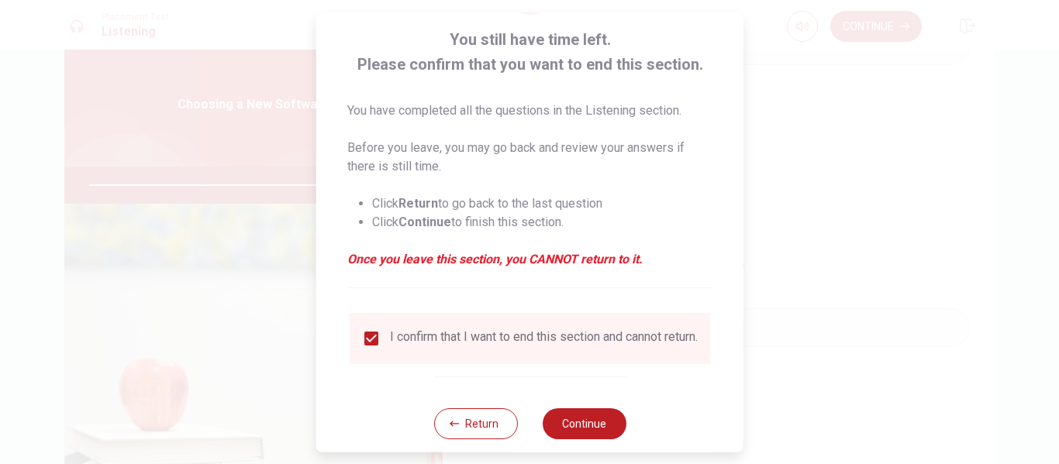
scroll to position [114, 0]
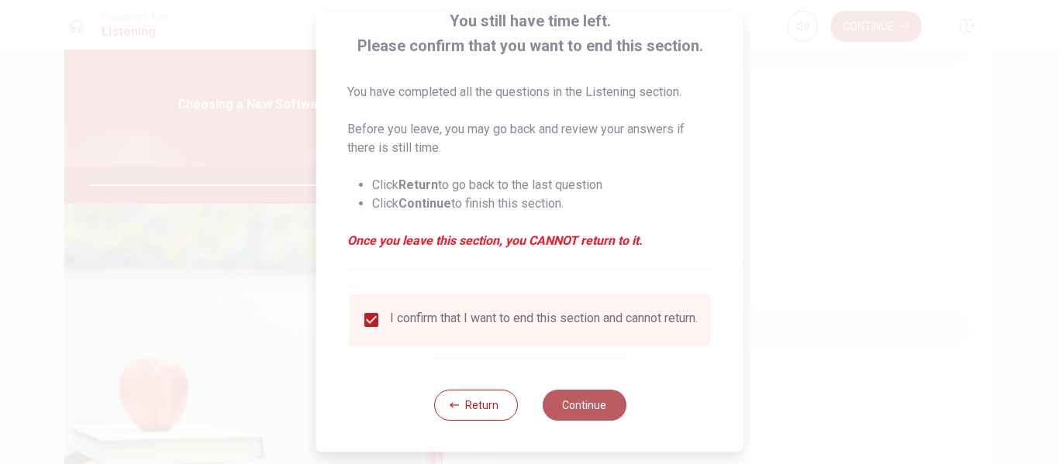
click at [610, 402] on button "Continue" at bounding box center [584, 405] width 84 height 31
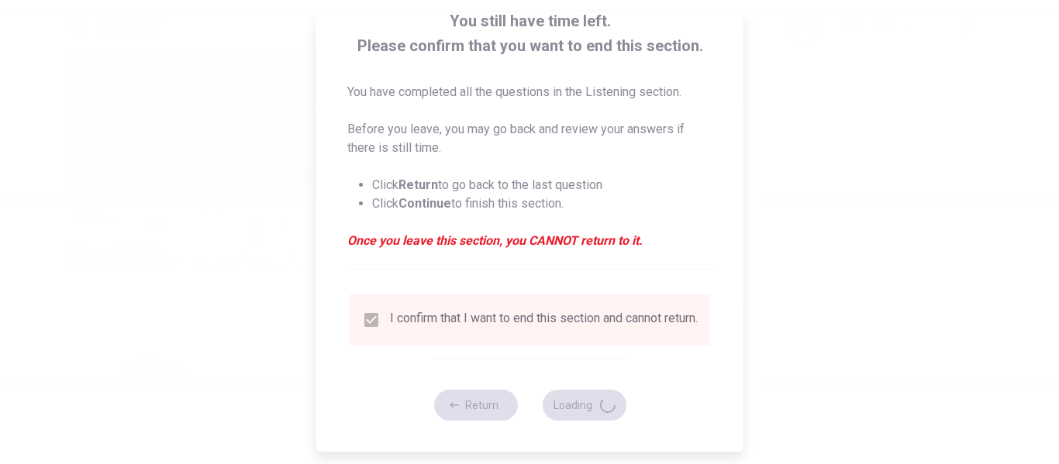
type input "93"
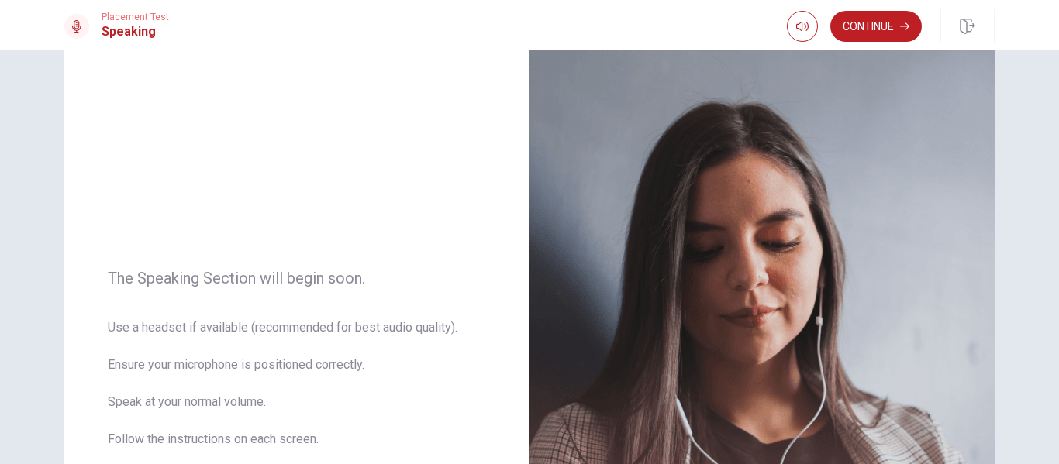
scroll to position [0, 0]
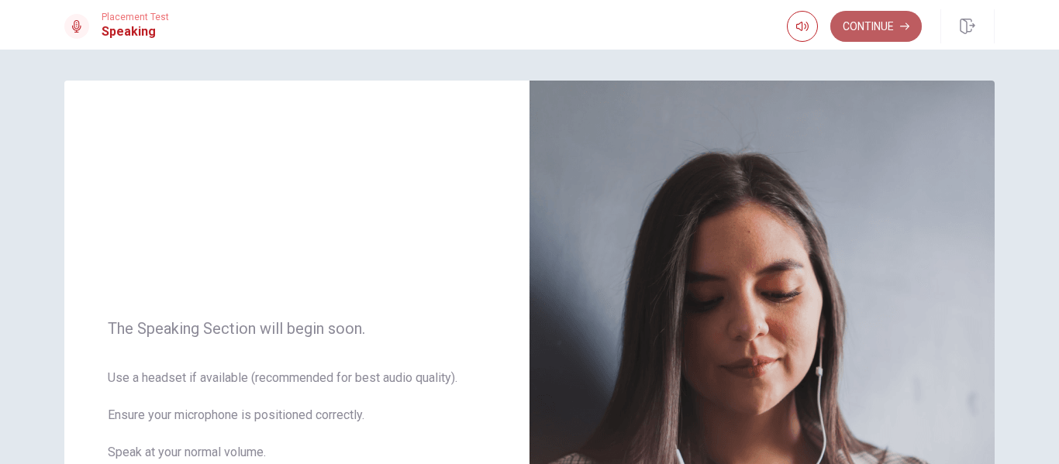
click at [901, 27] on icon "button" at bounding box center [904, 26] width 9 height 9
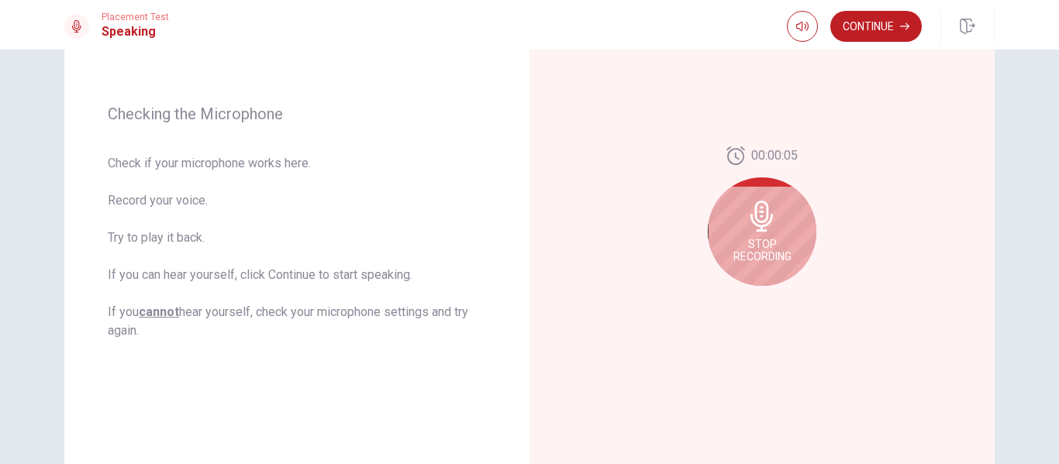
scroll to position [190, 0]
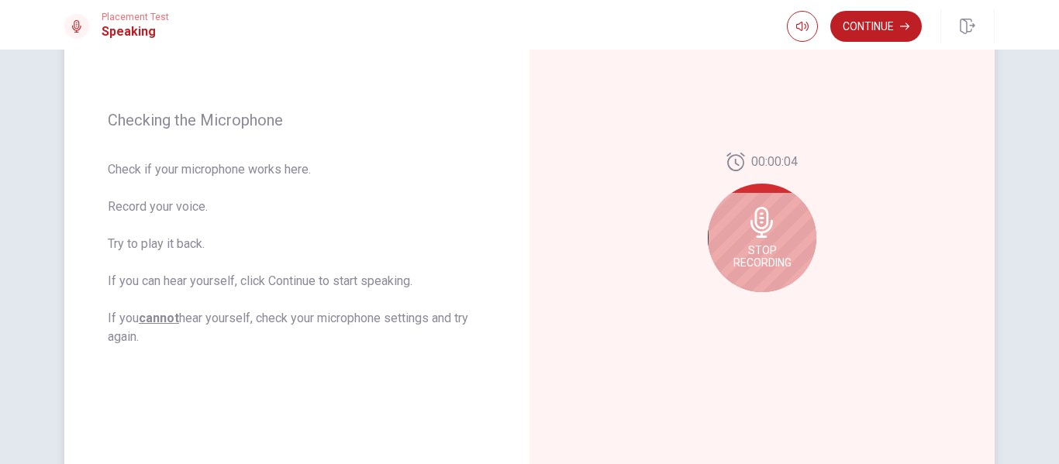
click at [781, 259] on span "Stop Recording" at bounding box center [762, 256] width 58 height 25
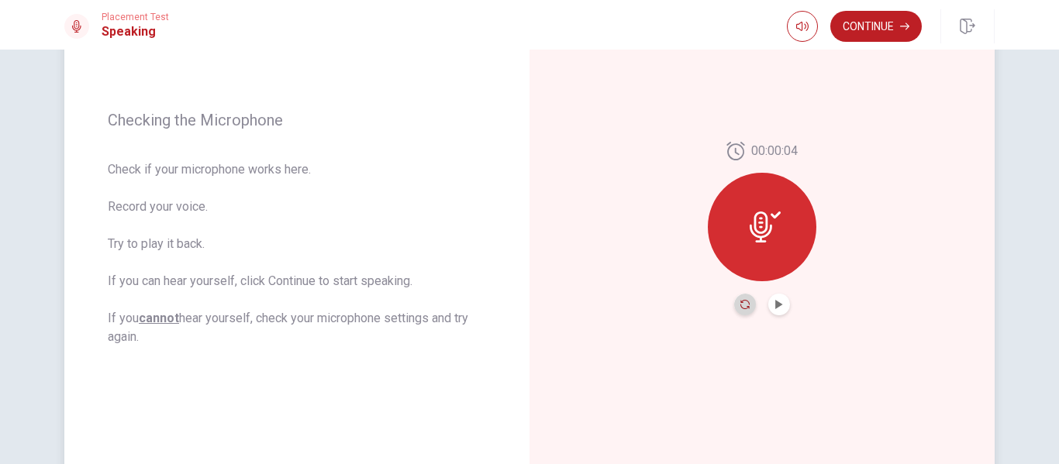
click at [740, 306] on icon "Record Again" at bounding box center [744, 304] width 9 height 9
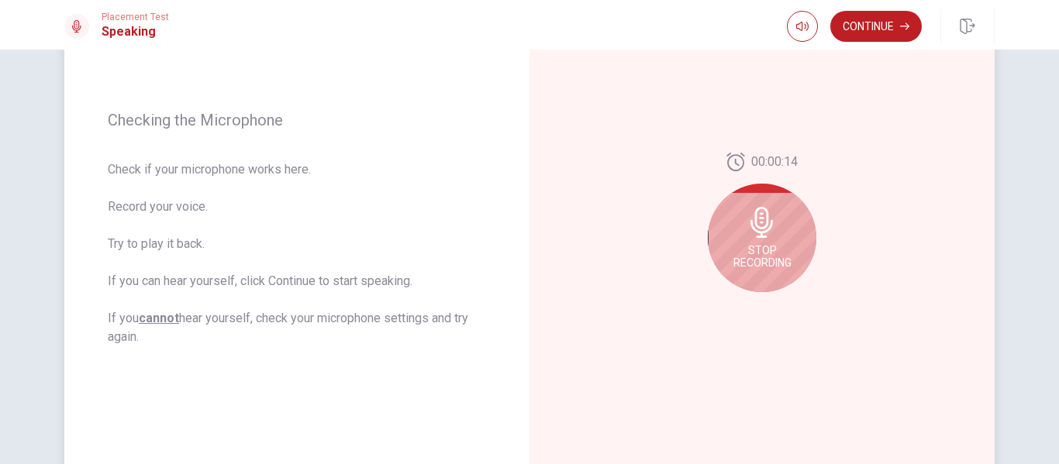
click at [741, 240] on div "Stop Recording" at bounding box center [762, 238] width 109 height 109
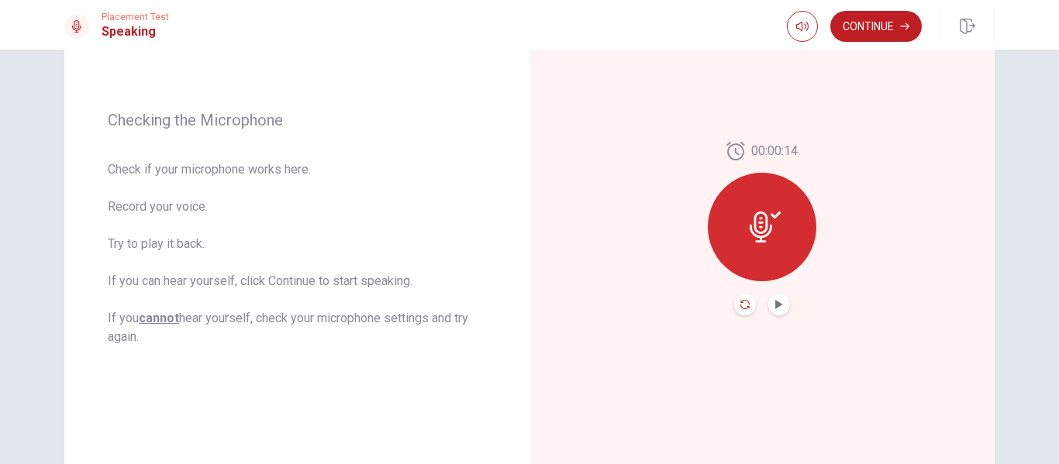
click at [743, 302] on icon "Record Again" at bounding box center [744, 304] width 9 height 9
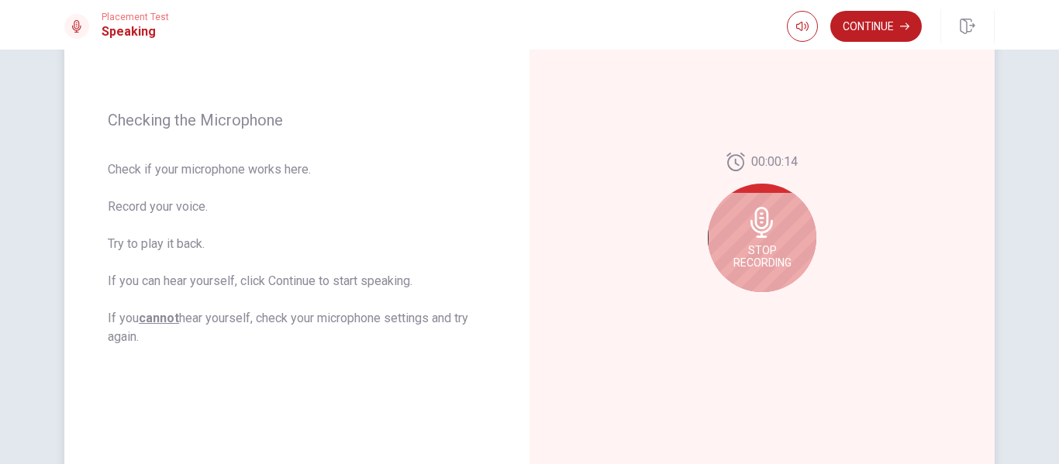
click at [743, 265] on span "Stop Recording" at bounding box center [762, 256] width 58 height 25
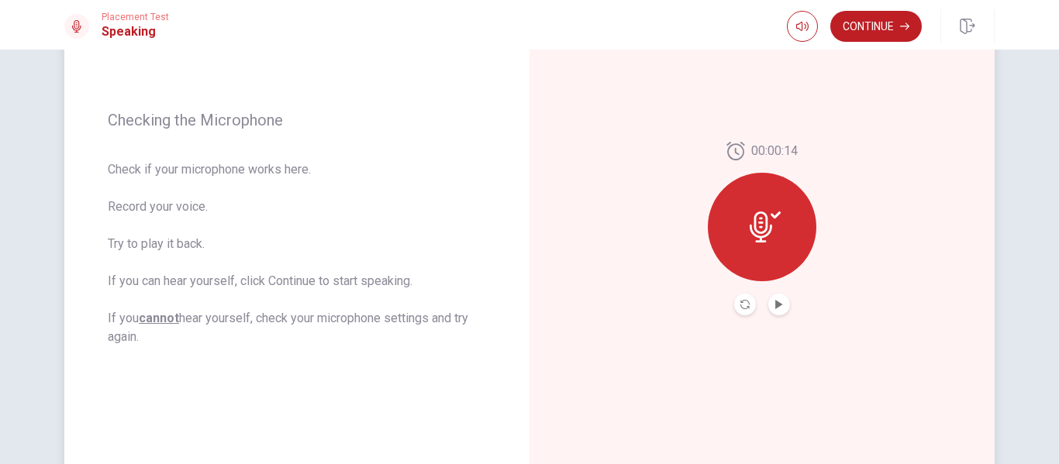
click at [743, 265] on div at bounding box center [762, 227] width 109 height 109
click at [740, 303] on icon "Record Again" at bounding box center [744, 304] width 9 height 9
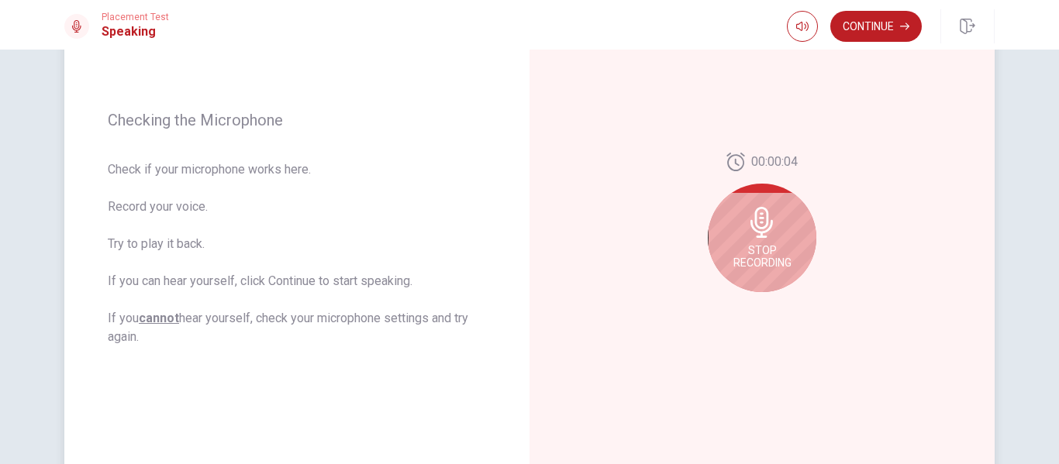
click at [778, 234] on div "Stop Recording" at bounding box center [762, 238] width 109 height 109
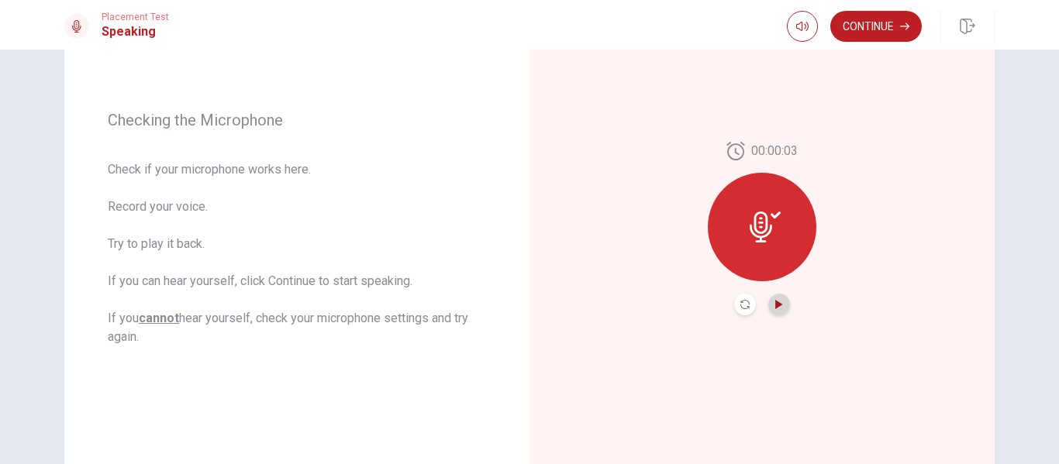
click at [774, 301] on icon "Play Audio" at bounding box center [778, 304] width 9 height 9
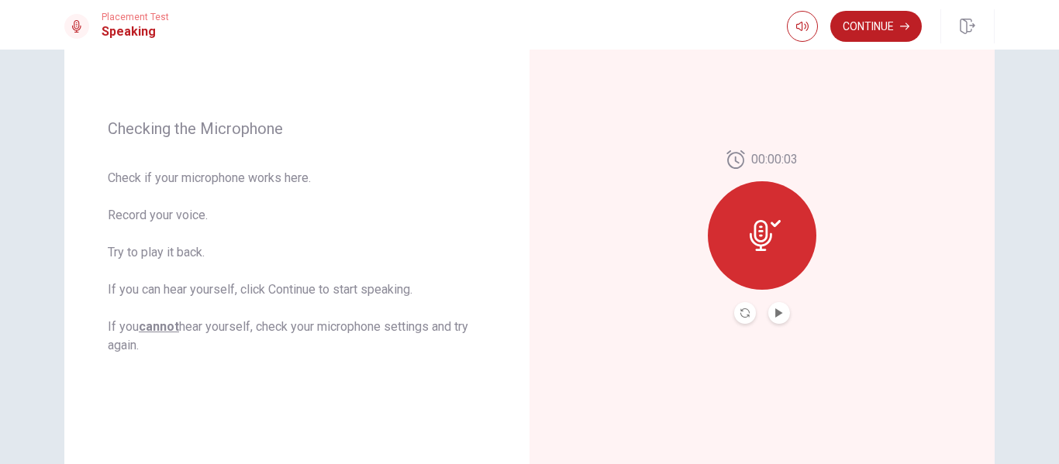
scroll to position [169, 0]
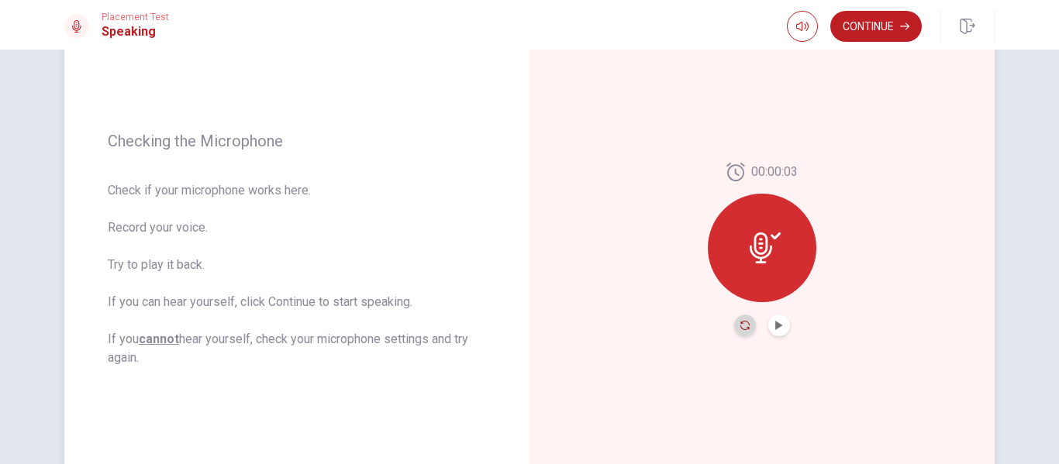
click at [740, 323] on icon "Record Again" at bounding box center [744, 325] width 9 height 9
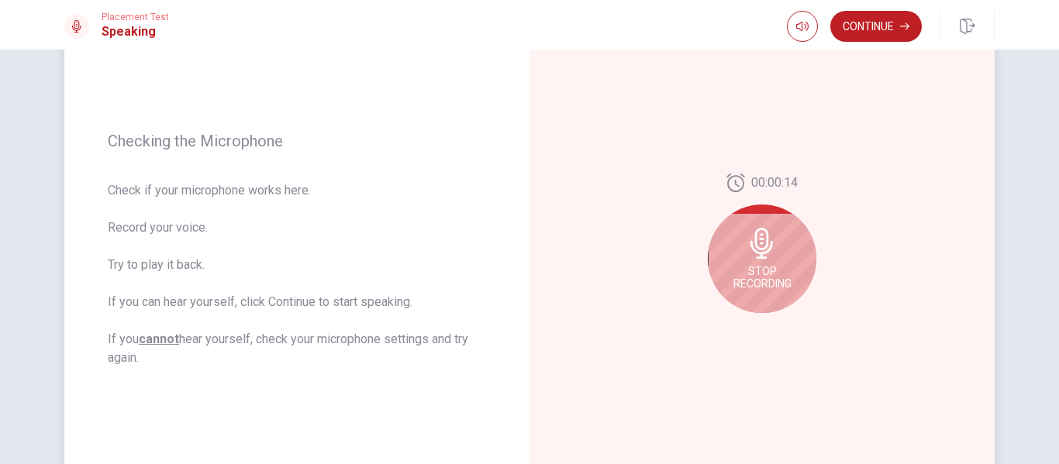
click at [740, 323] on div "00:00:14 Stop Recording" at bounding box center [762, 250] width 109 height 152
click at [751, 233] on icon at bounding box center [761, 243] width 22 height 31
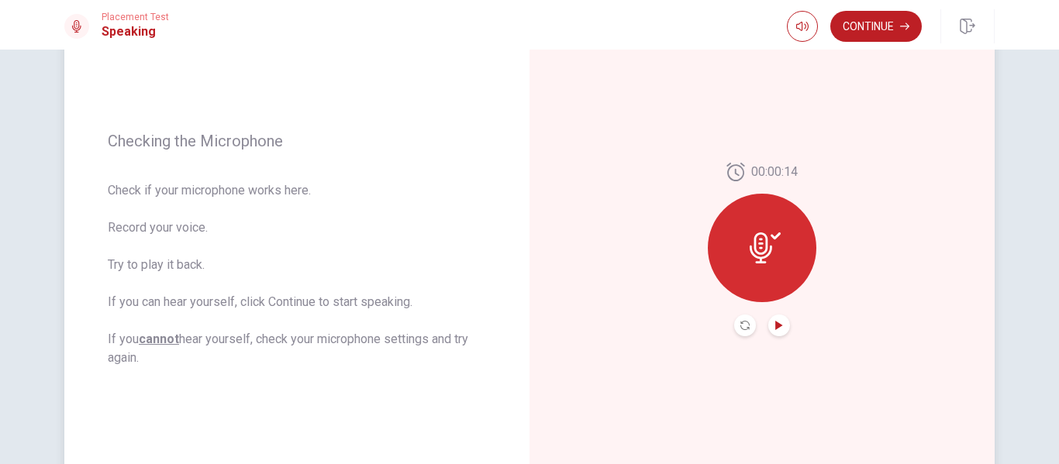
click at [771, 322] on button "Play Audio" at bounding box center [779, 326] width 22 height 22
click at [775, 323] on icon "Pause Audio" at bounding box center [779, 325] width 8 height 9
click at [774, 323] on icon "Play Audio" at bounding box center [778, 325] width 9 height 9
click at [734, 324] on button "Record Again" at bounding box center [745, 326] width 22 height 22
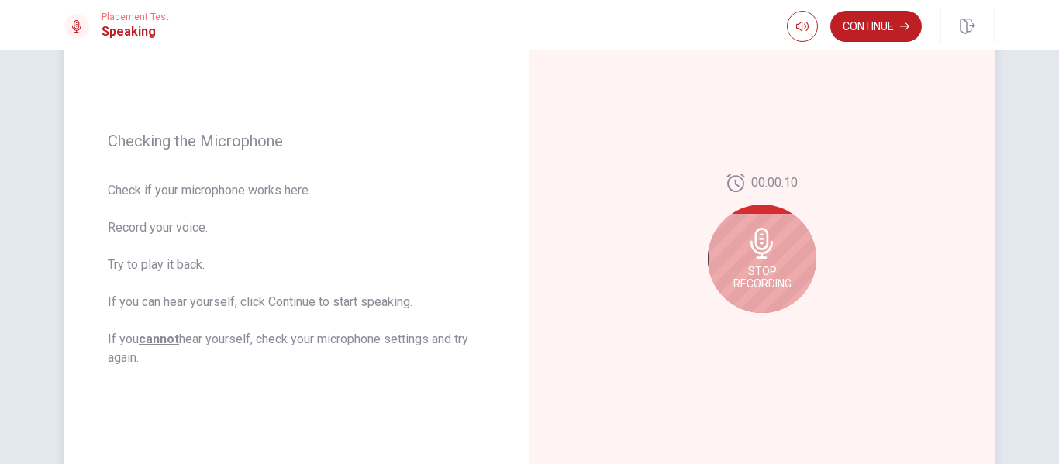
click at [744, 285] on span "Stop Recording" at bounding box center [762, 277] width 58 height 25
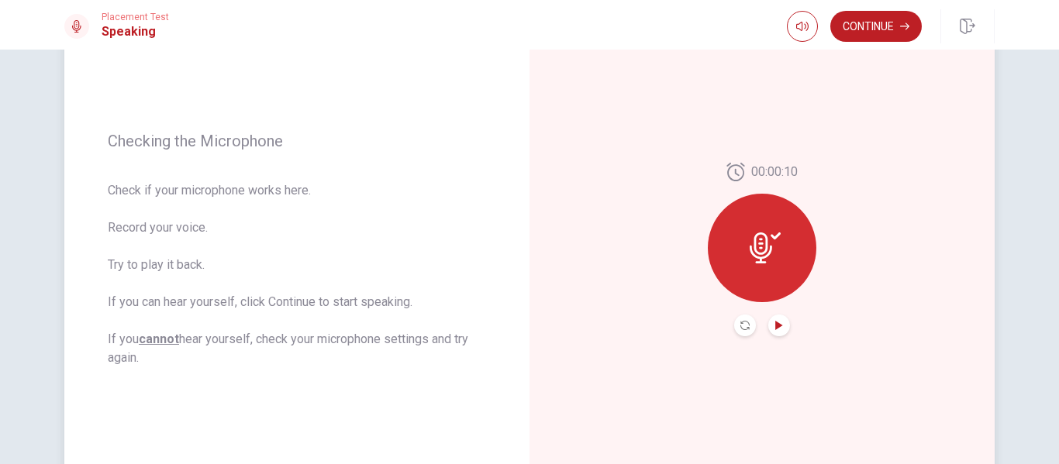
click at [778, 326] on icon "Play Audio" at bounding box center [778, 325] width 7 height 9
click at [743, 325] on icon "Record Again" at bounding box center [744, 325] width 9 height 9
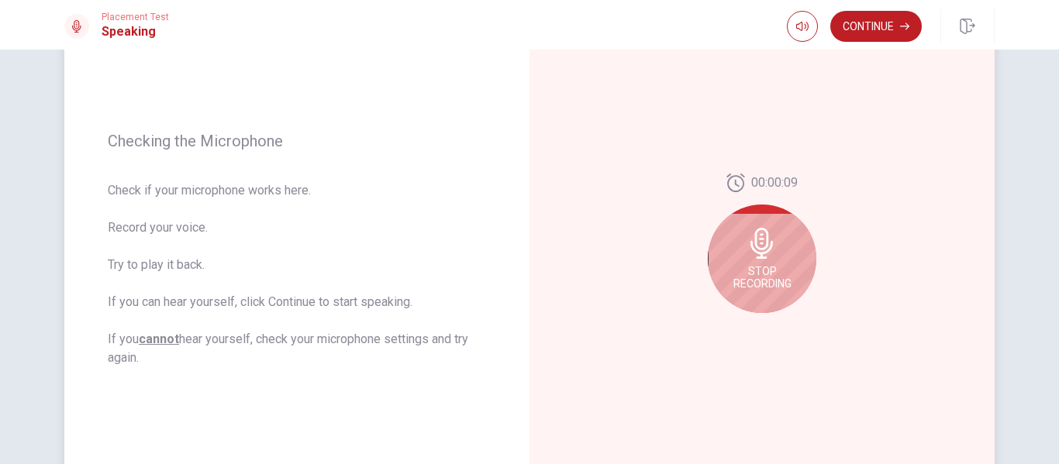
click at [755, 292] on div "Stop Recording" at bounding box center [762, 259] width 109 height 109
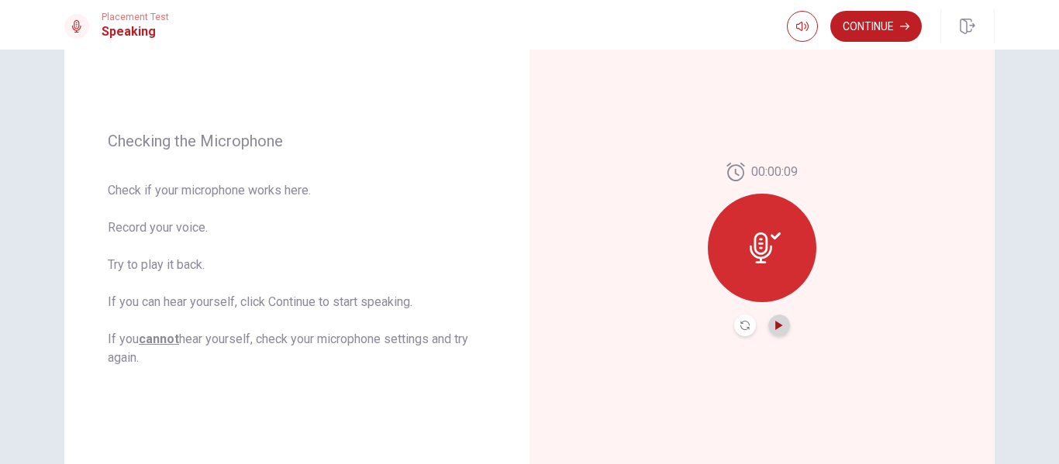
click at [778, 323] on icon "Play Audio" at bounding box center [778, 325] width 9 height 9
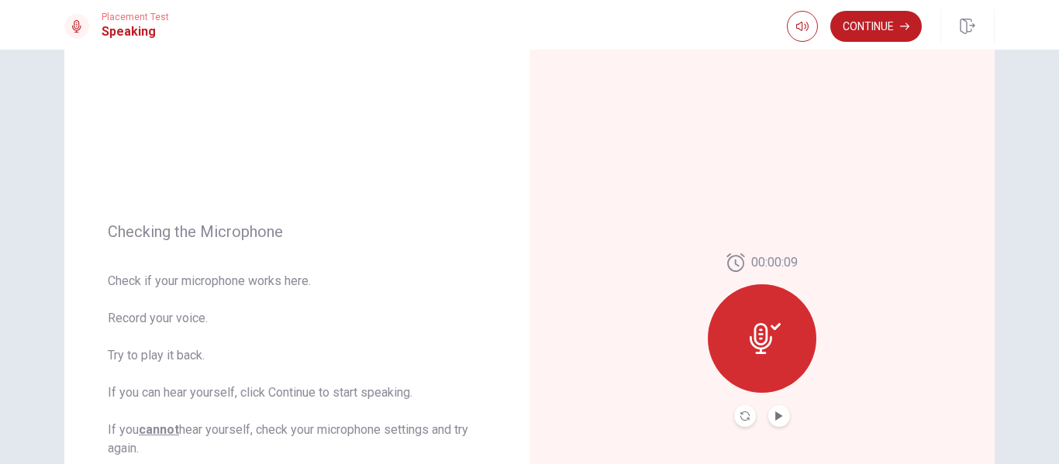
scroll to position [0, 0]
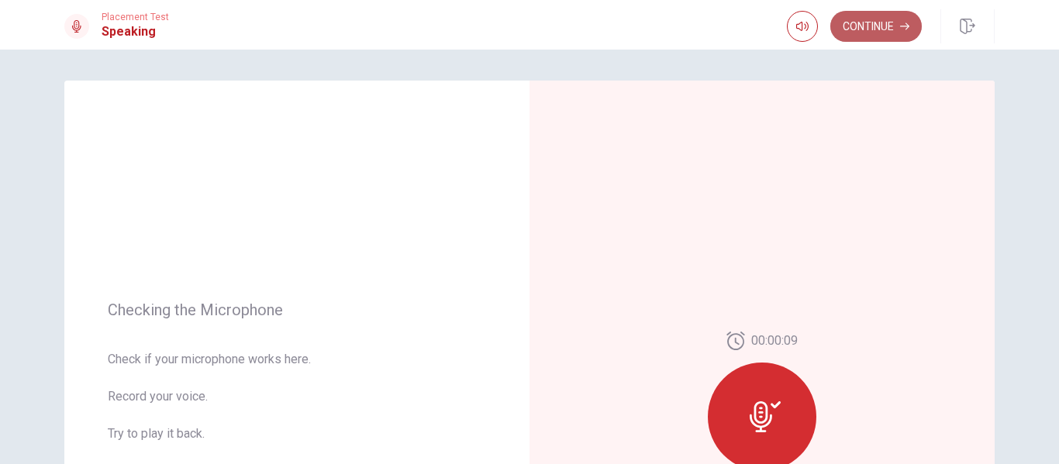
click at [854, 29] on button "Continue" at bounding box center [875, 26] width 91 height 31
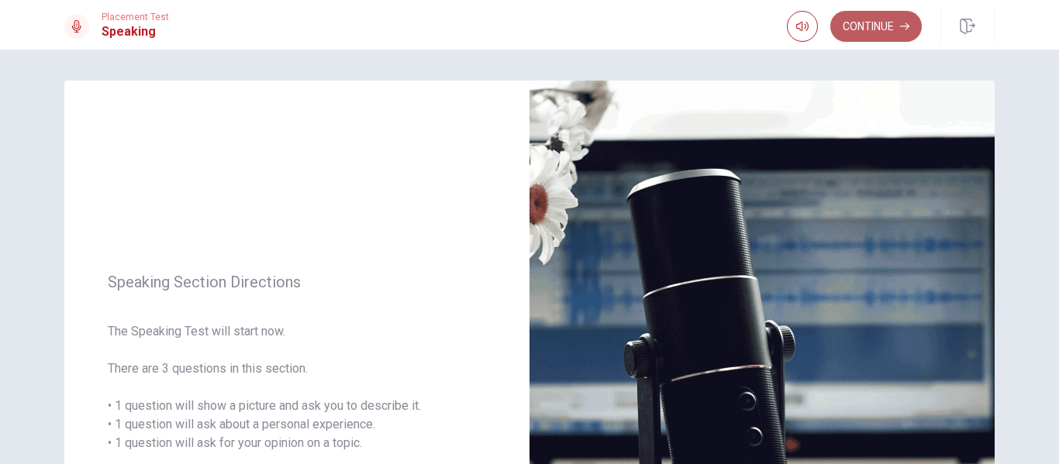
click at [899, 27] on button "Continue" at bounding box center [875, 26] width 91 height 31
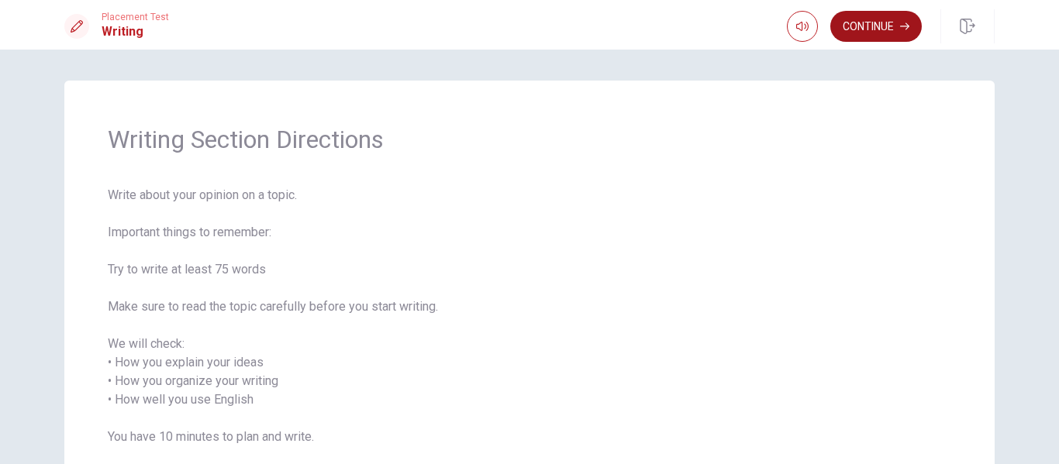
click at [878, 22] on button "Continue" at bounding box center [875, 26] width 91 height 31
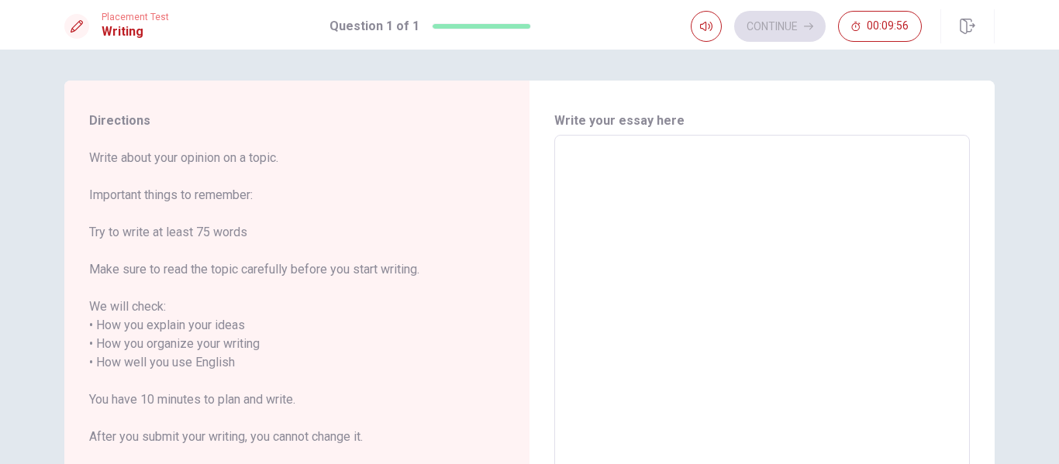
click at [596, 188] on textarea at bounding box center [762, 354] width 394 height 412
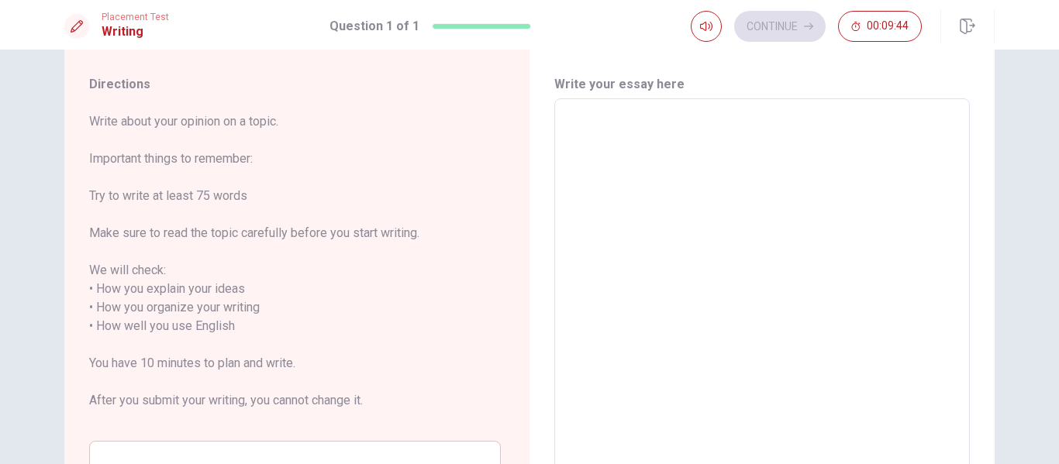
scroll to position [31, 0]
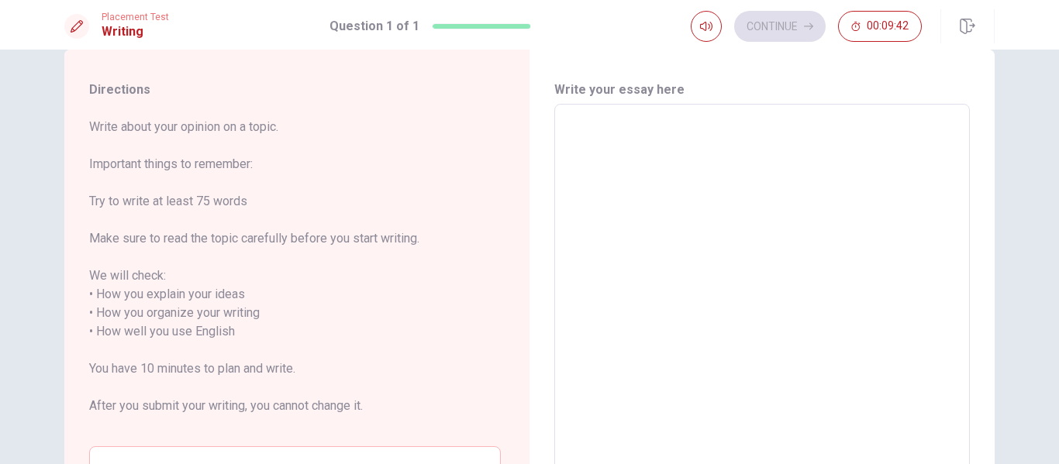
type textarea "I"
type textarea "x"
type textarea "I"
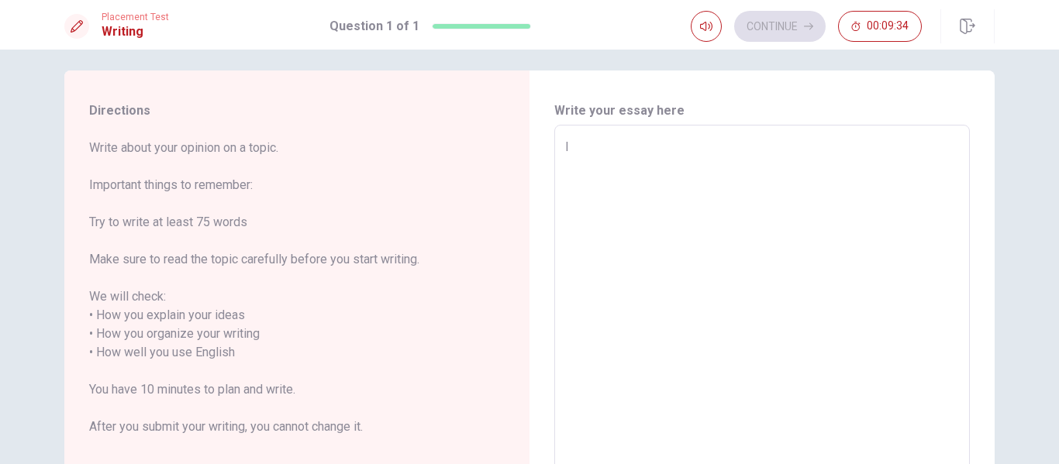
scroll to position [8, 0]
type textarea "x"
type textarea "I h"
type textarea "x"
type textarea "I ha"
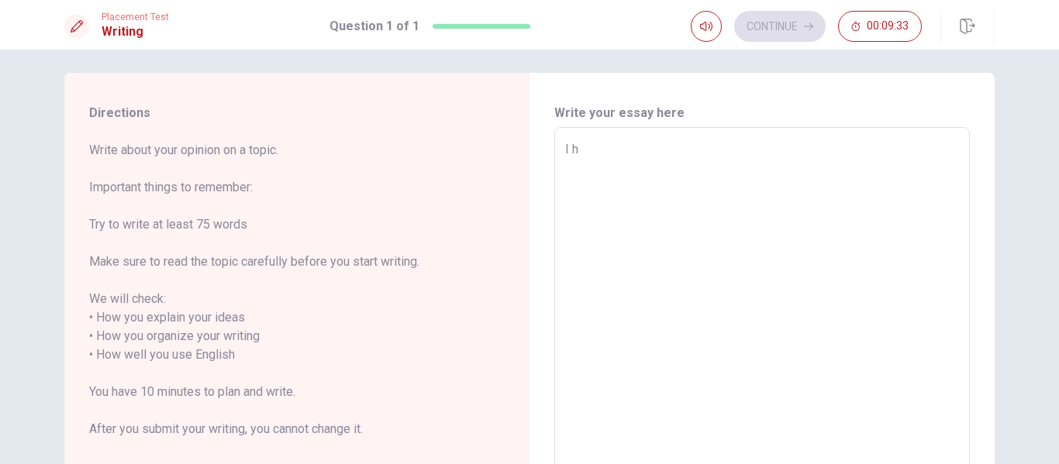
type textarea "x"
type textarea "I hav"
type textarea "x"
type textarea "I have"
type textarea "x"
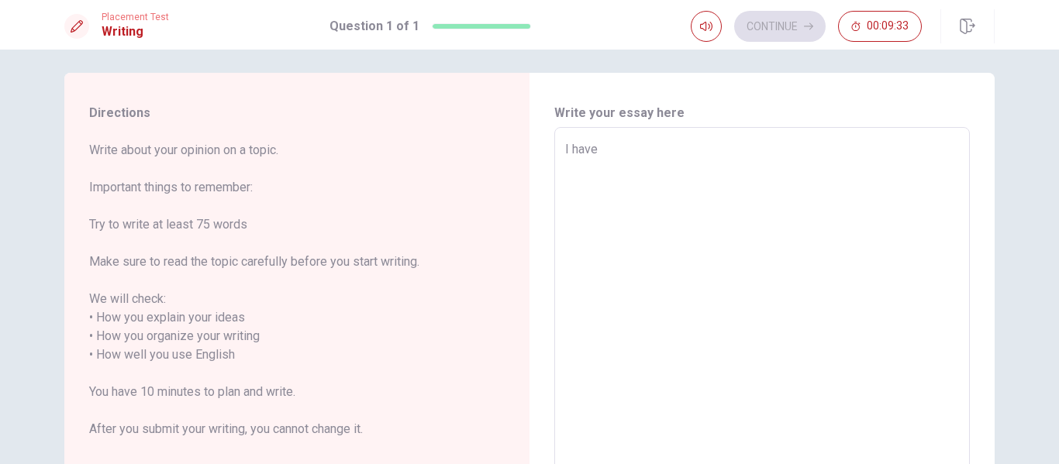
type textarea "I have"
type textarea "x"
type textarea "I have"
type textarea "x"
type textarea "I hav"
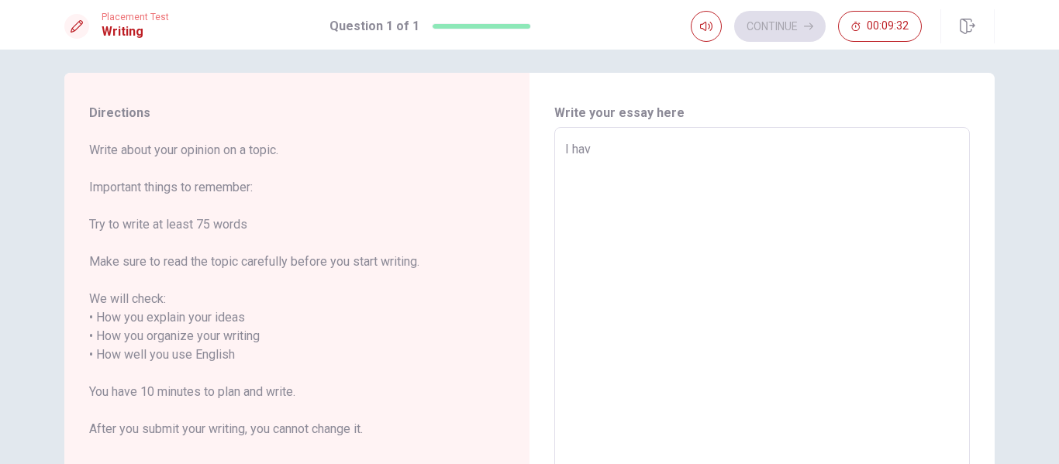
type textarea "x"
type textarea "I ha"
type textarea "x"
type textarea "I h"
type textarea "x"
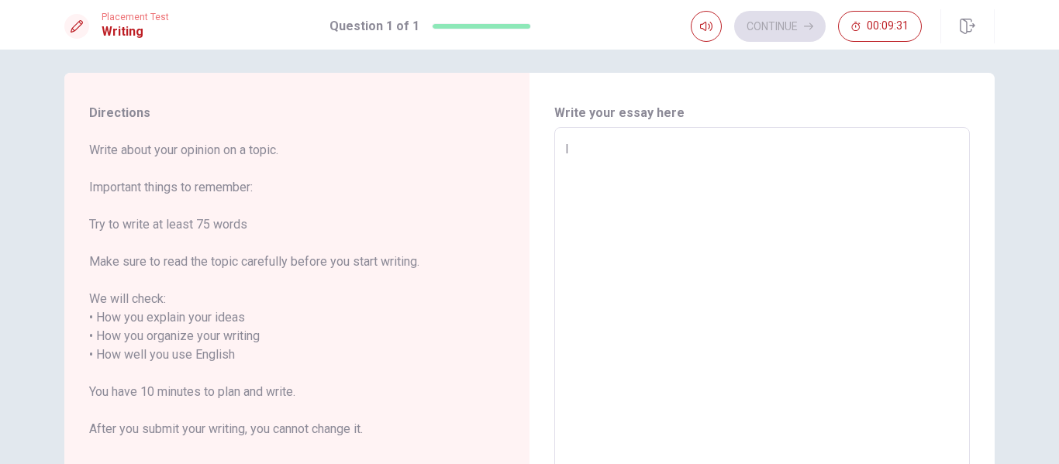
type textarea "I"
type textarea "x"
type textarea "I"
type textarea "x"
type textarea "I"
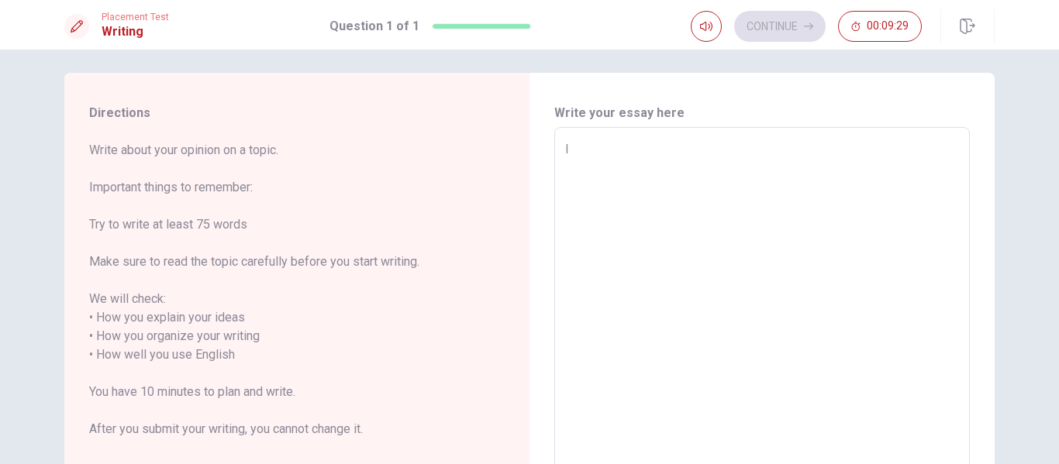
type textarea "x"
type textarea "I b"
type textarea "x"
type textarea "I be"
type textarea "x"
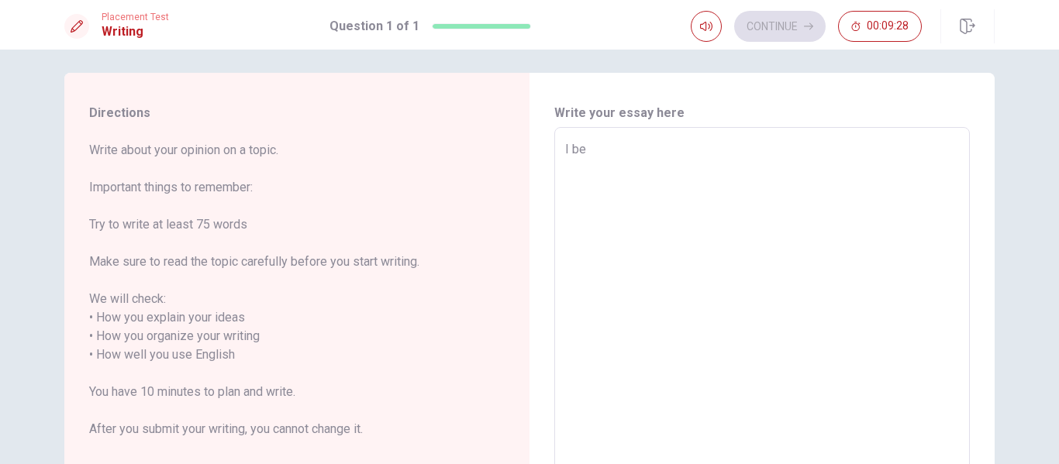
type textarea "I bel"
type textarea "x"
type textarea "I beli"
type textarea "x"
type textarea "I belive"
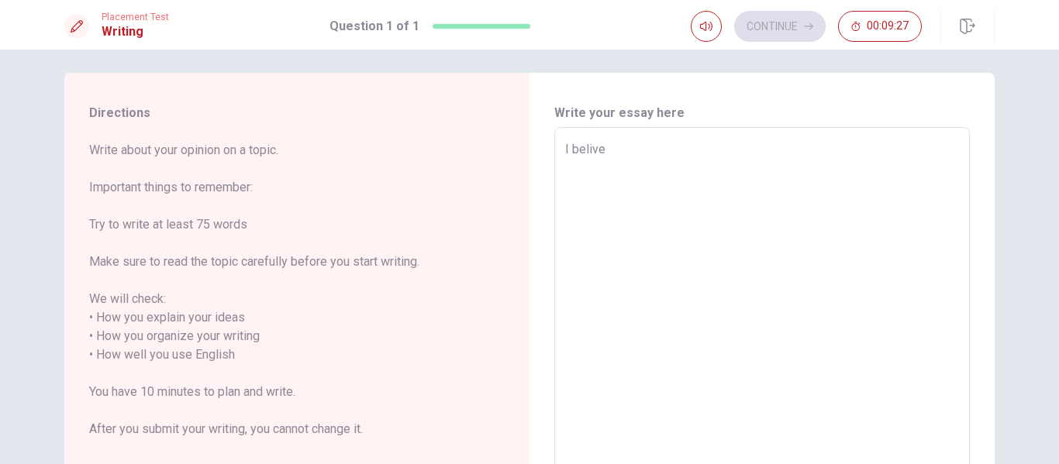
type textarea "x"
type textarea "I belive"
type textarea "x"
type textarea "I belive t"
type textarea "x"
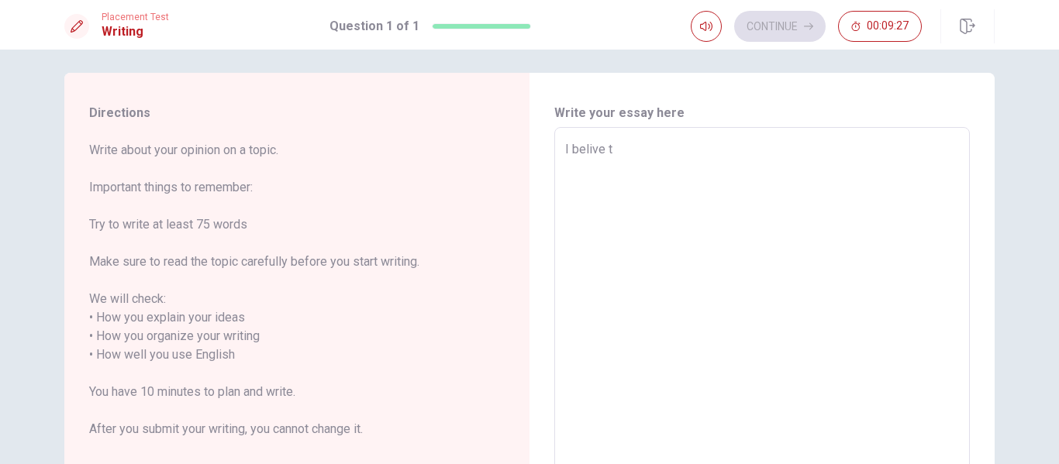
type textarea "I belive th"
type textarea "x"
type textarea "I belive tha"
type textarea "x"
type textarea "I belive that"
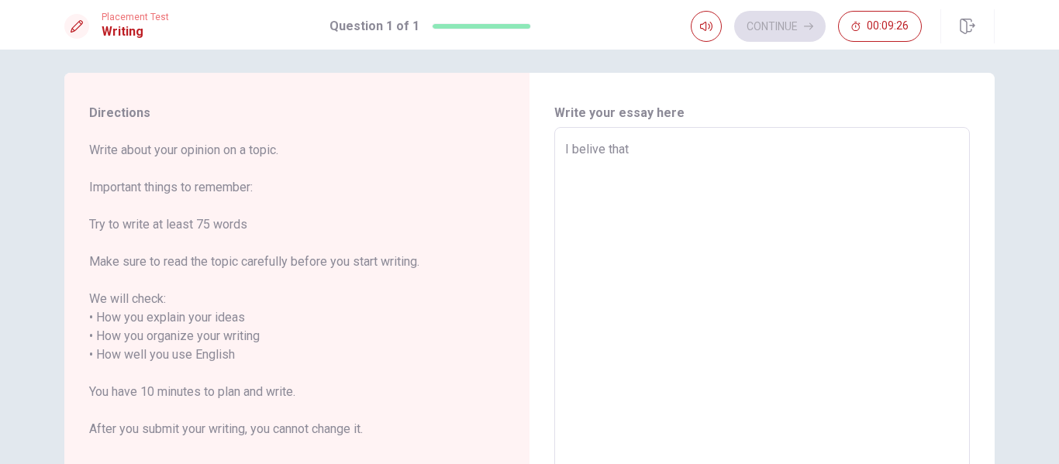
type textarea "x"
type textarea "I belive that"
type textarea "x"
type textarea "I belive that h"
type textarea "x"
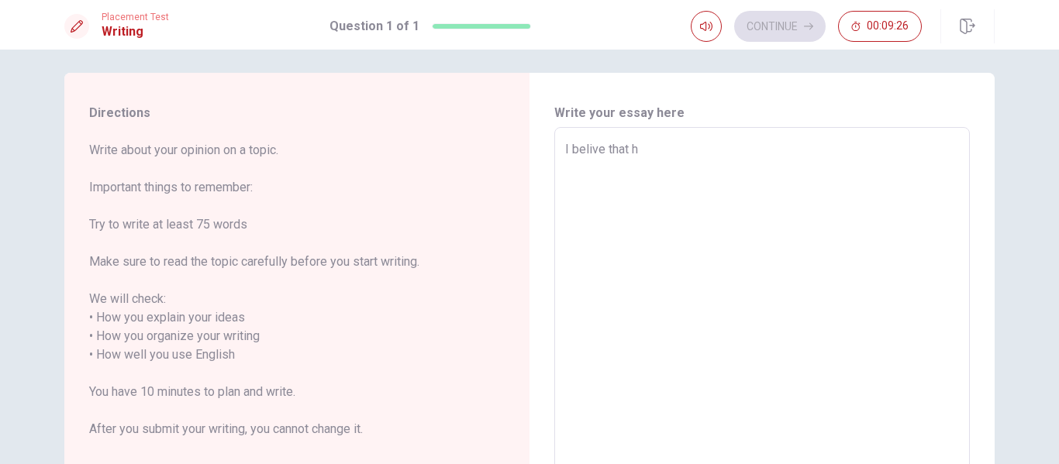
type textarea "I belive that ha"
type textarea "x"
type textarea "I belive that hab"
type textarea "x"
type textarea "I belive that habi"
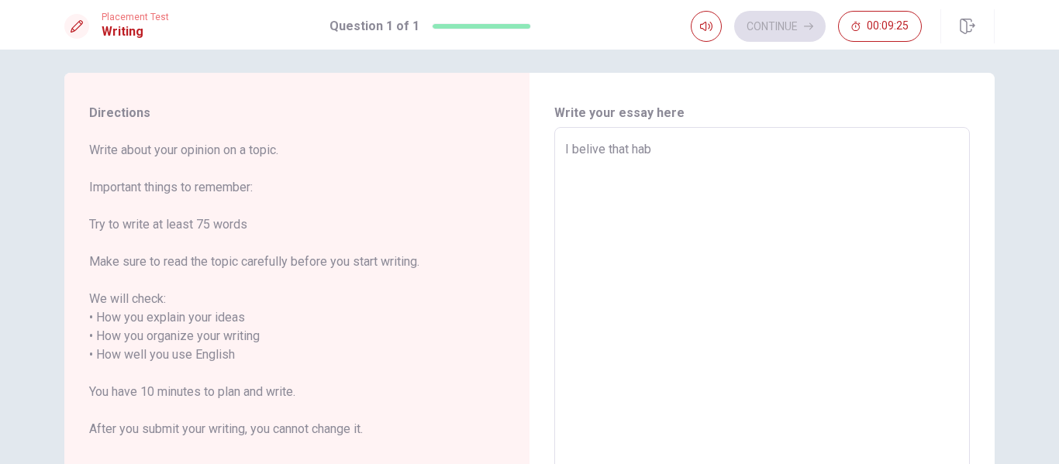
type textarea "x"
type textarea "I belive that habit"
type textarea "x"
type textarea "I belive that habits"
type textarea "x"
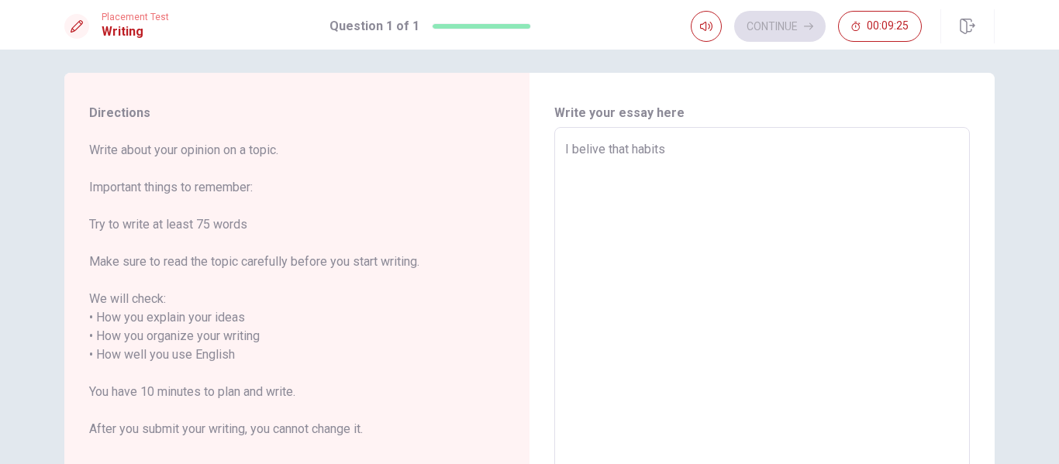
type textarea "I belive that habits"
type textarea "x"
type textarea "I belive that habits c"
type textarea "x"
type textarea "I belive that habits ca"
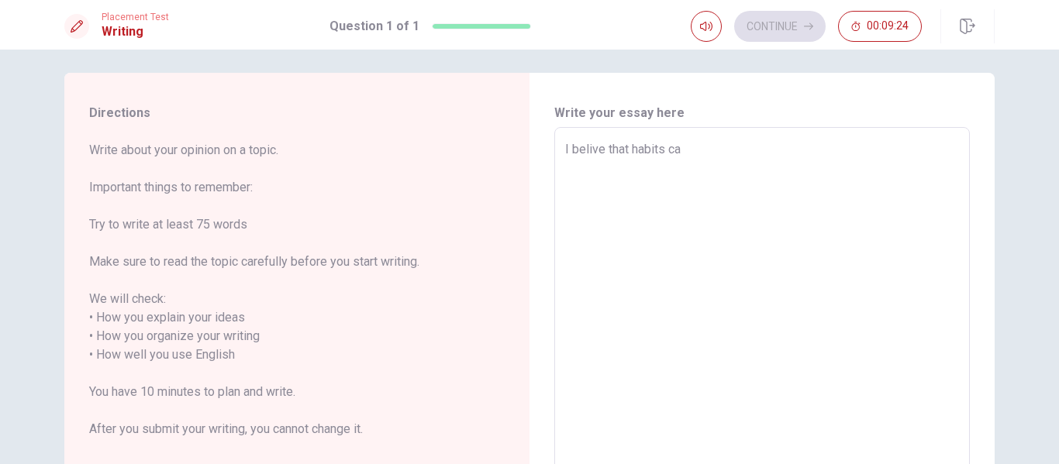
type textarea "x"
type textarea "I belive that habits can"
type textarea "x"
type textarea "I belive that habits can"
type textarea "x"
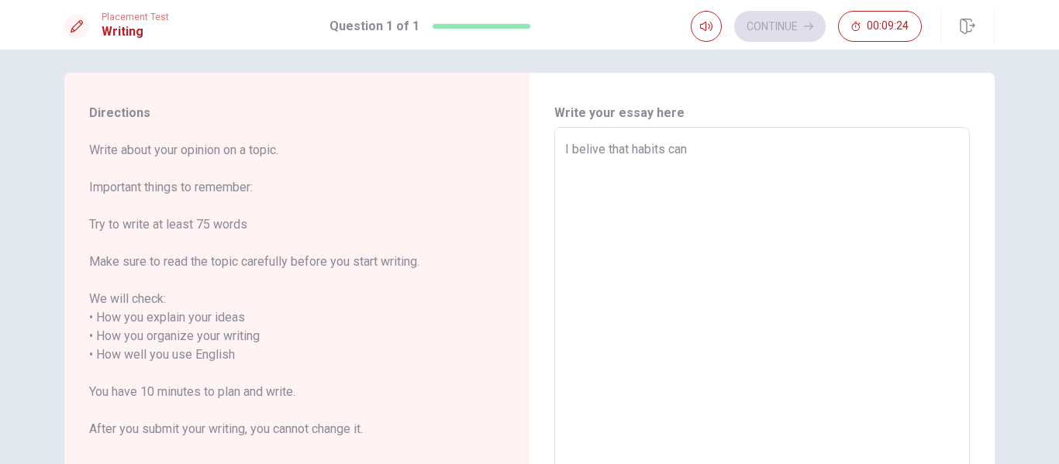
type textarea "I belive that habits can i"
type textarea "x"
type textarea "I belive that habits can im"
type textarea "x"
type textarea "I belive that habits can imp"
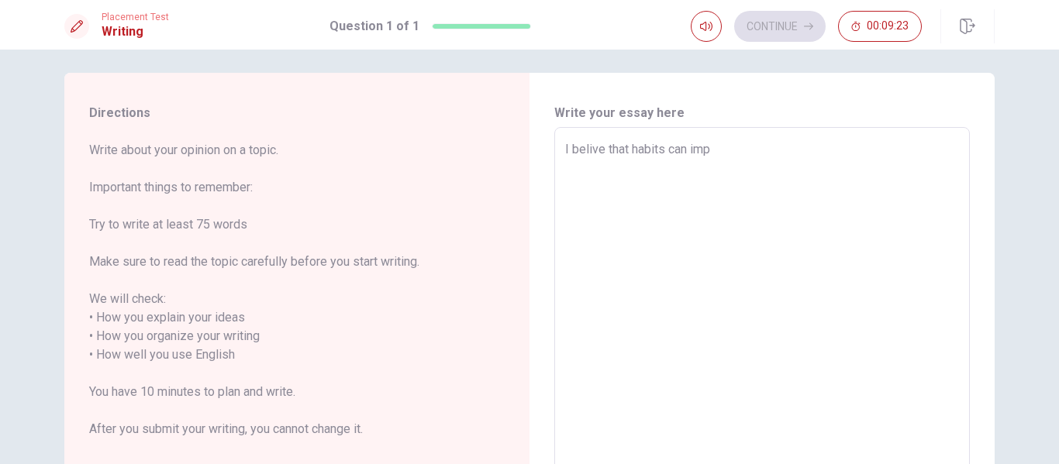
type textarea "x"
type textarea "I belive that habits can impr"
type textarea "x"
type textarea "I belive that habits can impro"
type textarea "x"
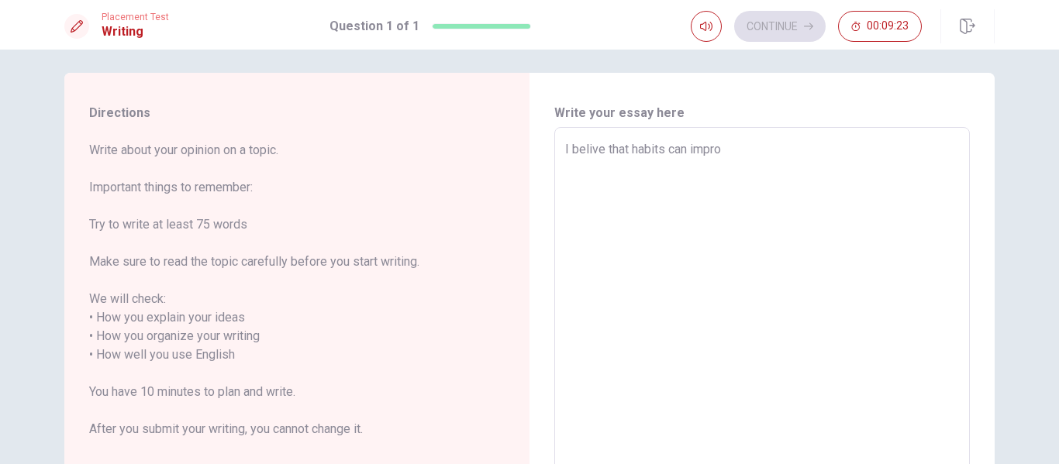
type textarea "I belive that habits can improv"
type textarea "x"
type textarea "I belive that habits can improve"
type textarea "x"
type textarea "I belive that habits can improve"
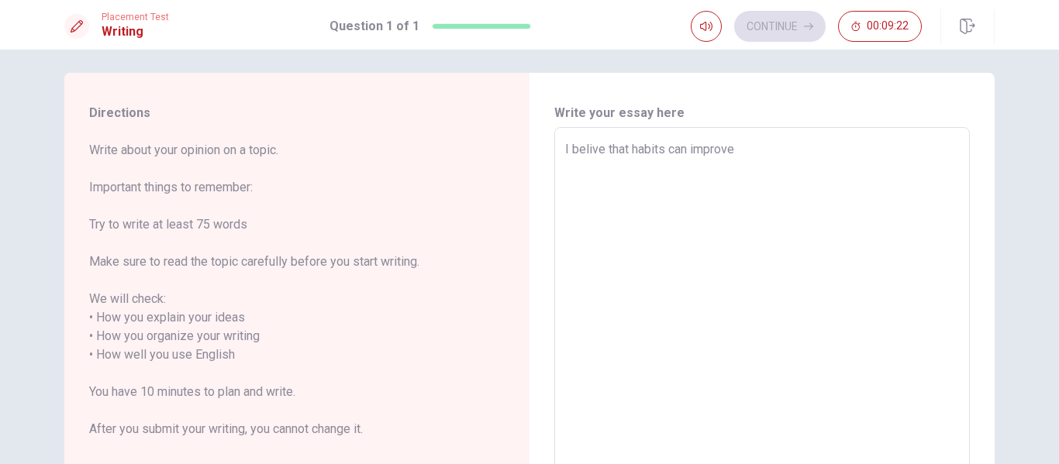
type textarea "x"
type textarea "I belive that habits can improve o"
type textarea "x"
type textarea "I belive that habits can improve or"
type textarea "x"
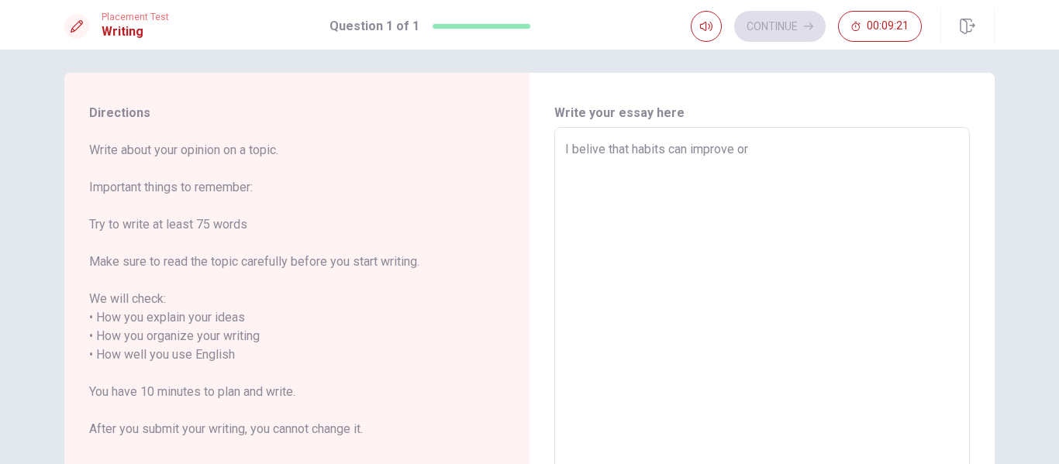
type textarea "I belive that habits can improve or"
type textarea "x"
type textarea "I belive that habits can improve or"
type textarea "x"
type textarea "I belive that habits can improve o"
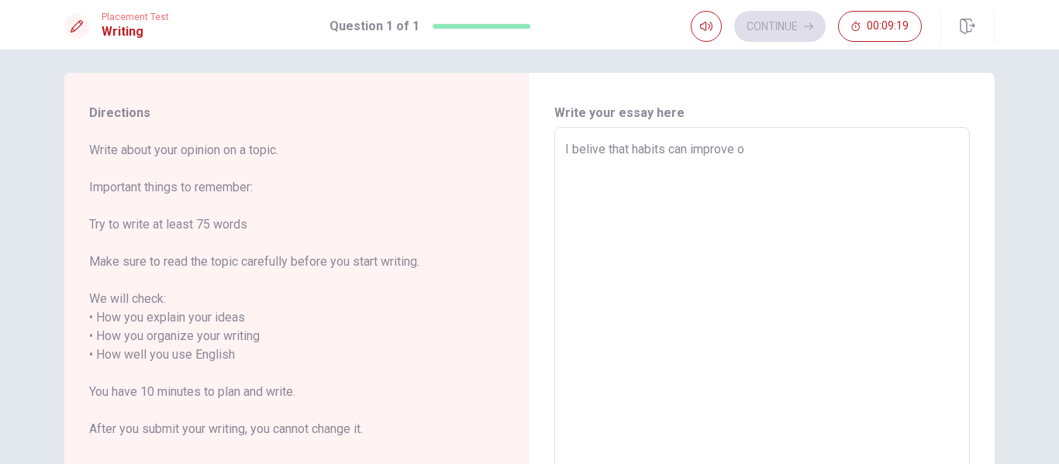
type textarea "x"
type textarea "I belive that habits can improve"
type textarea "x"
type textarea "I belive that habits can improve o"
type textarea "x"
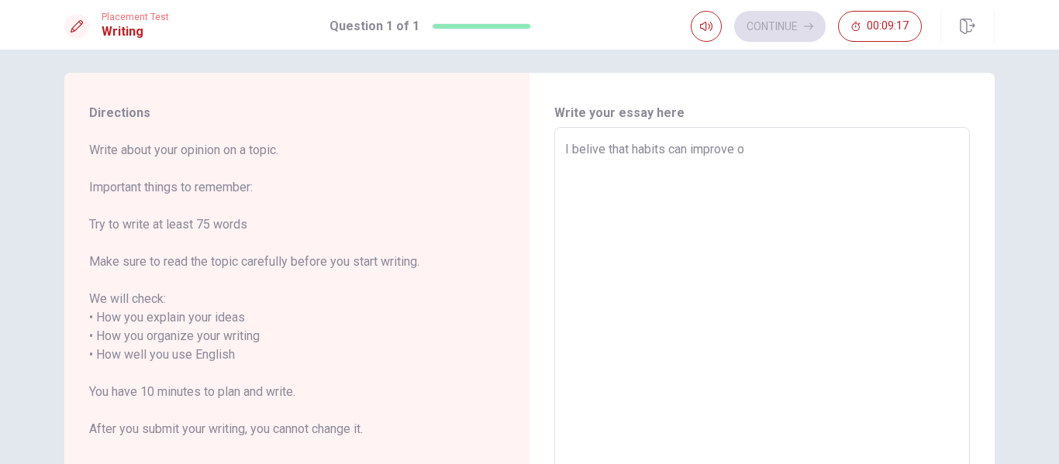
type textarea "I belive that habits can improve ou"
type textarea "x"
type textarea "I belive that habits can improve our"
type textarea "x"
type textarea "I belive that habits can improve our"
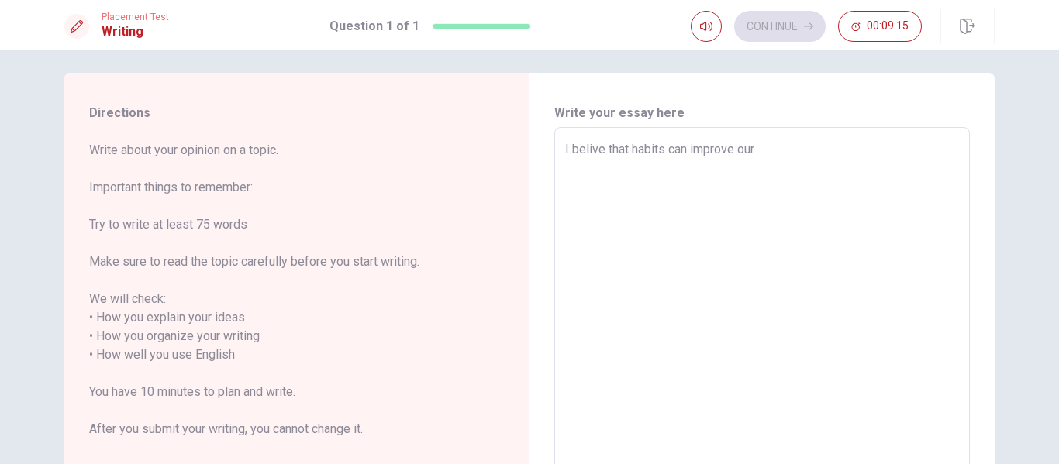
type textarea "x"
type textarea "I belive that habits can improve our d"
type textarea "x"
type textarea "I belive that habits can improve our da"
type textarea "x"
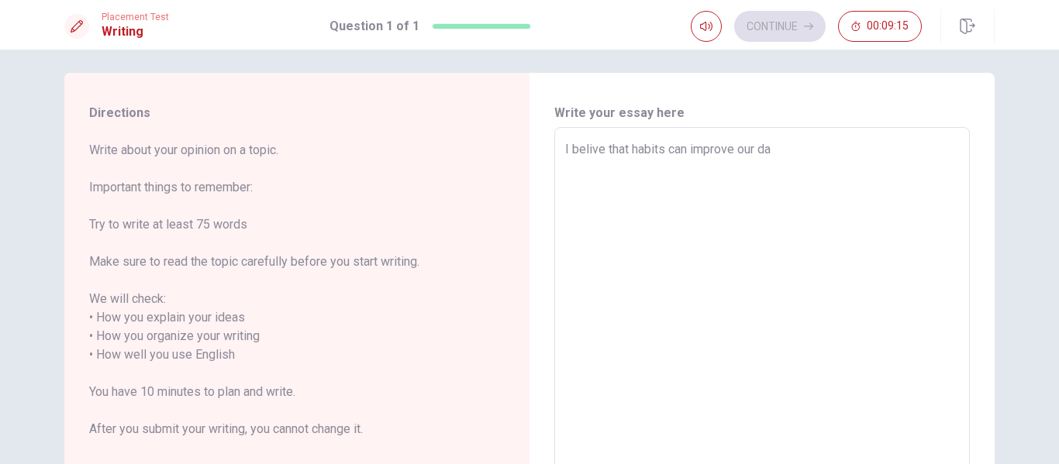
type textarea "I belive that habits can improve our day"
type textarea "x"
type textarea "I belive that habits can improve our days"
type textarea "x"
type textarea "I belive that habits can improve our days"
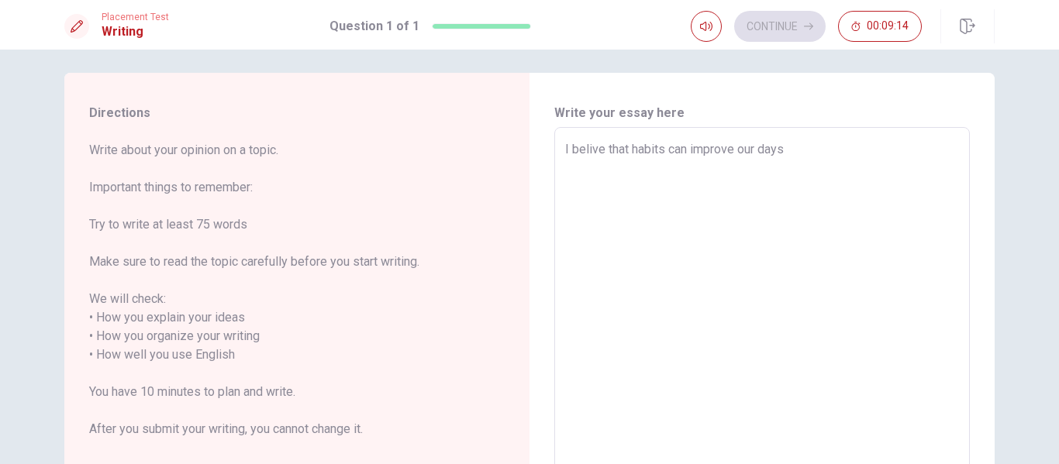
type textarea "x"
type textarea "I belive that habits can improve our days i"
type textarea "x"
type textarea "I belive that habits can improve our days"
type textarea "x"
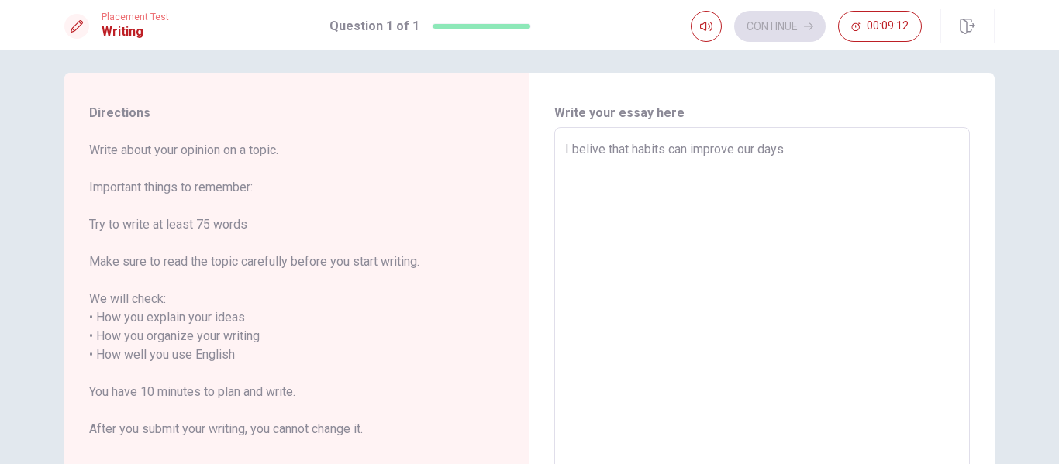
type textarea "I belive that habits can improve our days w"
type textarea "x"
type textarea "I belive that habits can improve our days wi"
type textarea "x"
type textarea "I belive that habits can improve our days wit"
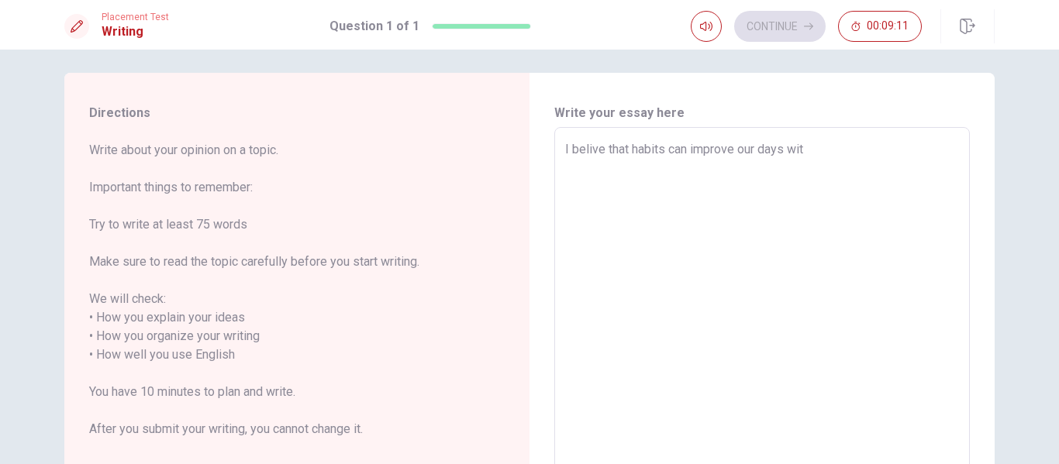
type textarea "x"
type textarea "I belive that habits can improve our days with"
type textarea "x"
type textarea "I belive that habits can improve our days with"
type textarea "x"
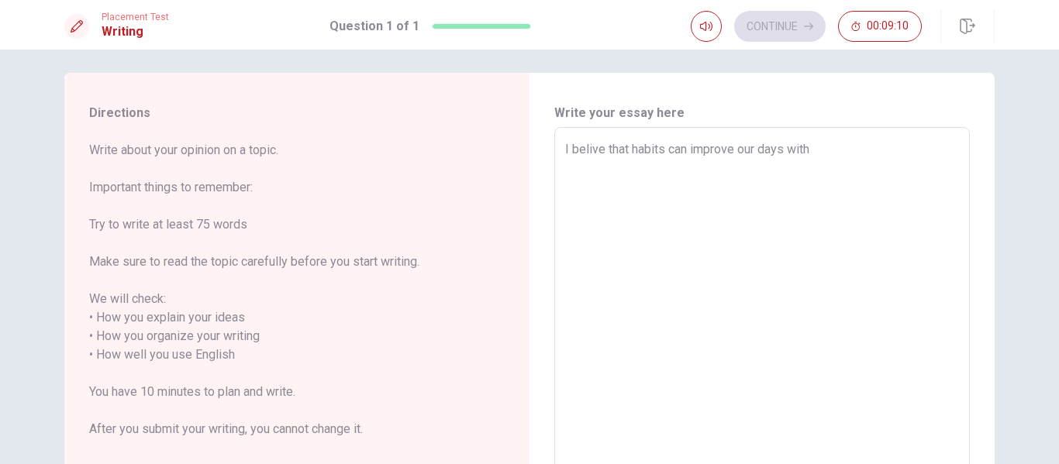
type textarea "I belive that habits can improve our days with j"
type textarea "x"
type textarea "I belive that habits can improve our days with jus"
type textarea "x"
type textarea "I belive that habits can improve our days with just"
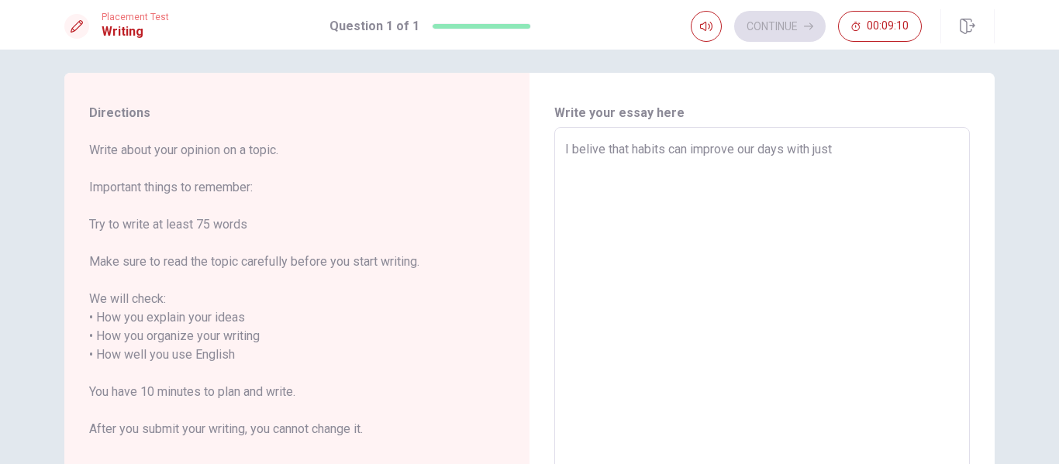
type textarea "x"
type textarea "I belive that habits can improve our days with just"
type textarea "x"
type textarea "I belive that habits can improve our days with just l"
type textarea "x"
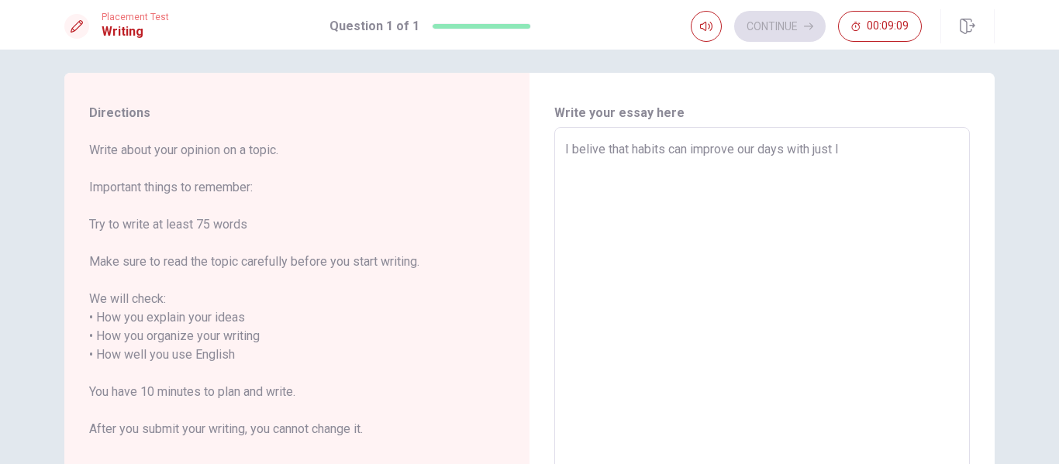
type textarea "I belive that habits can improve our days with just li"
type textarea "x"
type textarea "I belive that habits can improve our days with just lit"
type textarea "x"
type textarea "I belive that habits can improve our days with just litt"
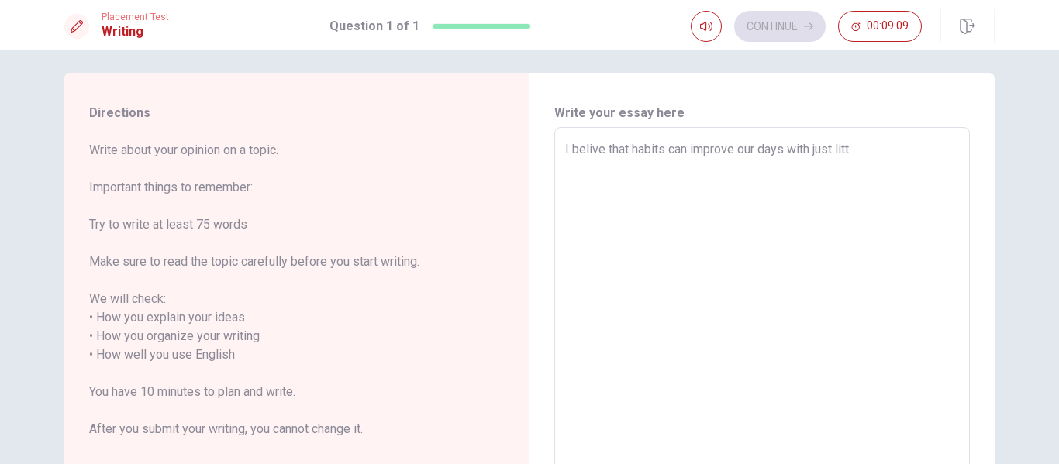
type textarea "x"
type textarea "I belive that habits can improve our days with just littl"
type textarea "x"
type textarea "I belive that habits can improve our days with just little"
type textarea "x"
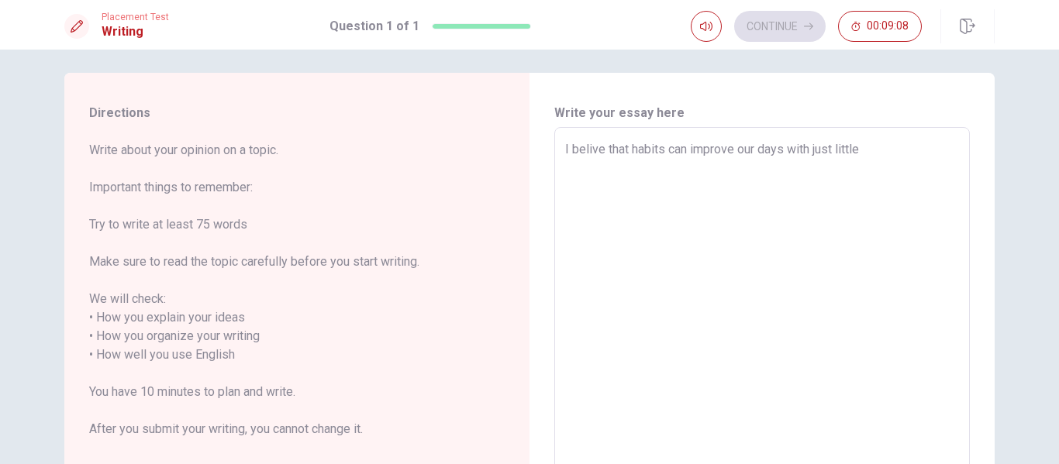
type textarea "I belive that habits can improve our days with just little"
type textarea "x"
type textarea "I belive that habits can improve our days with just little a"
type textarea "x"
type textarea "I belive that habits can improve our days with just little ad"
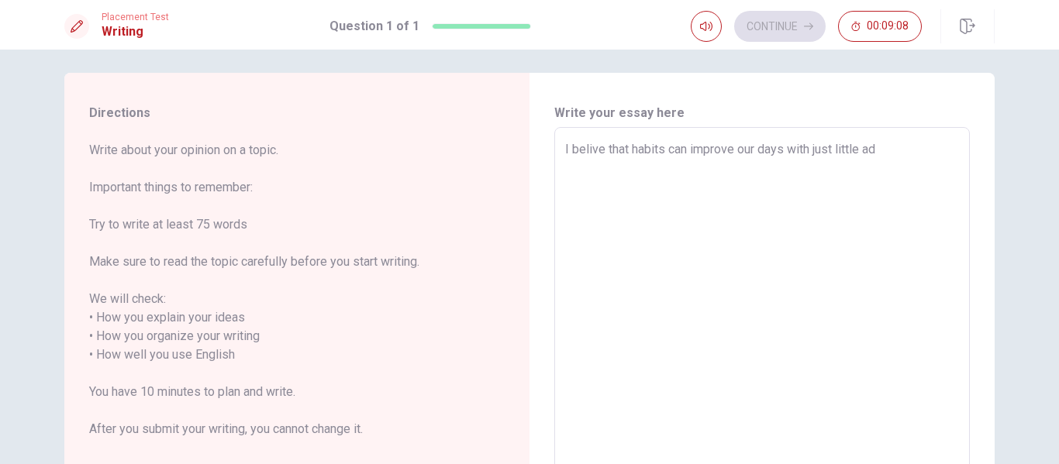
type textarea "x"
type textarea "I belive that habits can improve our days with just little adj"
type textarea "x"
type textarea "I belive that habits can improve our days with just little adju"
type textarea "x"
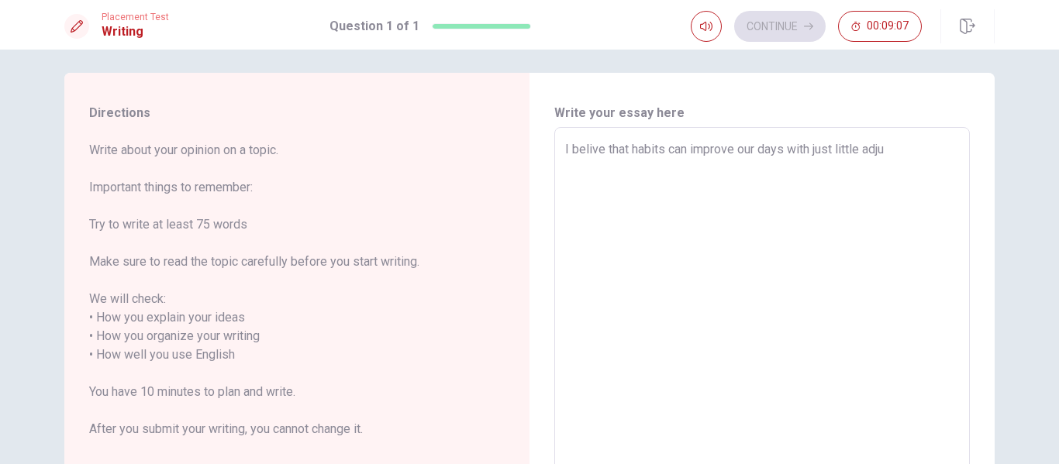
type textarea "I belive that habits can improve our days with just little adjus"
type textarea "x"
type textarea "I belive that habits can improve our days with just little adjust"
type textarea "x"
type textarea "I belive that habits can improve our days with just little adjustm"
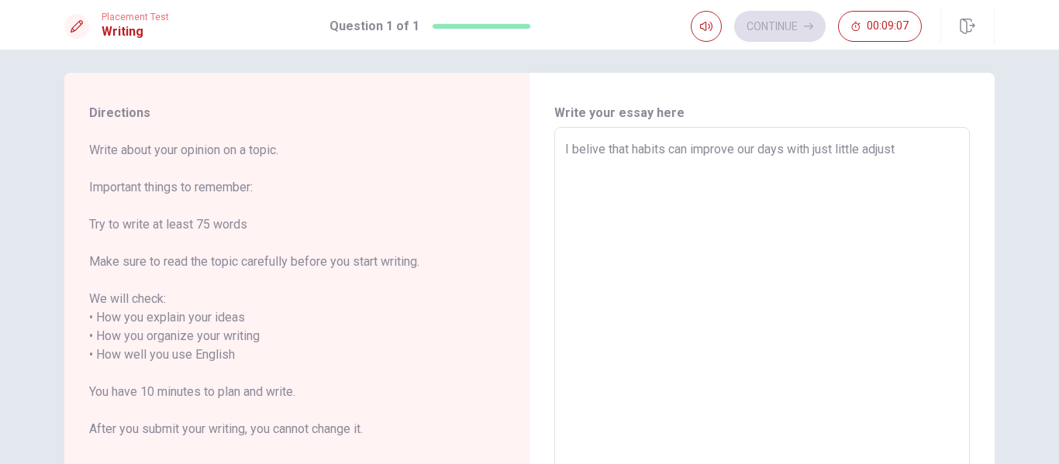
type textarea "x"
type textarea "I belive that habits can improve our days with just little adjustme"
type textarea "x"
type textarea "I belive that habits can improve our days with just little adjustmen"
type textarea "x"
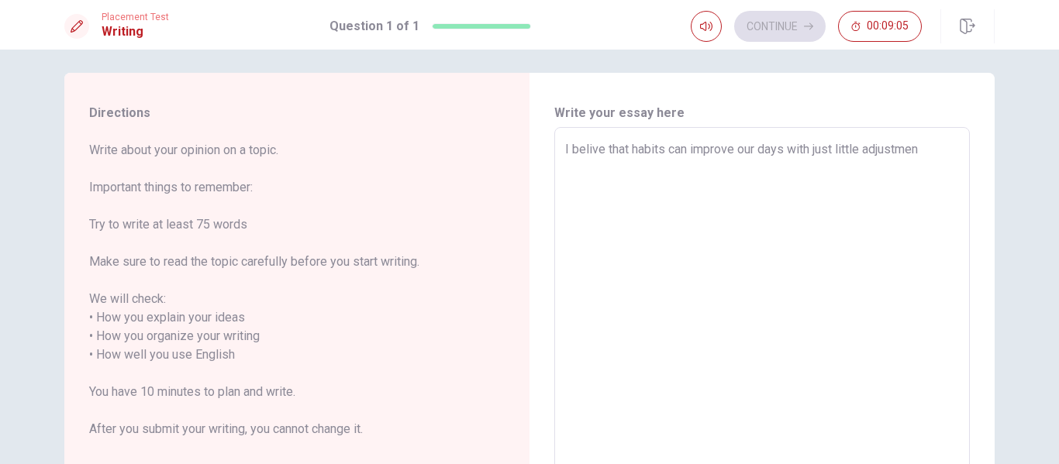
type textarea "I belive that habits can improve our days with just little adjustmens"
type textarea "x"
type textarea "I belive that habits can improve our days with just little adjustmenst"
type textarea "x"
type textarea "I belive that habits can improve our days with just little adjustmenst+"
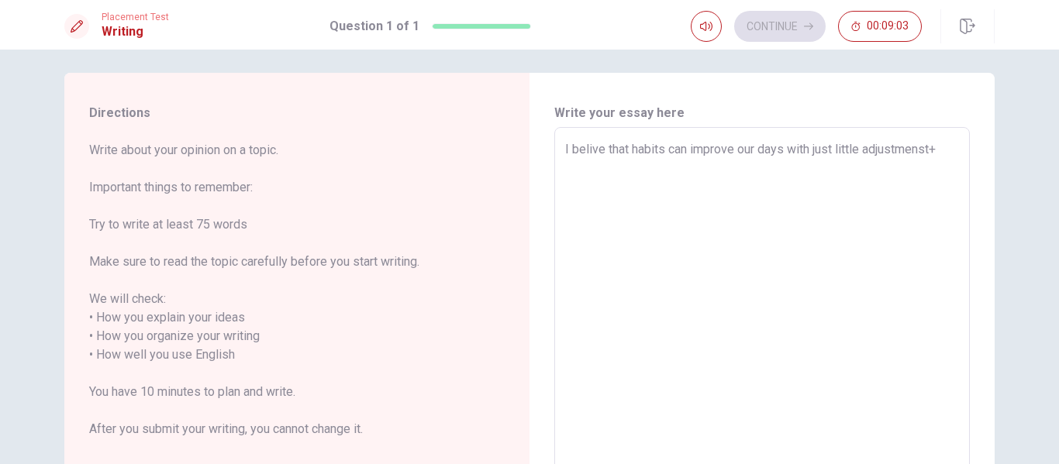
type textarea "x"
type textarea "I belive that habits can improve our days with just little adjustmenst"
type textarea "x"
type textarea "I belive that habits can improve our days with just little adjustmens"
type textarea "x"
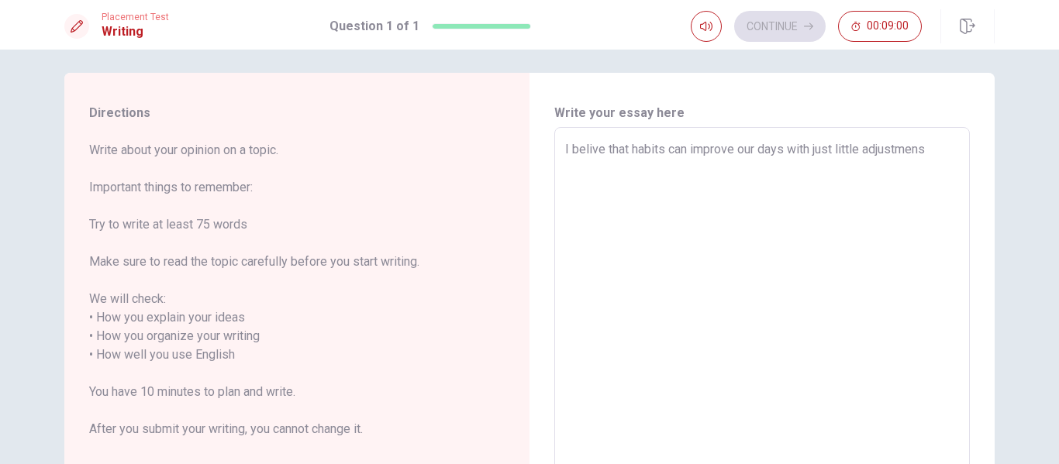
type textarea "I belive that habits can improve our days with just little adjustmen"
type textarea "x"
type textarea "I belive that habits can improve our days with just little adjustment"
type textarea "x"
type textarea "I belive that habits can improve our days with just little adjustments"
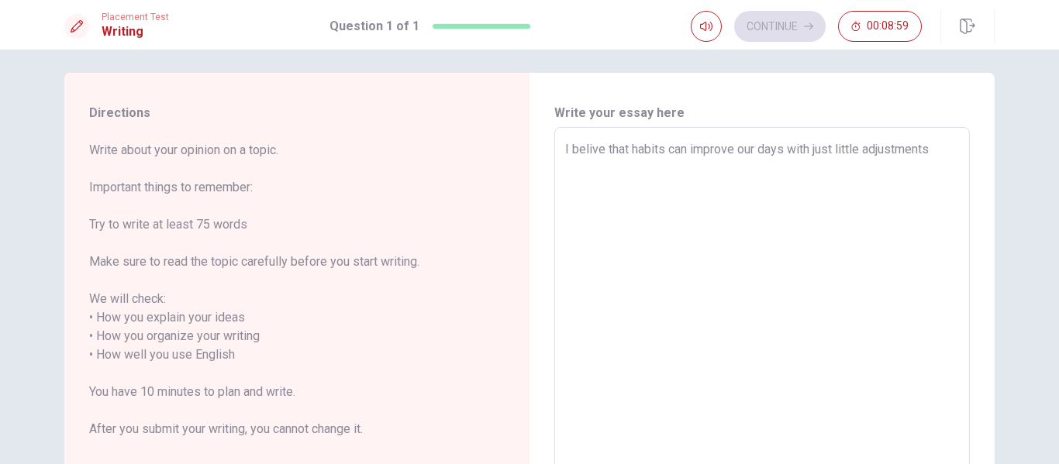
type textarea "x"
type textarea "I belive that habits can improve our days with just little adjustments"
type textarea "x"
type textarea "I belive that habits can improve our days with just little adjustments t"
type textarea "x"
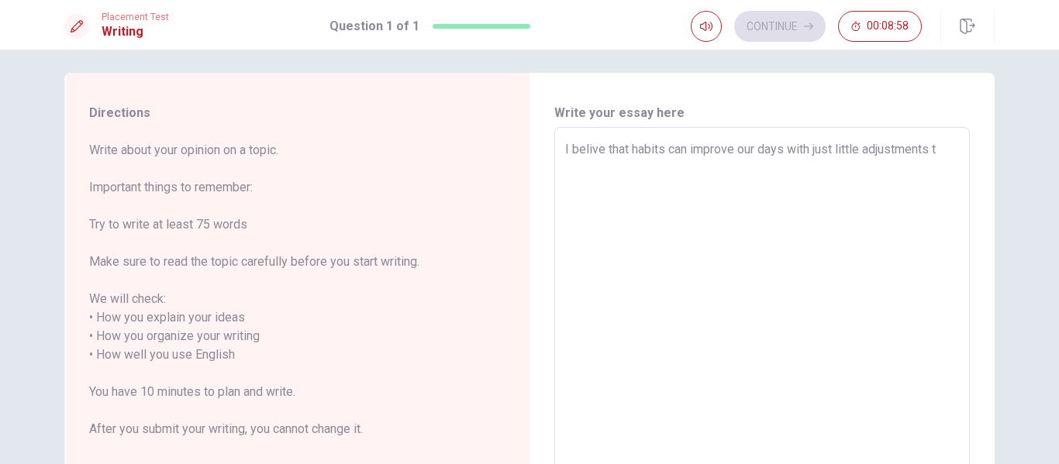
type textarea "I belive that habits can improve our days with just little adjustments th"
type textarea "x"
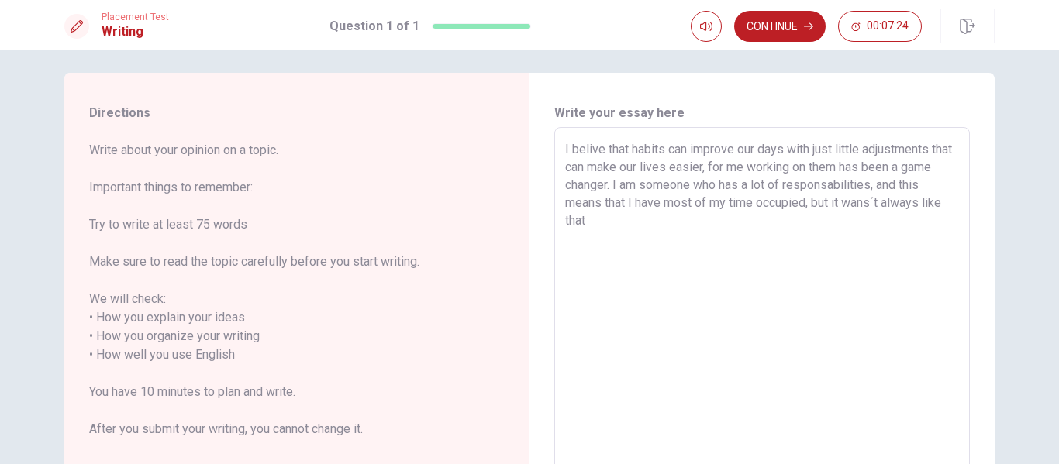
click at [830, 209] on textarea "I belive that habits can improve our days with just little adjustments that can…" at bounding box center [762, 346] width 394 height 412
click at [797, 222] on textarea "I belive that habits can improve our days with just little adjustments that can…" at bounding box center [762, 346] width 394 height 412
click at [645, 181] on textarea "I belive that habits can improve our days with just little adjustments that can…" at bounding box center [762, 346] width 394 height 412
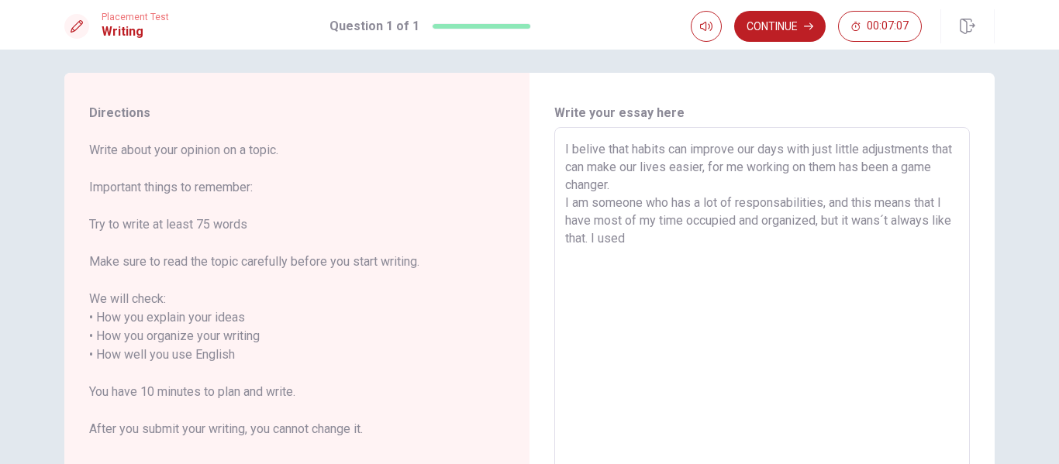
click at [672, 246] on textarea "I belive that habits can improve our days with just little adjustments that can…" at bounding box center [762, 346] width 394 height 412
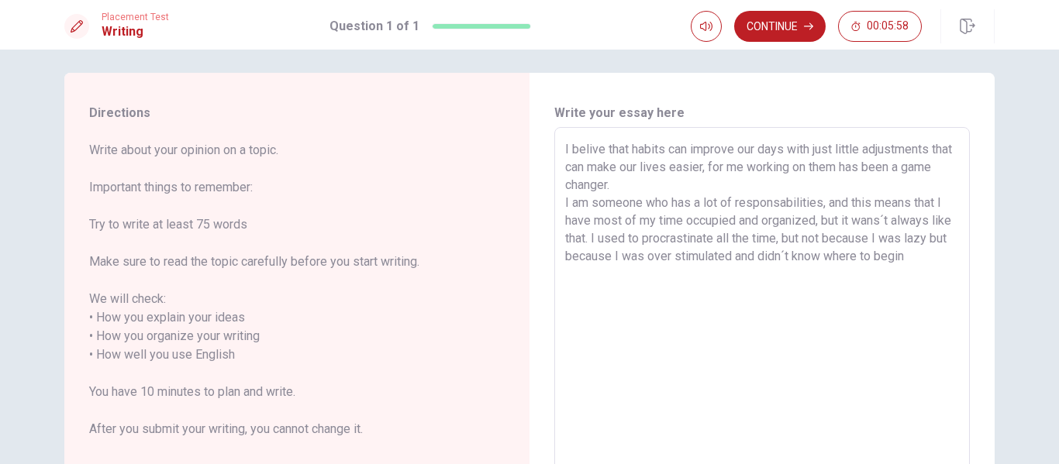
click at [901, 256] on textarea "I belive that habits can improve our days with just little adjustments that can…" at bounding box center [762, 346] width 394 height 412
click at [953, 260] on textarea "I belive that habits can improve our days with just little adjustments that can…" at bounding box center [762, 346] width 394 height 412
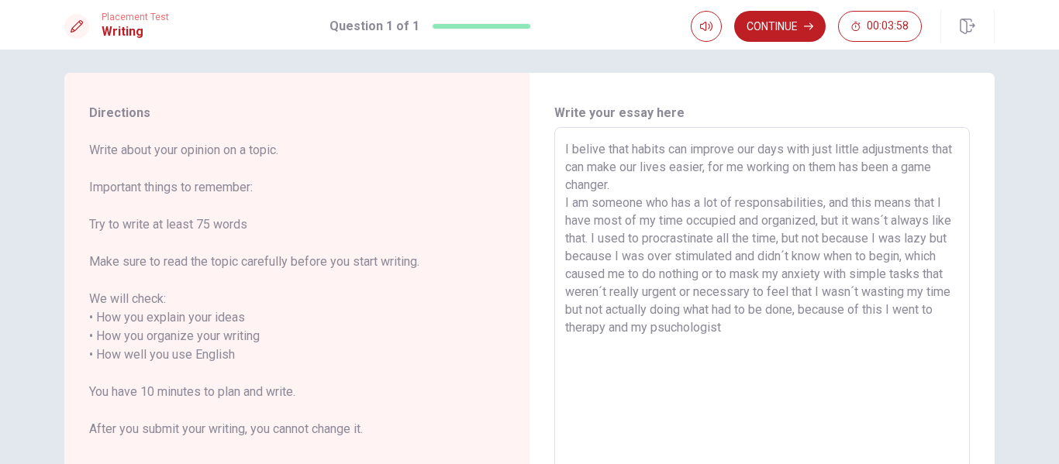
click at [758, 331] on textarea "I belive that habits can improve our days with just little adjustments that can…" at bounding box center [762, 346] width 394 height 412
click at [831, 330] on textarea "I belive that habits can improve our days with just little adjustments that can…" at bounding box center [762, 346] width 394 height 412
click at [892, 328] on textarea "I belive that habits can improve our days with just little adjustments that can…" at bounding box center [762, 346] width 394 height 412
click at [899, 329] on textarea "I belive that habits can improve our days with just little adjustments that can…" at bounding box center [762, 346] width 394 height 412
click at [790, 353] on textarea "I belive that habits can improve our days with just little adjustments that can…" at bounding box center [762, 346] width 394 height 412
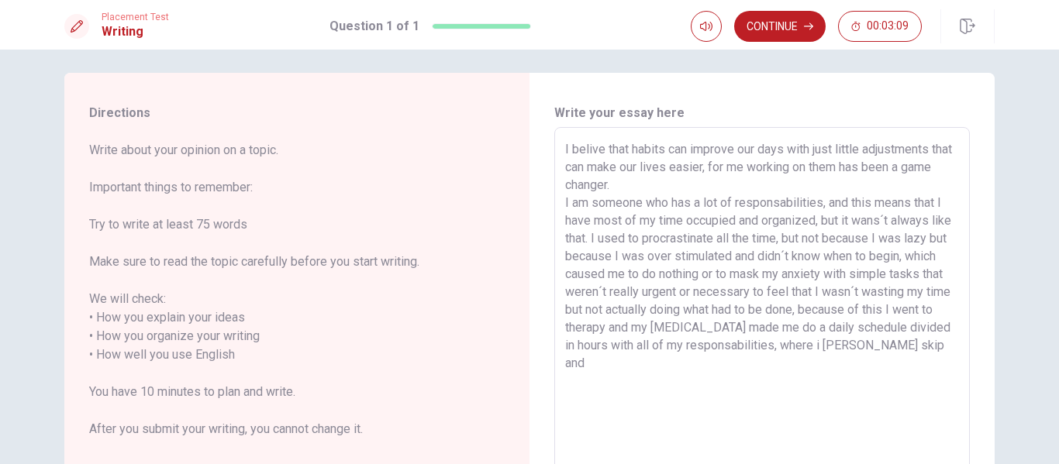
click at [868, 349] on textarea "I belive that habits can improve our days with just little adjustments that can…" at bounding box center [762, 346] width 394 height 412
click at [859, 389] on textarea "I belive that habits can improve our days with just little adjustments that can…" at bounding box center [762, 346] width 394 height 412
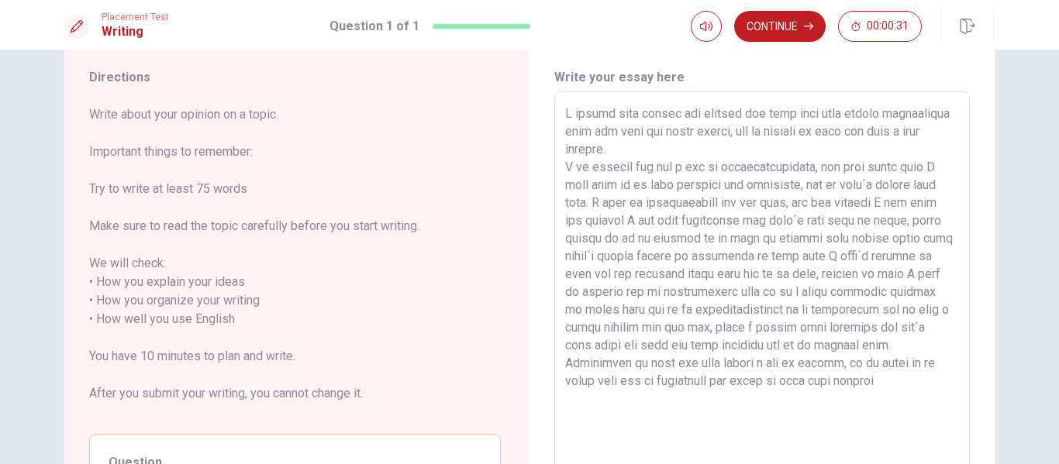
scroll to position [44, 0]
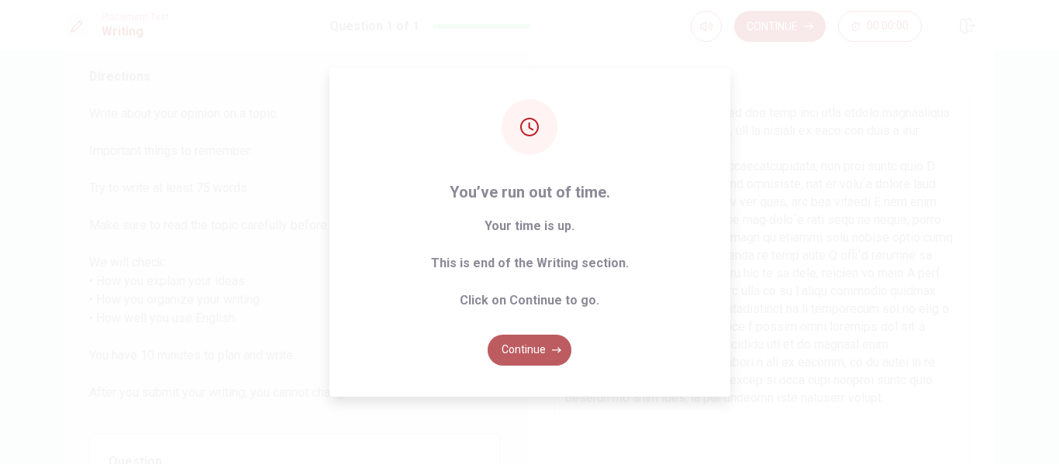
click at [543, 352] on button "Continue" at bounding box center [530, 350] width 84 height 31
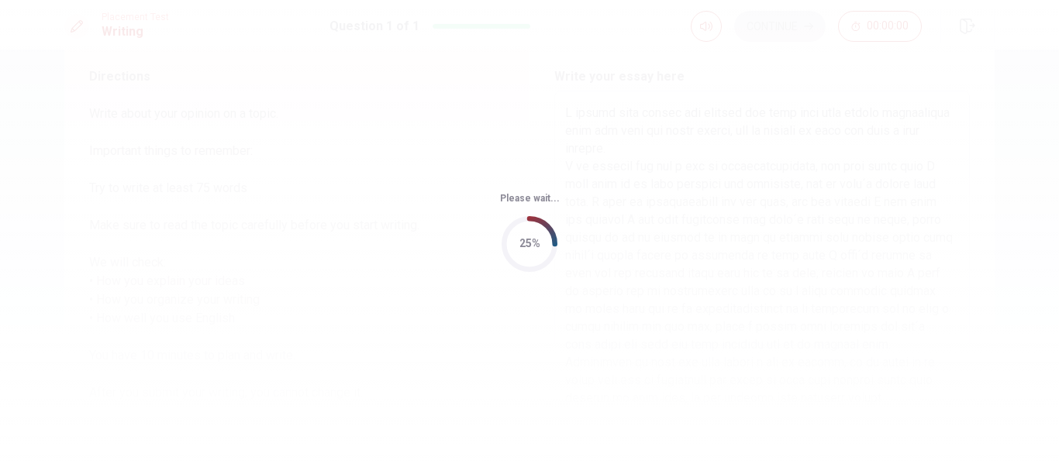
scroll to position [0, 0]
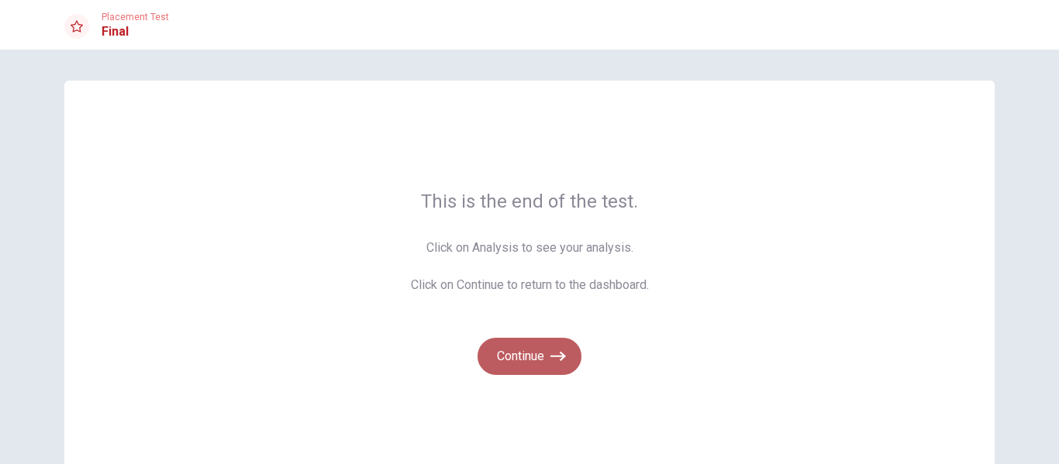
click at [564, 358] on button "Continue" at bounding box center [530, 356] width 104 height 37
